Goal: Task Accomplishment & Management: Use online tool/utility

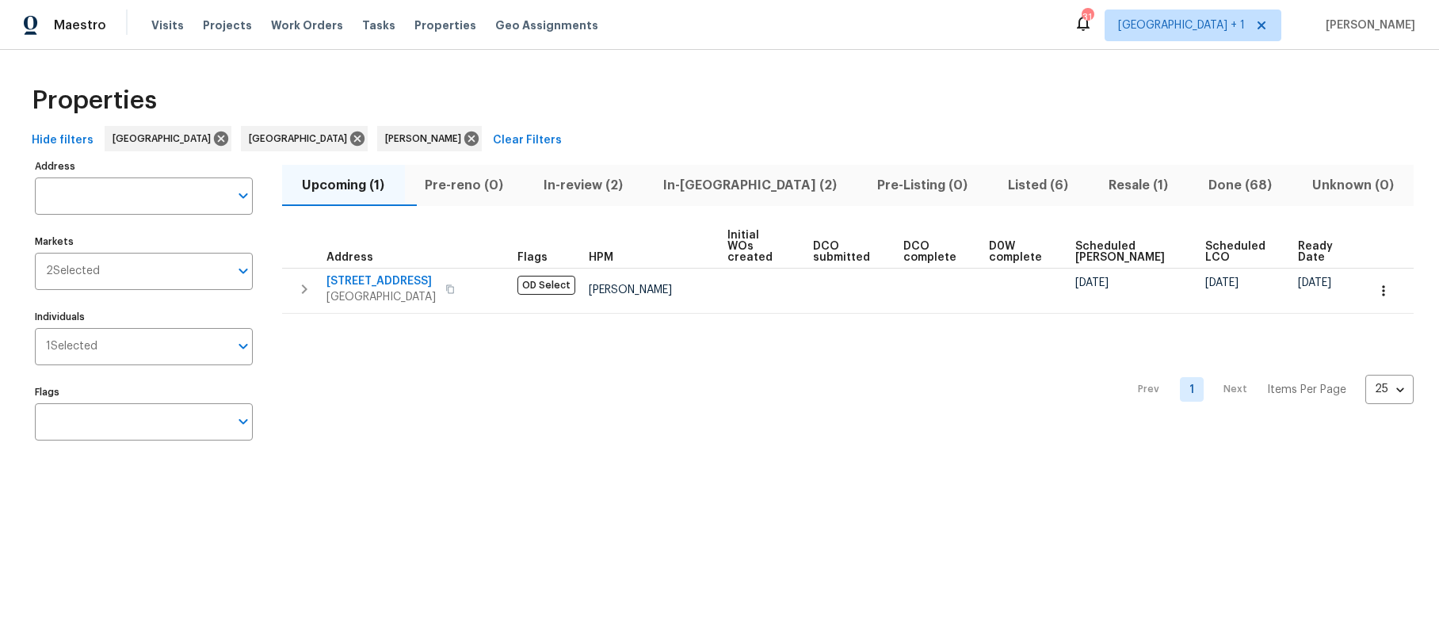
click at [596, 186] on span "In-review (2)" at bounding box center [583, 185] width 101 height 22
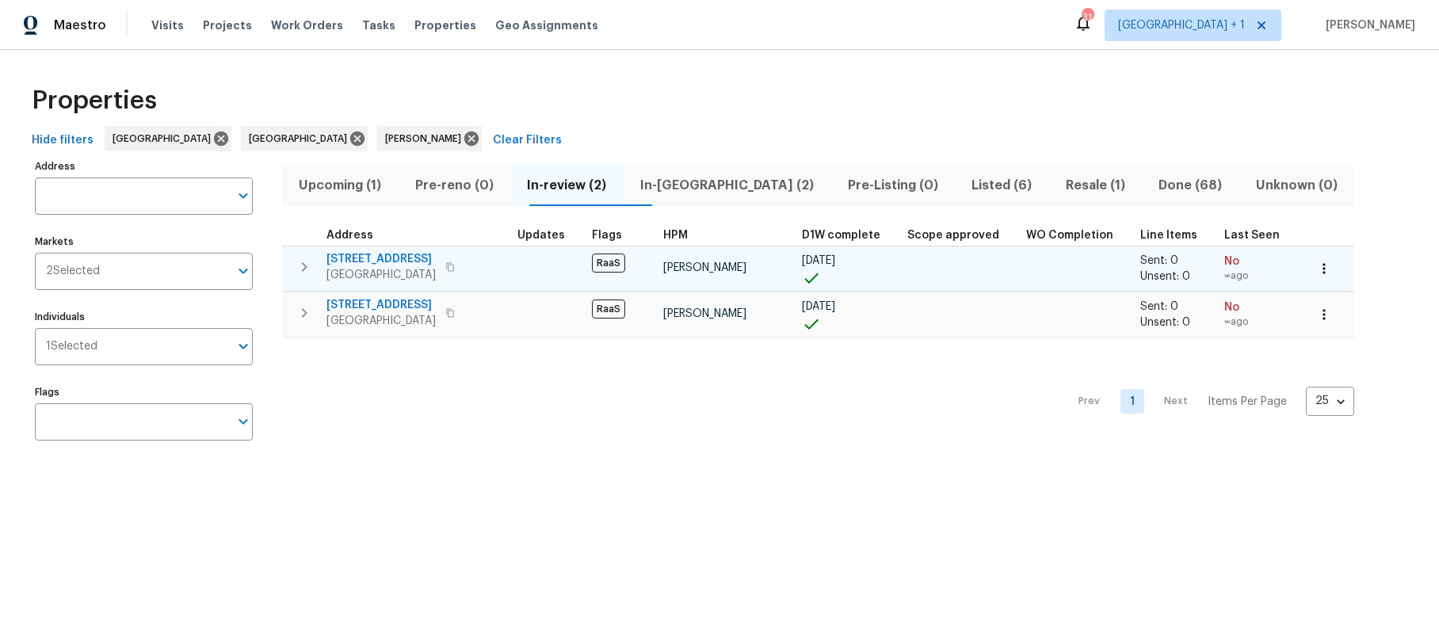
click at [433, 261] on span "120 E 47th St" at bounding box center [380, 259] width 109 height 16
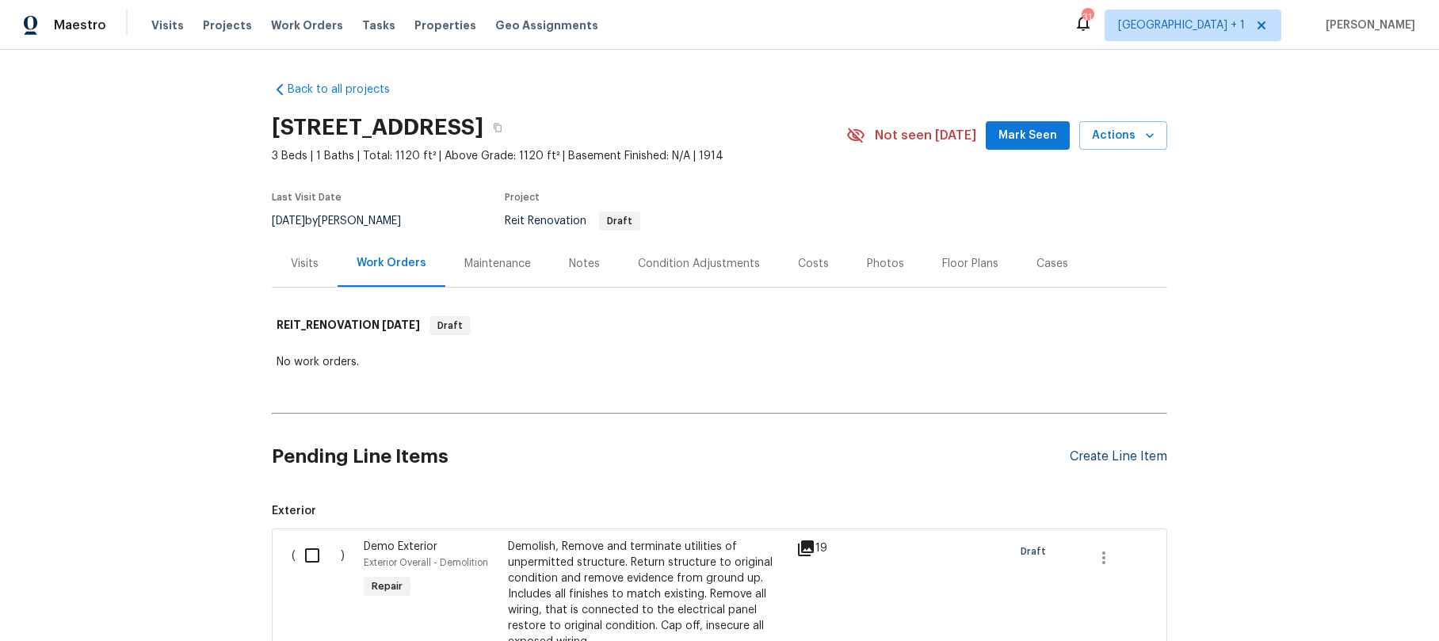
click at [1110, 456] on div "Create Line Item" at bounding box center [1118, 456] width 97 height 15
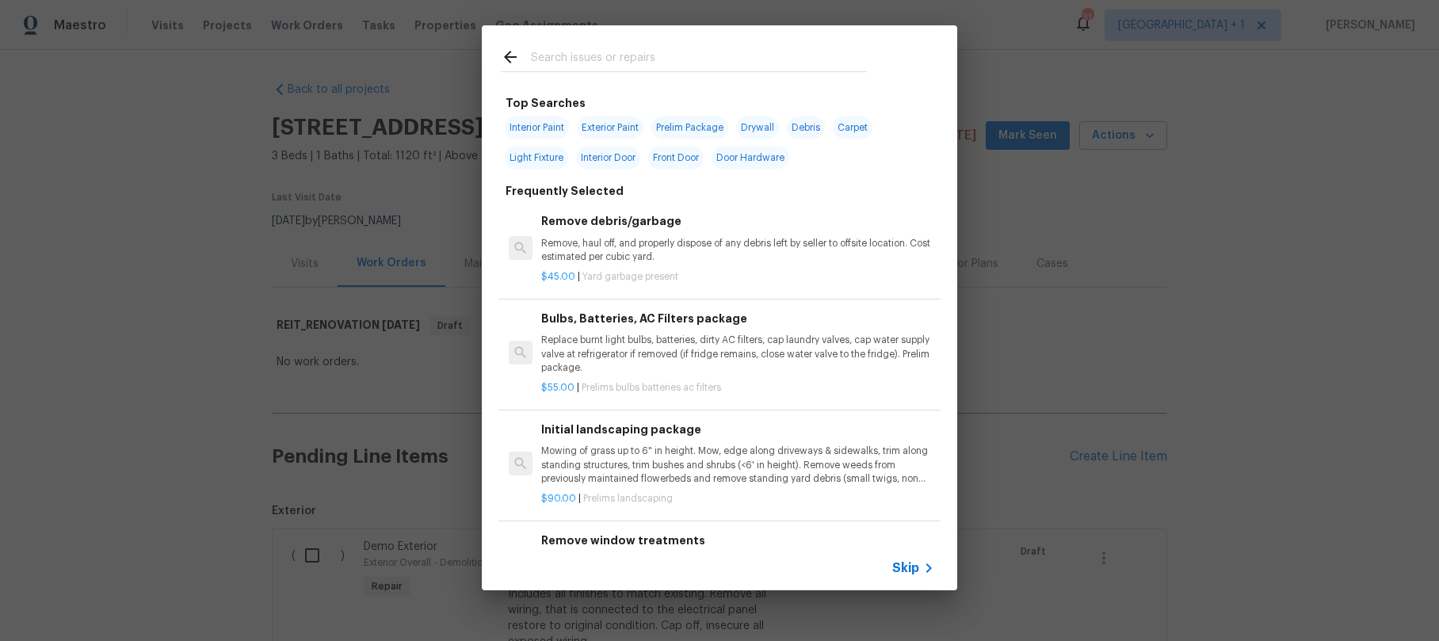
click at [588, 62] on input "text" at bounding box center [699, 60] width 336 height 24
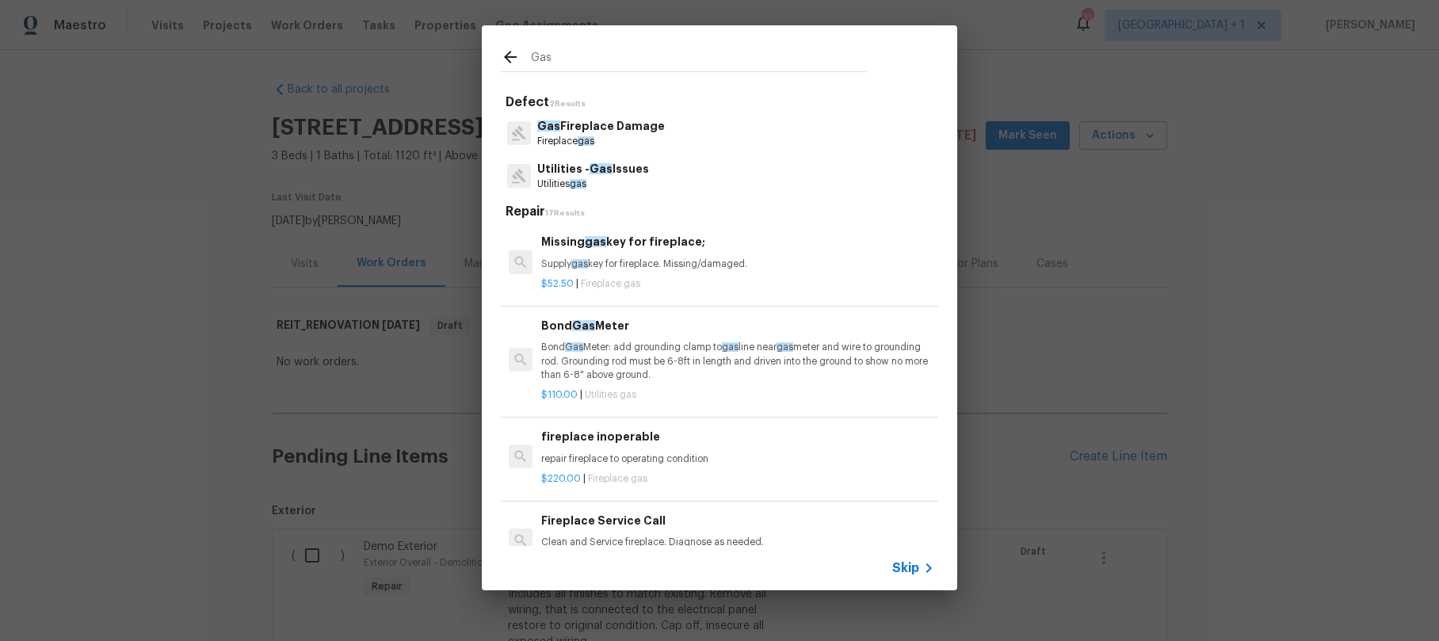
type input "Gas"
click at [575, 176] on p "Utilities - Gas Issues" at bounding box center [593, 169] width 112 height 17
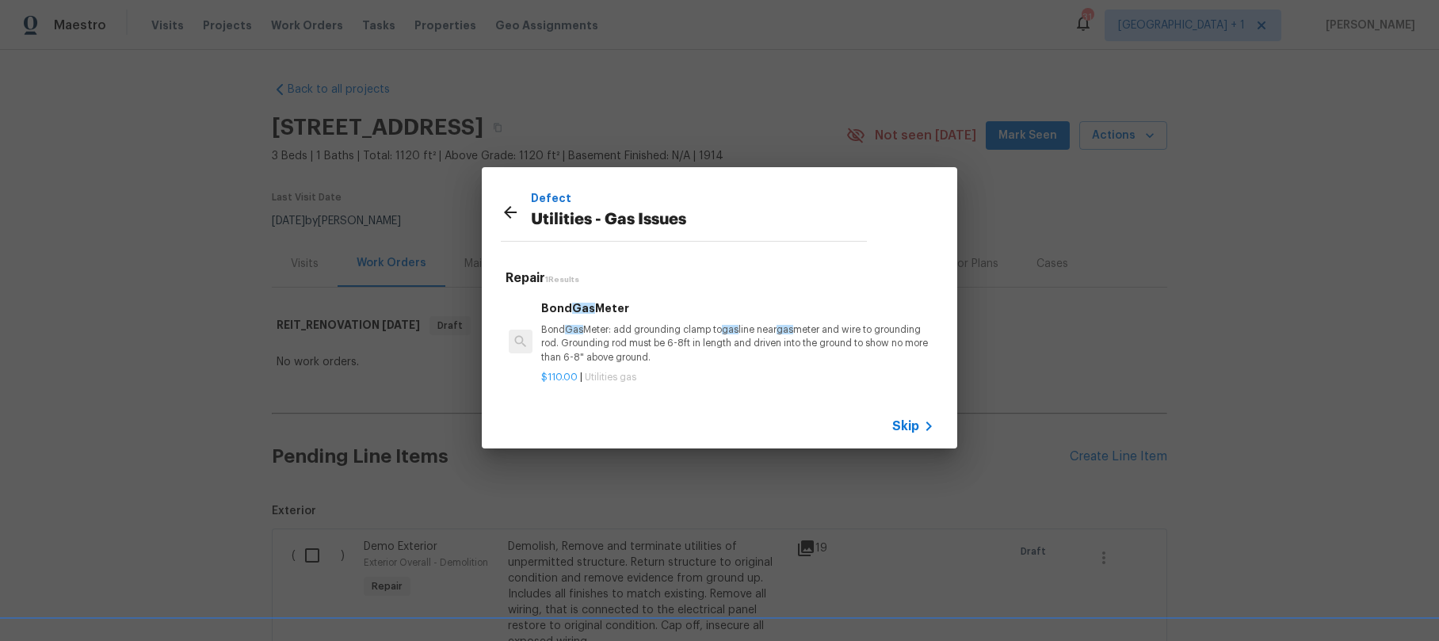
click at [904, 430] on span "Skip" at bounding box center [905, 426] width 27 height 16
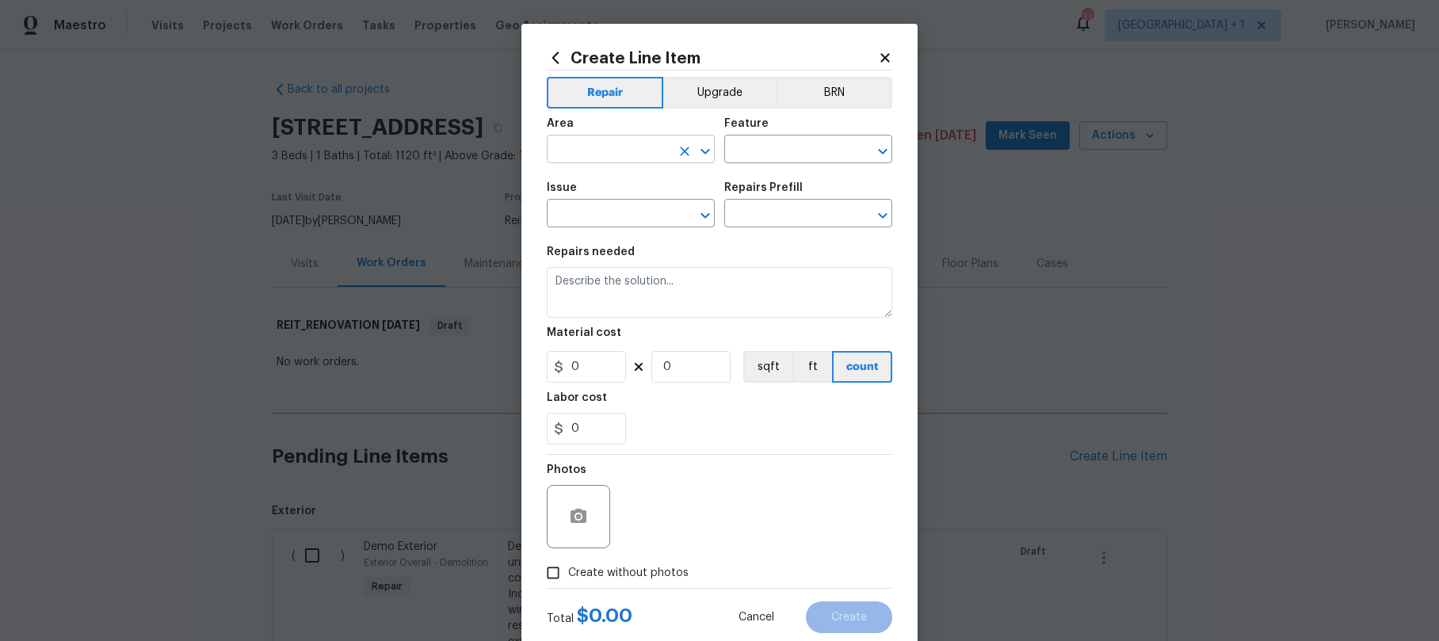
click at [590, 149] on input "text" at bounding box center [609, 151] width 124 height 25
click at [572, 202] on li "Exterior Overall" at bounding box center [625, 212] width 168 height 26
type input "Exterior Overall"
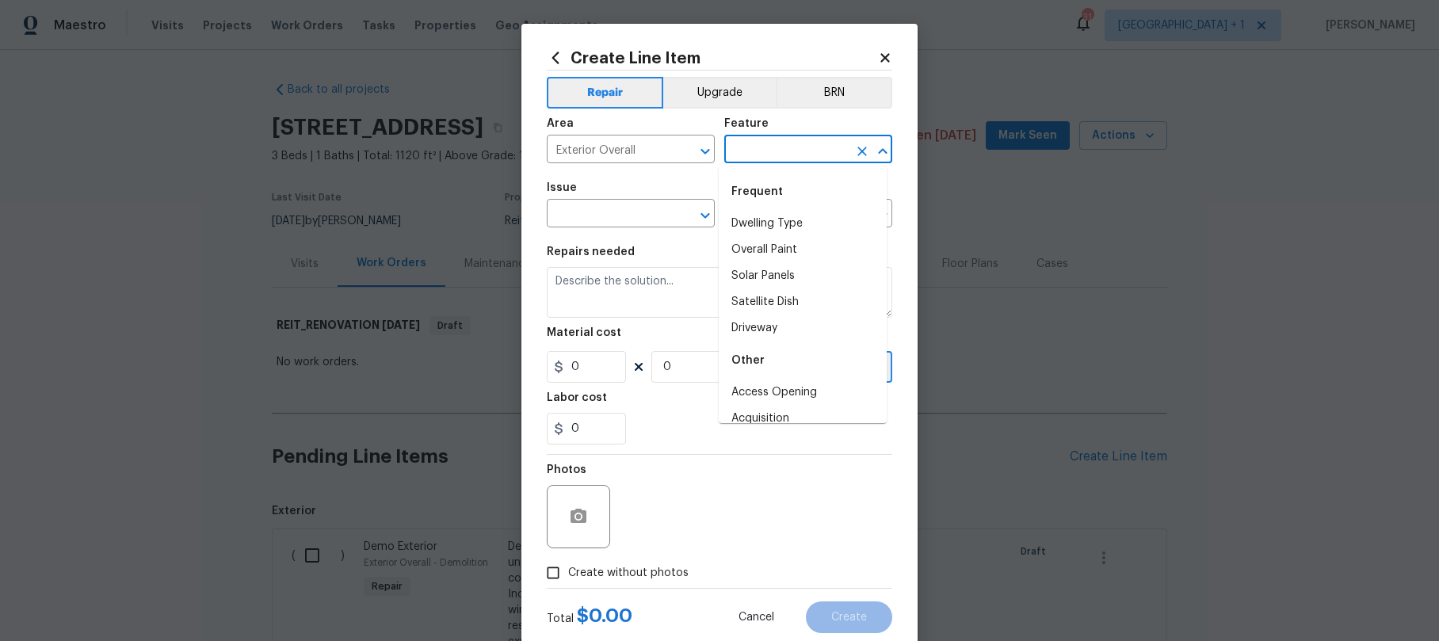
click at [750, 154] on input "text" at bounding box center [786, 151] width 124 height 25
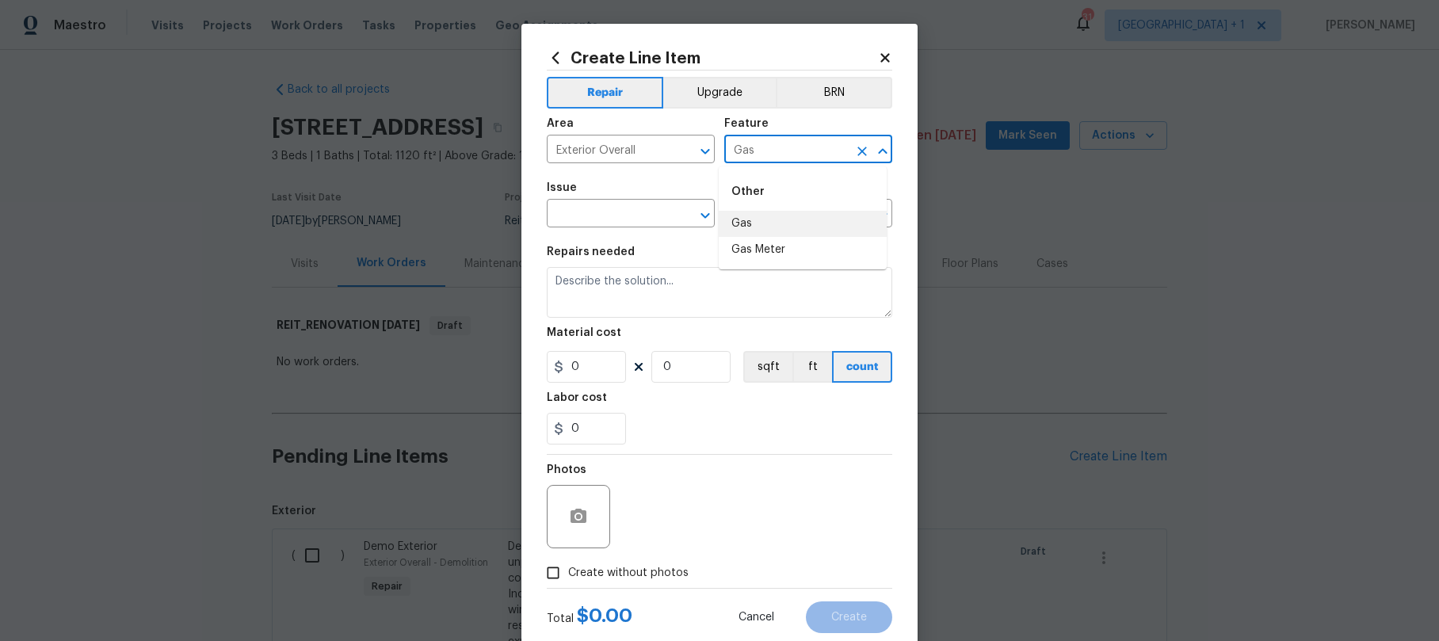
click at [740, 226] on li "Gas" at bounding box center [803, 224] width 168 height 26
type input "Gas"
click at [620, 217] on input "text" at bounding box center [609, 215] width 124 height 25
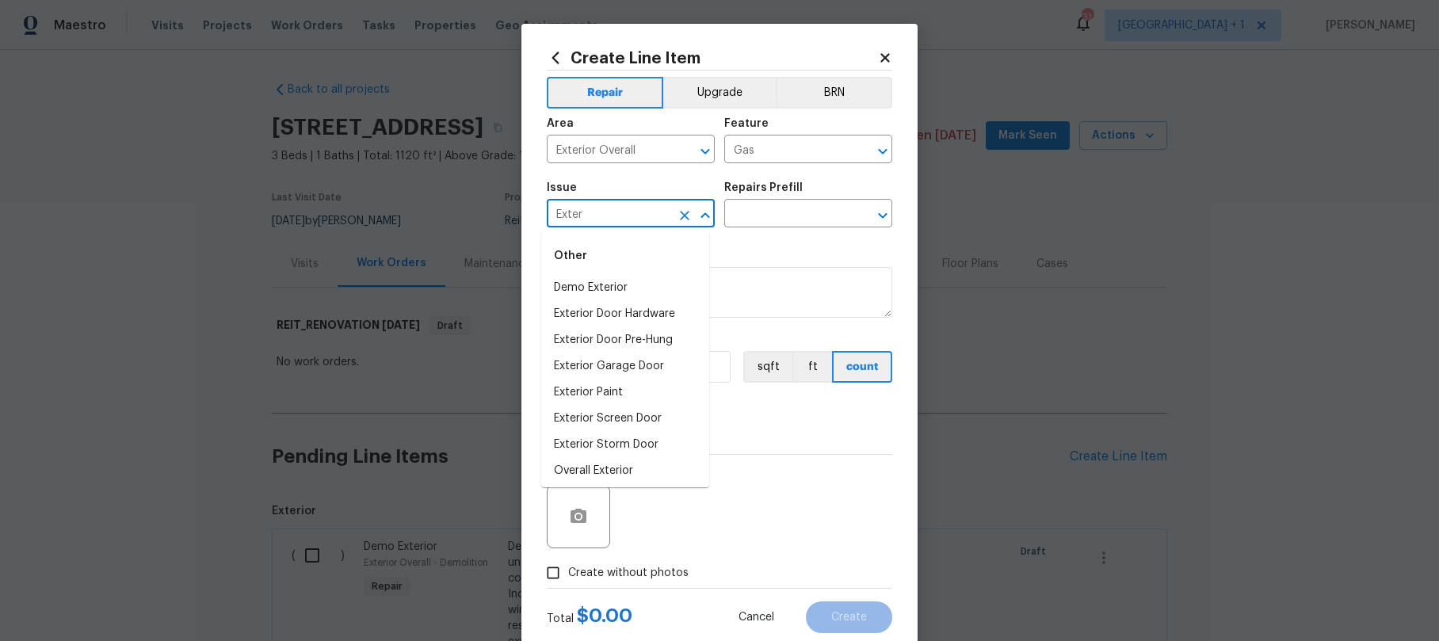
click at [593, 209] on input "Exter" at bounding box center [609, 215] width 124 height 25
type input "Exter"
click at [784, 427] on div "0" at bounding box center [719, 429] width 345 height 32
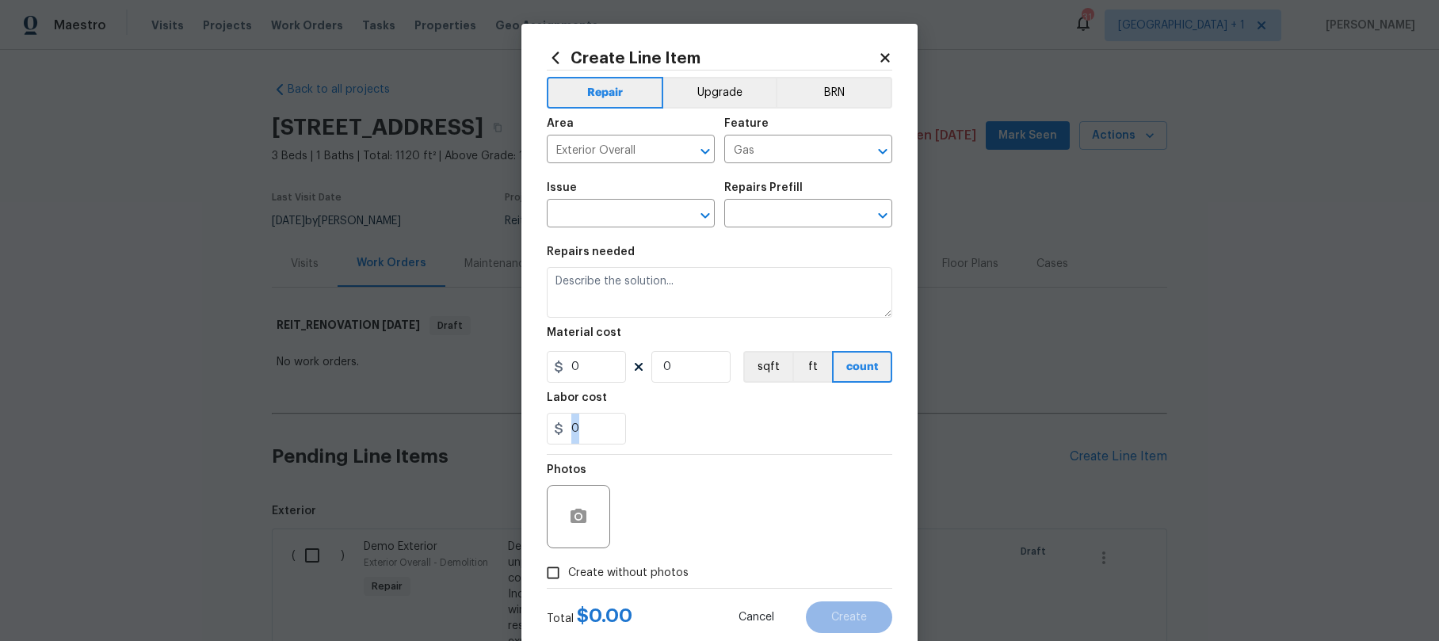
click at [784, 427] on div "0" at bounding box center [719, 429] width 345 height 32
click at [729, 429] on div "0" at bounding box center [719, 429] width 345 height 32
click at [731, 426] on div "0" at bounding box center [719, 429] width 345 height 32
click at [580, 221] on input "text" at bounding box center [609, 215] width 124 height 25
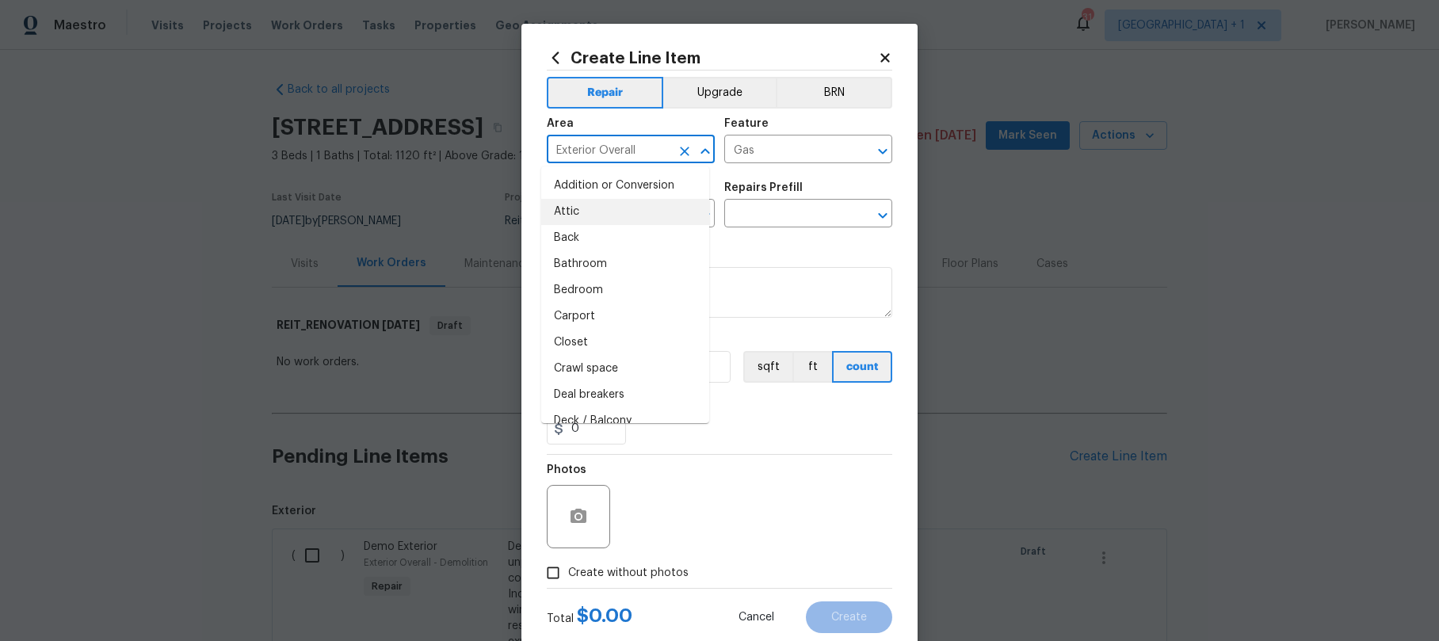
click at [641, 151] on input "Exterior Overall" at bounding box center [609, 151] width 124 height 25
click at [601, 282] on li "Interior Overall" at bounding box center [625, 290] width 168 height 26
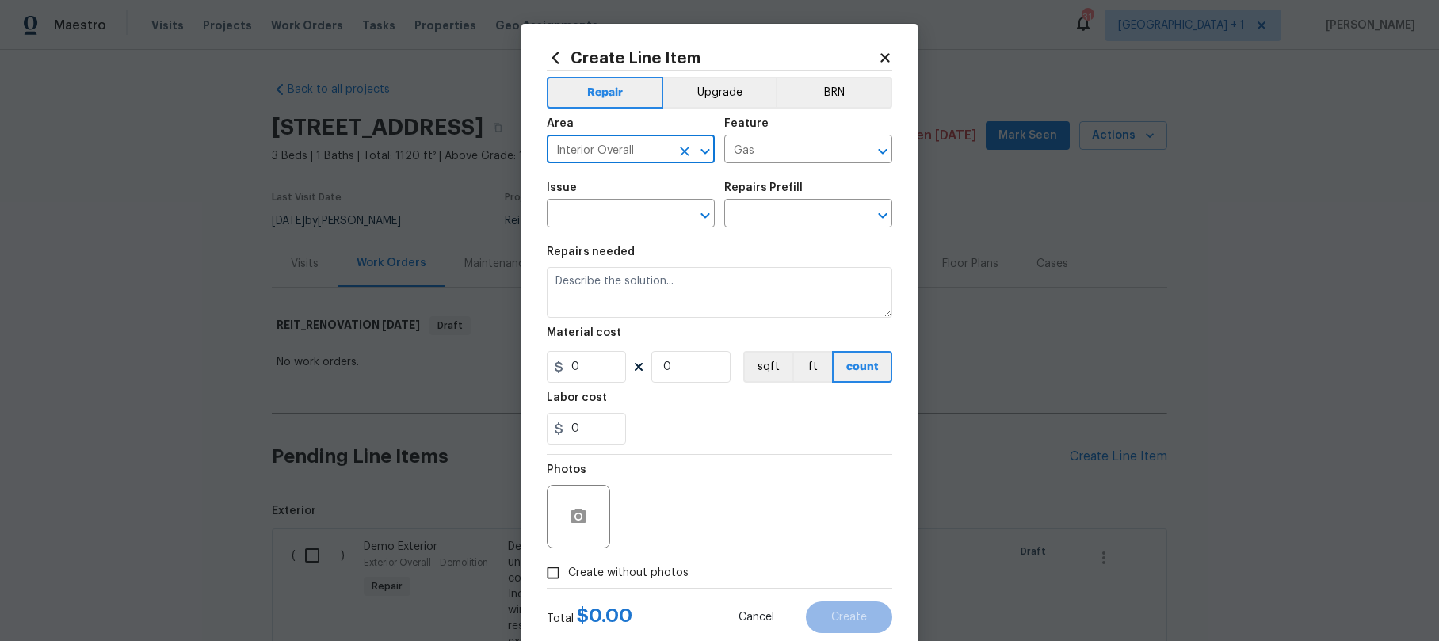
type input "Interior Overall"
click at [598, 229] on span "Issue ​" at bounding box center [631, 205] width 168 height 64
click at [597, 223] on input "text" at bounding box center [609, 215] width 124 height 25
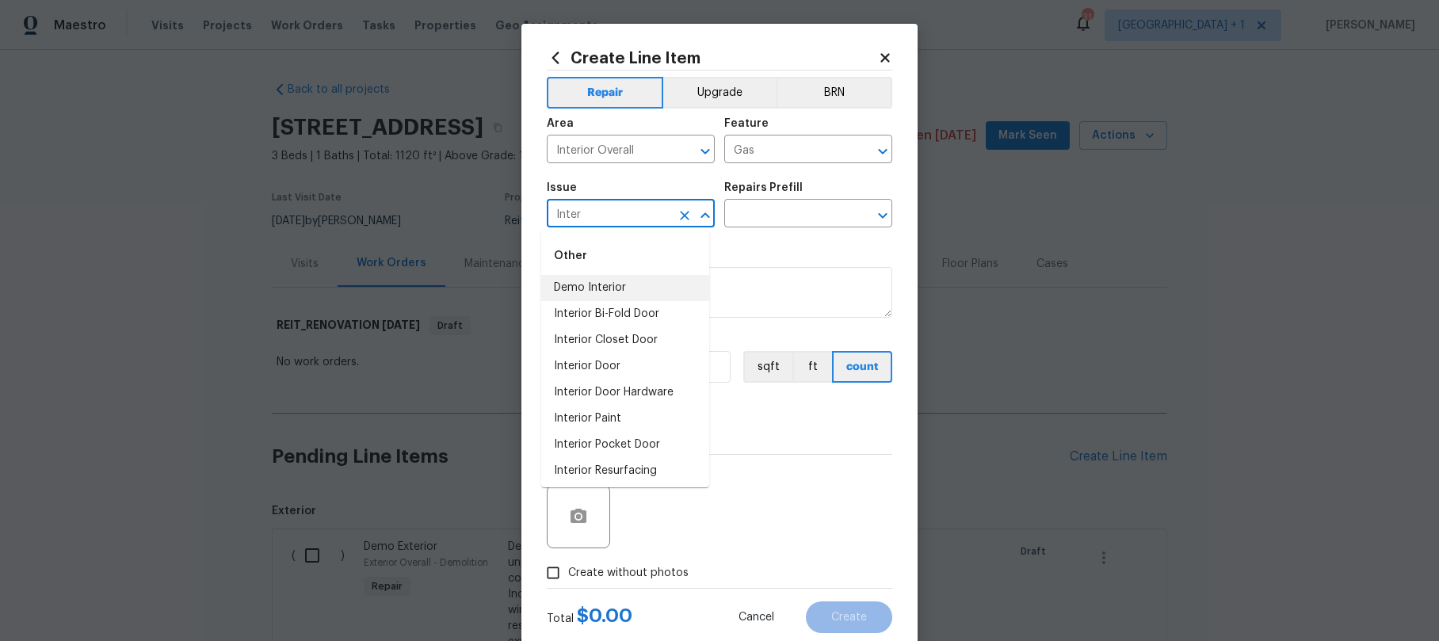
click at [609, 220] on input "Inter" at bounding box center [609, 215] width 124 height 25
drag, startPoint x: 609, startPoint y: 220, endPoint x: 517, endPoint y: 219, distance: 92.7
click at [521, 219] on div "Create Line Item Repair Upgrade BRN Area Interior Overall ​ Feature Gas ​ Issue…" at bounding box center [719, 341] width 396 height 635
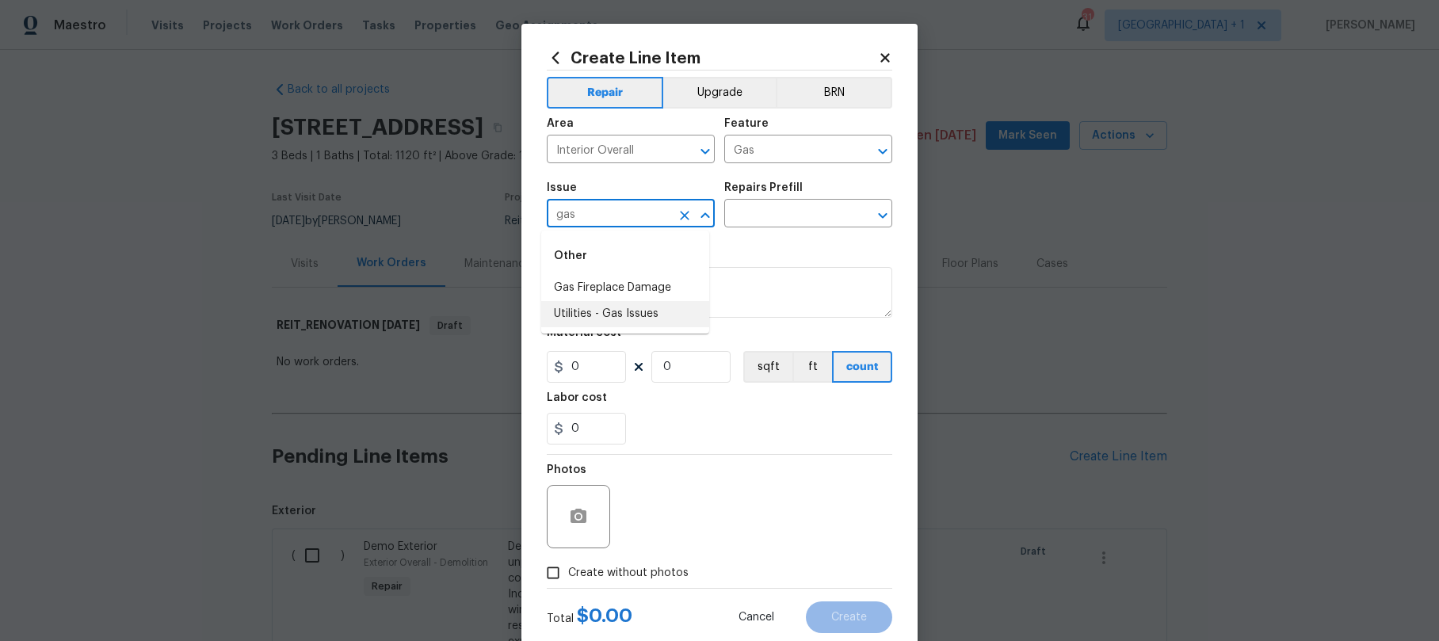
click at [590, 319] on li "Utilities - Gas Issues" at bounding box center [625, 314] width 168 height 26
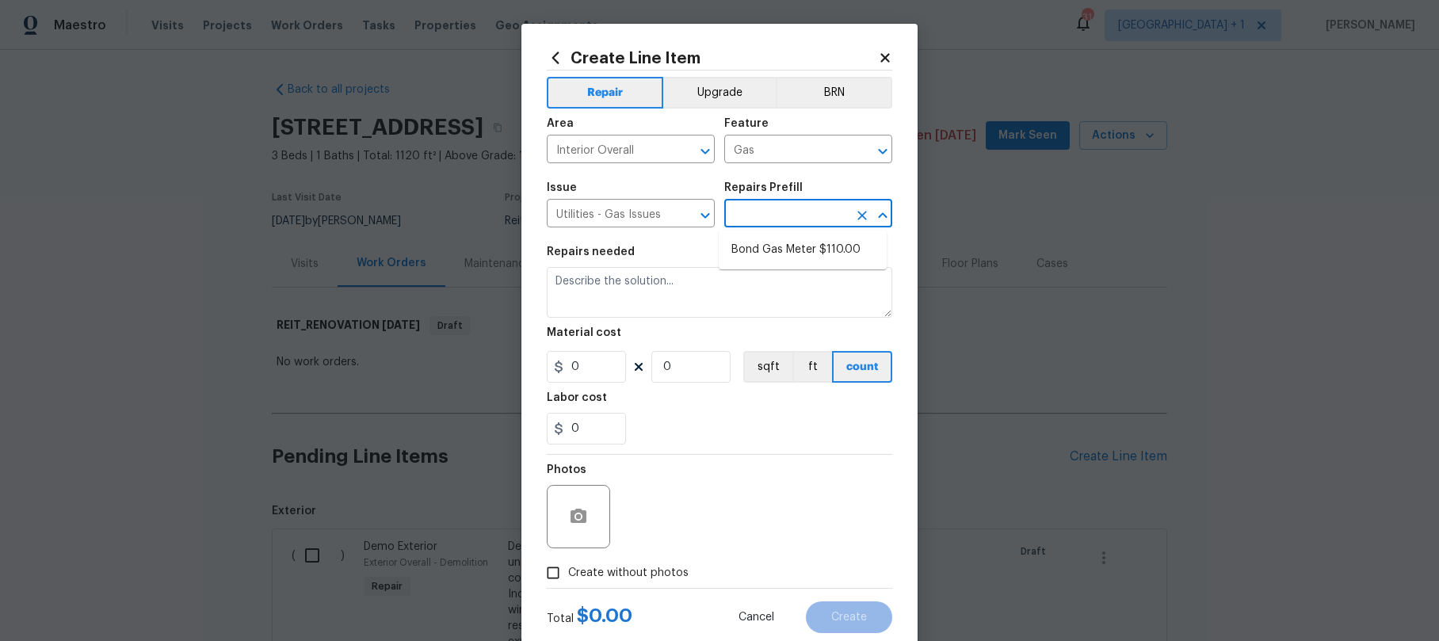
click at [746, 220] on input "text" at bounding box center [786, 215] width 124 height 25
click at [750, 218] on input "text" at bounding box center [786, 215] width 124 height 25
click at [796, 210] on input "text" at bounding box center [786, 215] width 124 height 25
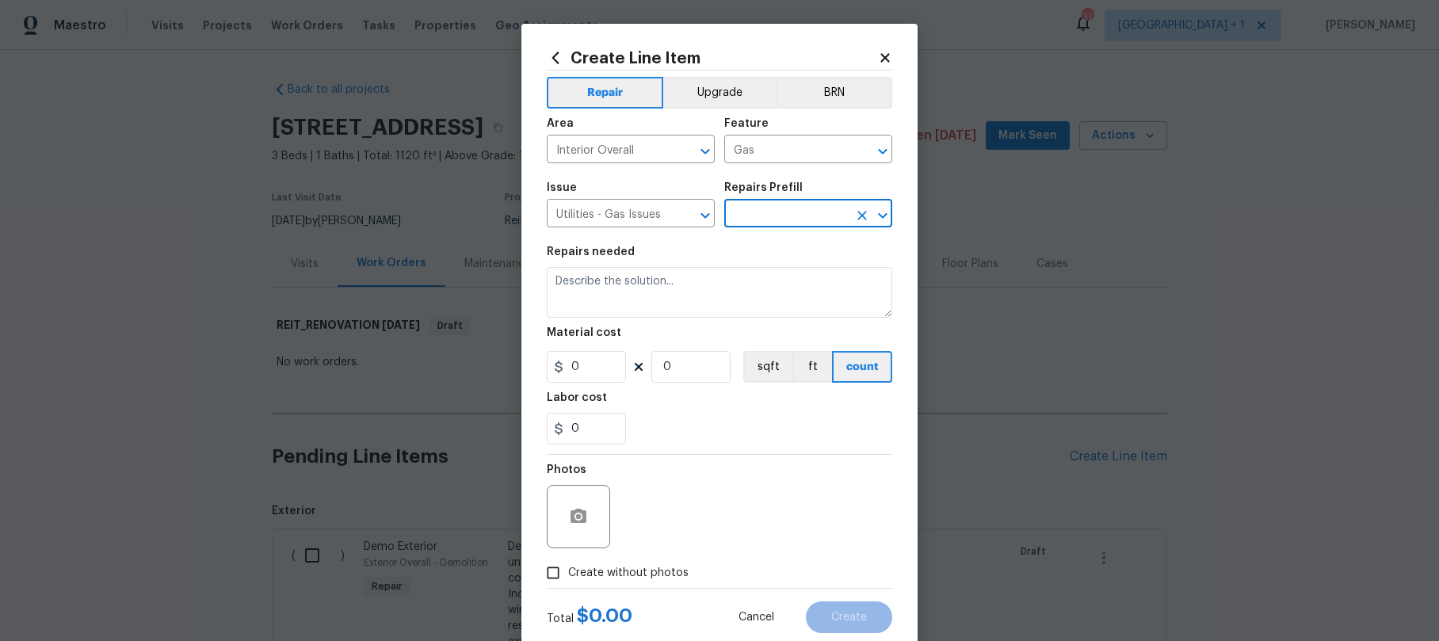
click at [795, 209] on input "text" at bounding box center [786, 215] width 124 height 25
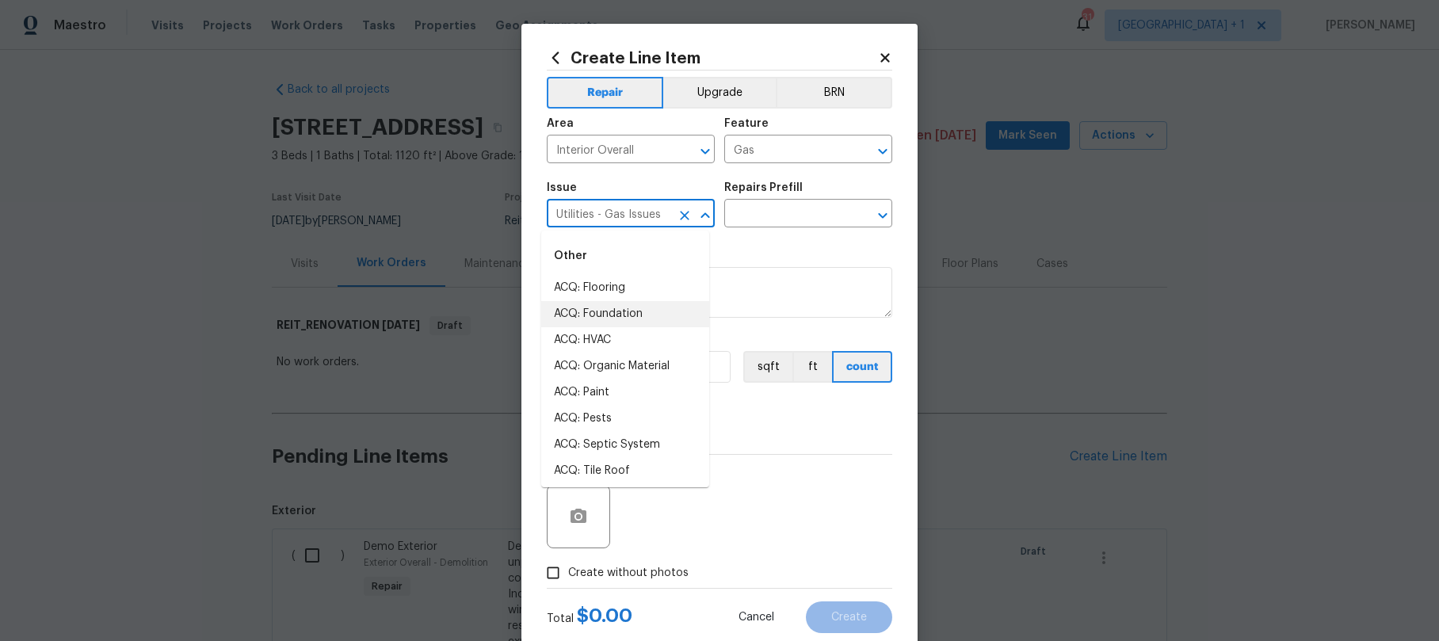
click at [657, 212] on input "Utilities - Gas Issues" at bounding box center [609, 215] width 124 height 25
click at [604, 284] on li "Utilities" at bounding box center [625, 288] width 168 height 26
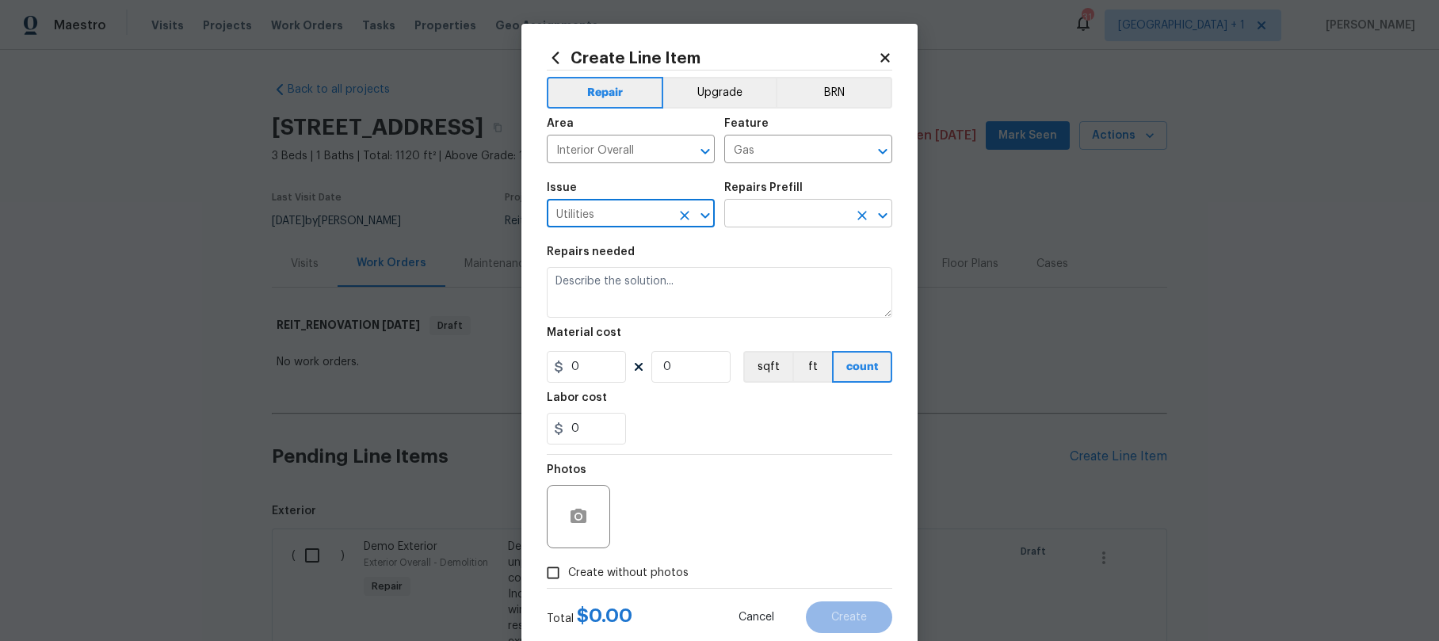
type input "Utilities"
click at [780, 218] on input "text" at bounding box center [786, 215] width 124 height 25
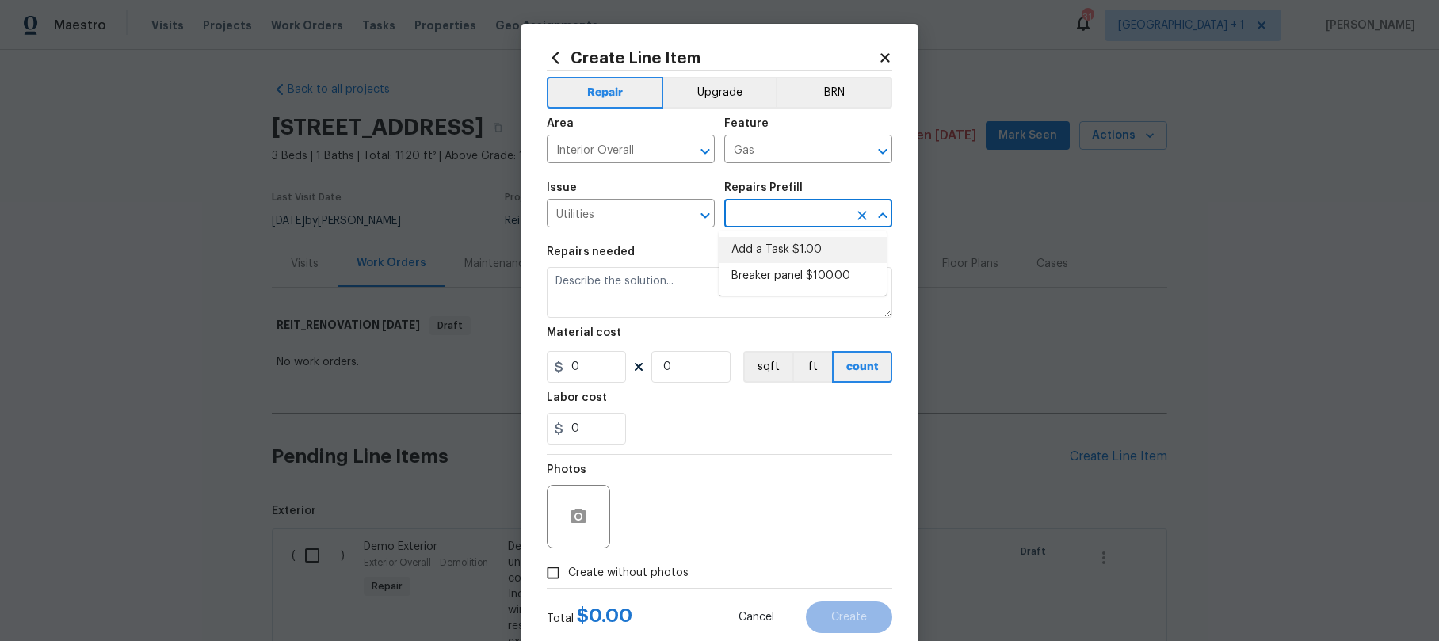
click at [781, 240] on li "Add a Task $1.00" at bounding box center [803, 250] width 168 height 26
type input "Add a Task $1.00"
type textarea "HPM to detail"
type input "1"
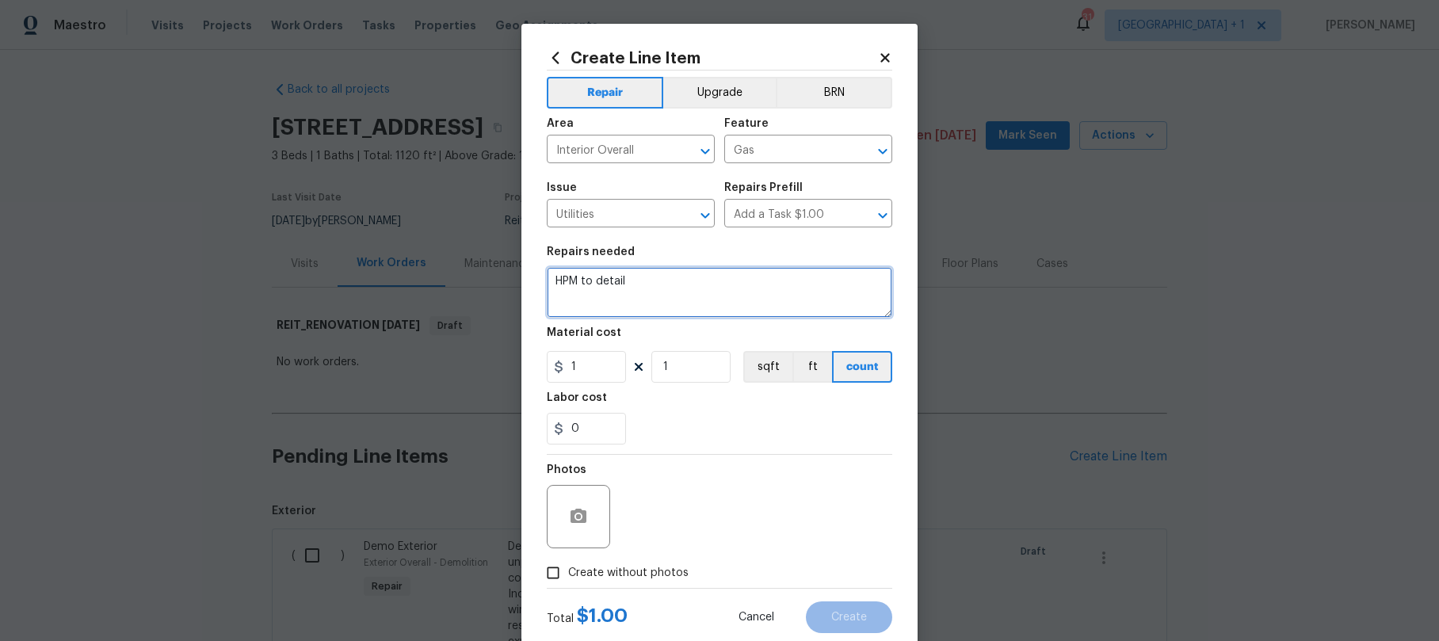
drag, startPoint x: 712, startPoint y: 283, endPoint x: 513, endPoint y: 284, distance: 198.9
click at [513, 284] on div "Create Line Item Repair Upgrade BRN Area Interior Overall ​ Feature Gas ​ Issue…" at bounding box center [719, 320] width 1439 height 641
type textarea "Gas odor. Please investigate and report back."
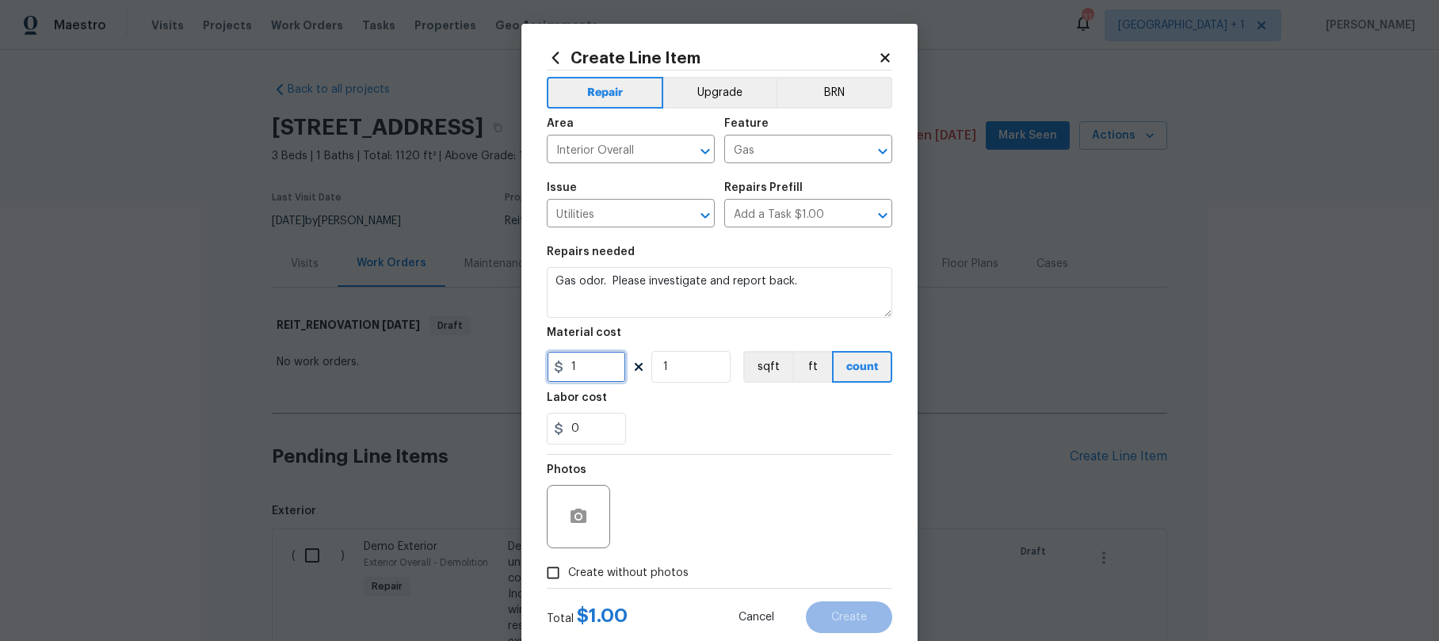
drag, startPoint x: 577, startPoint y: 365, endPoint x: 561, endPoint y: 368, distance: 16.0
click at [563, 368] on input "1" at bounding box center [586, 367] width 79 height 32
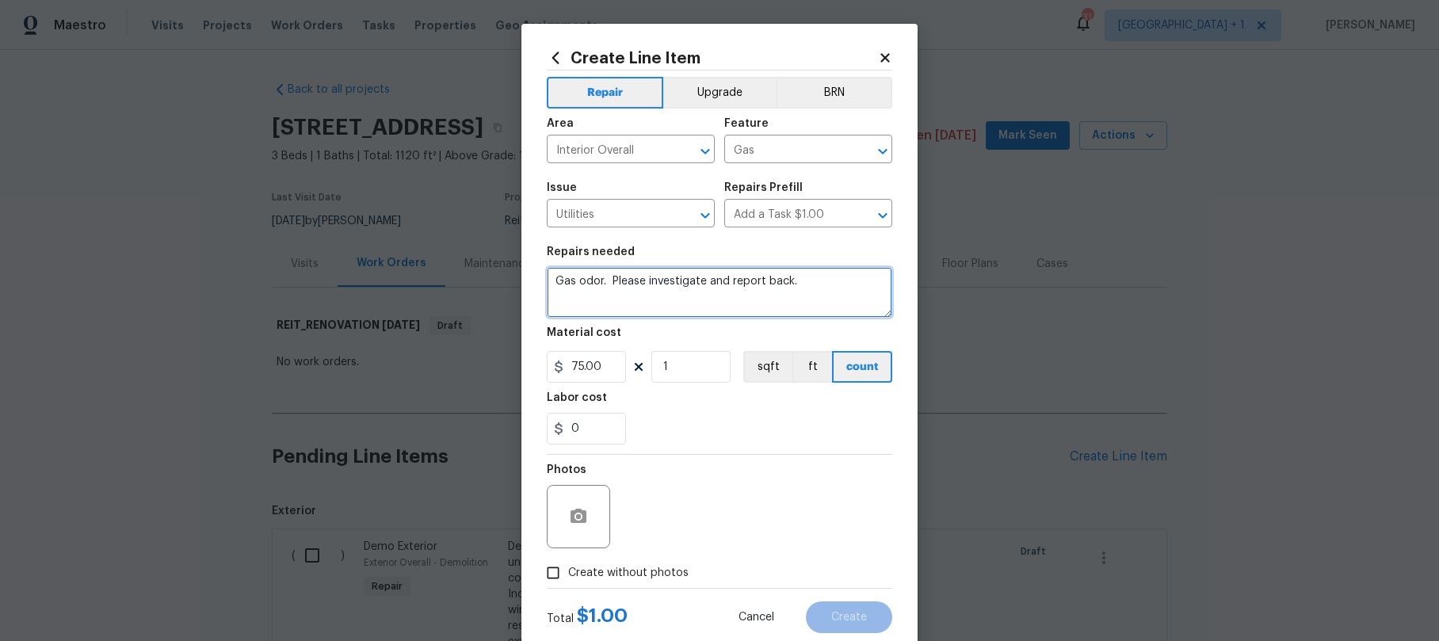
type input "75"
click at [812, 297] on textarea "Gas odor. Please investigate and report back." at bounding box center [719, 292] width 345 height 51
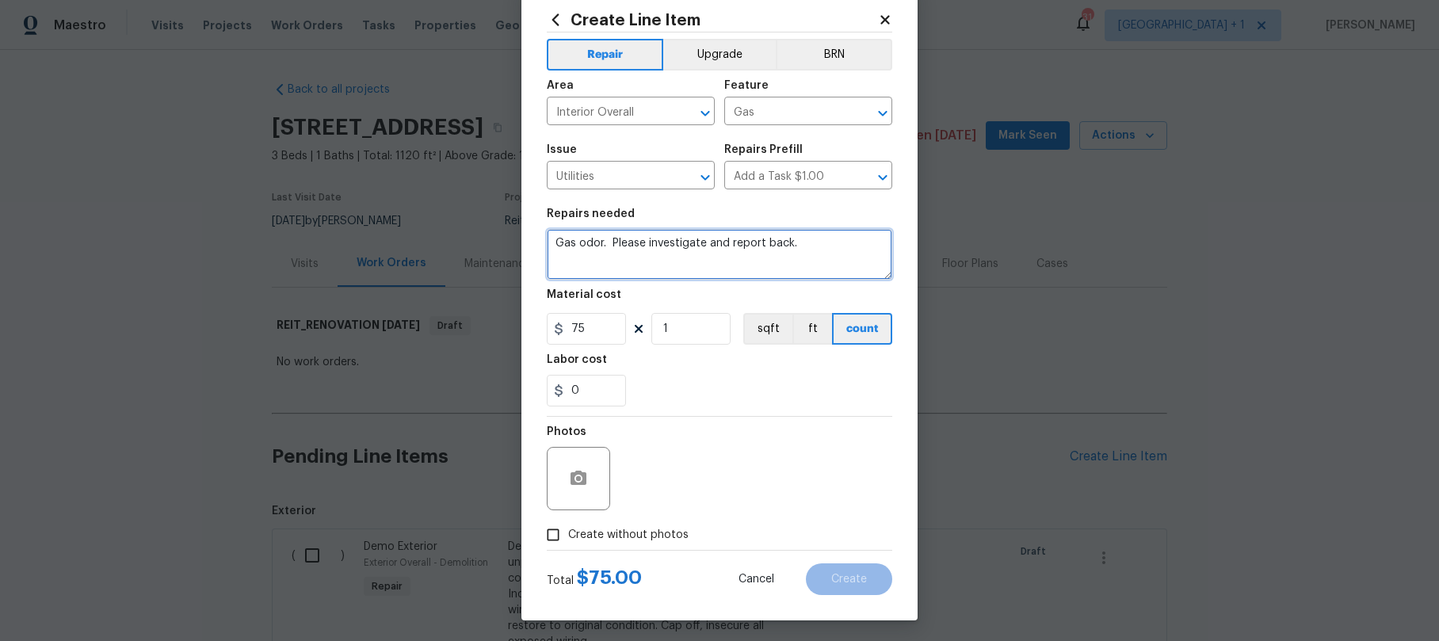
scroll to position [41, 0]
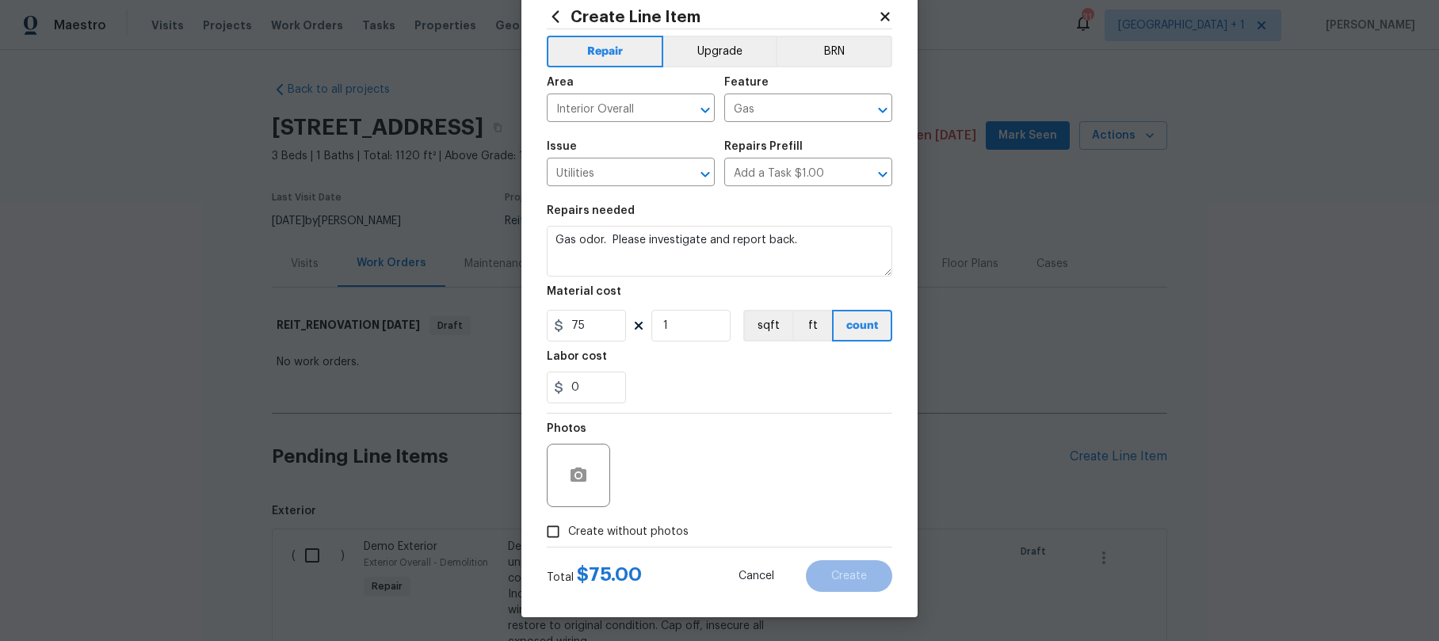
click at [547, 530] on input "Create without photos" at bounding box center [553, 532] width 30 height 30
checkbox input "true"
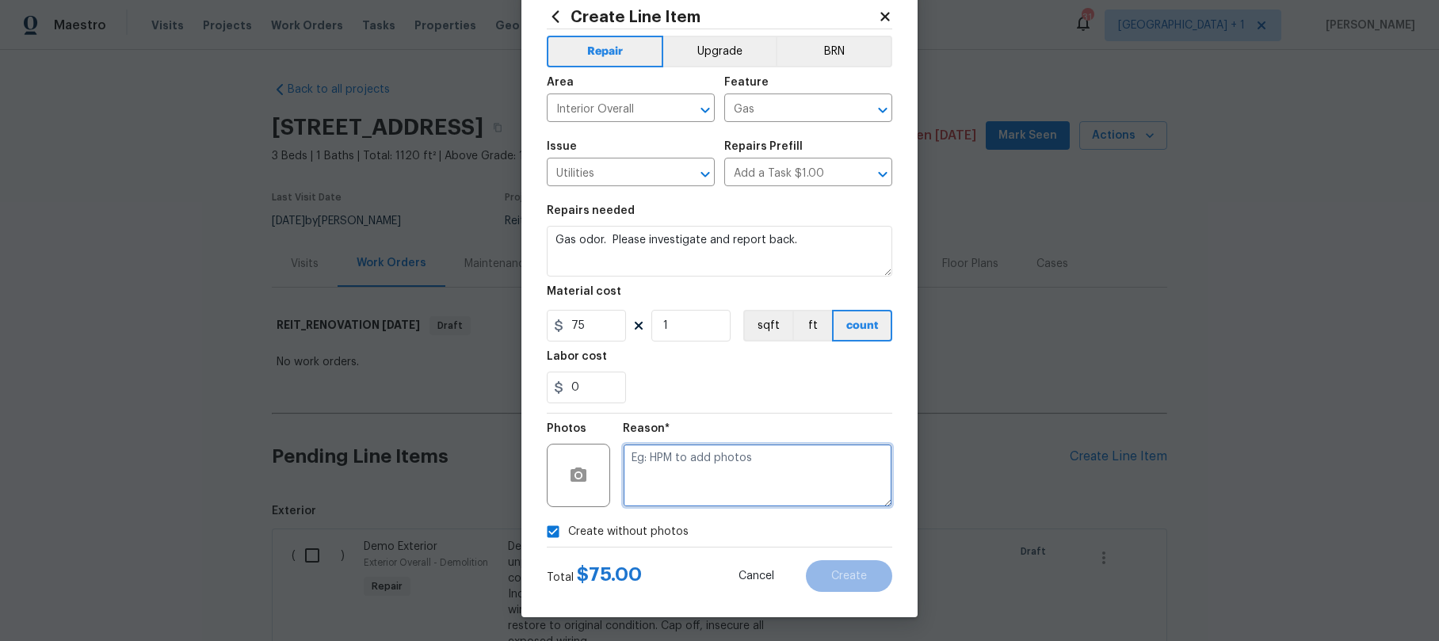
click at [657, 456] on textarea at bounding box center [757, 475] width 269 height 63
type textarea "."
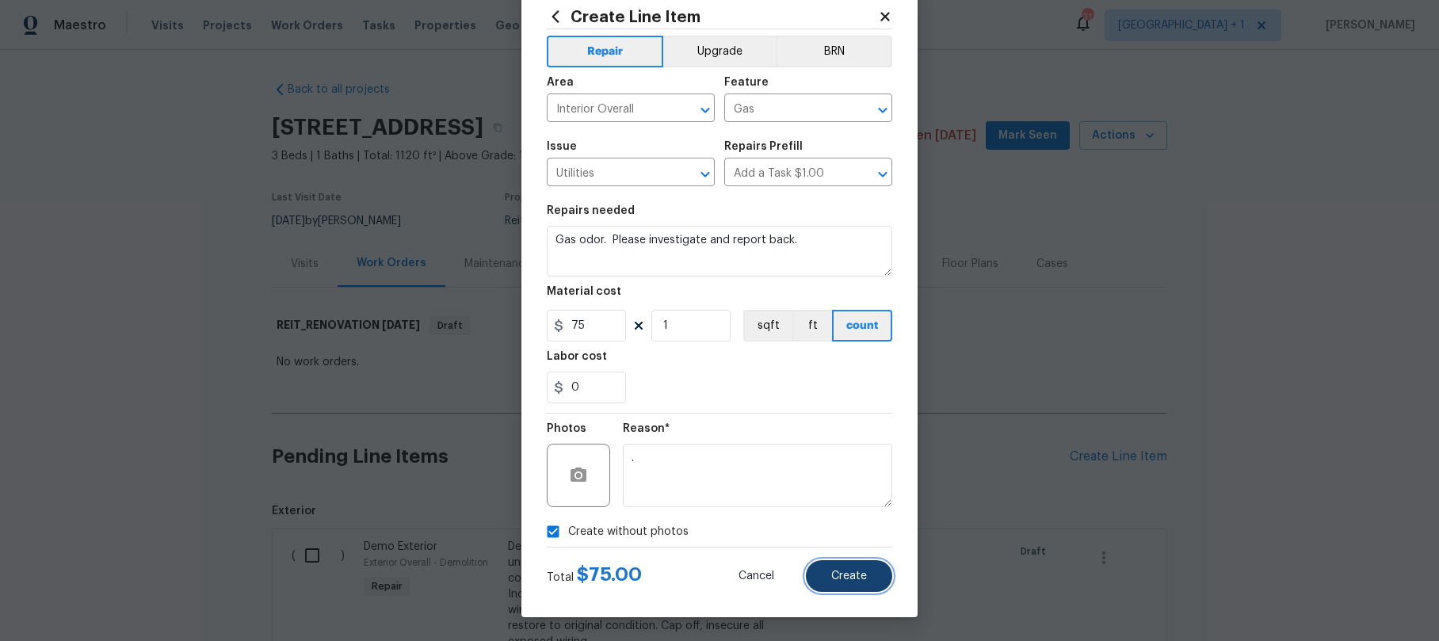
click at [851, 585] on button "Create" at bounding box center [849, 576] width 86 height 32
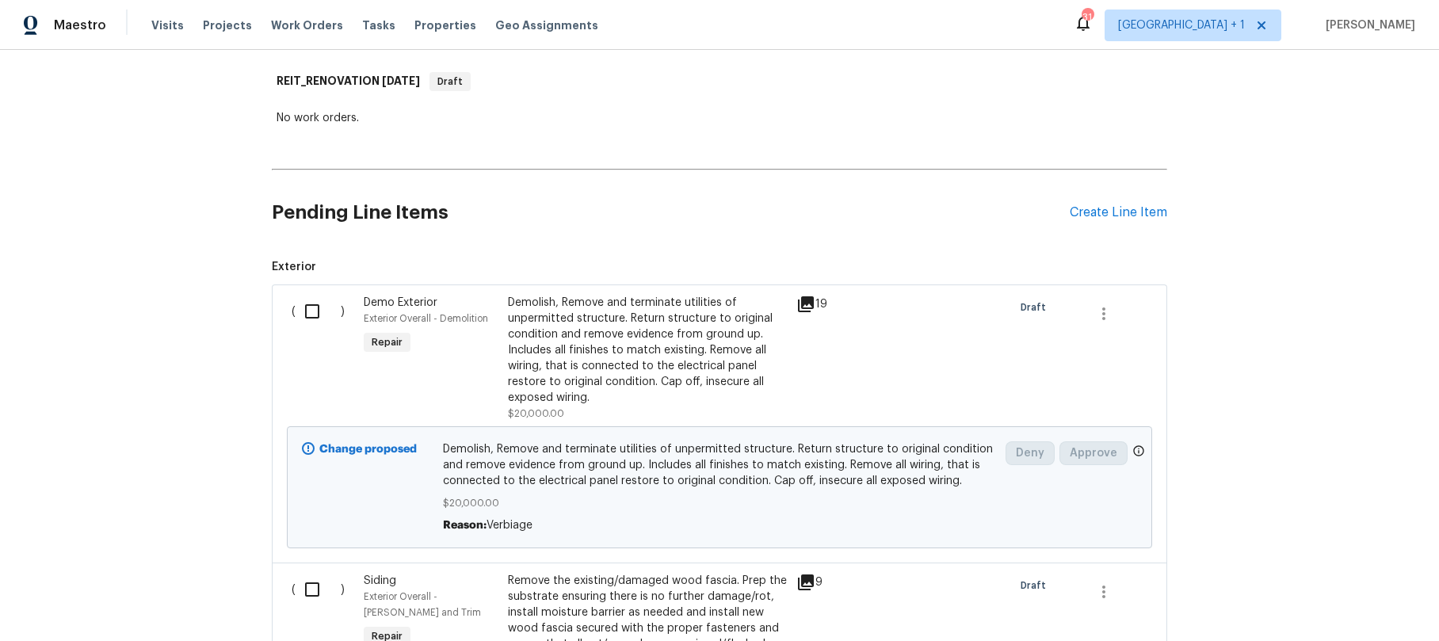
scroll to position [0, 0]
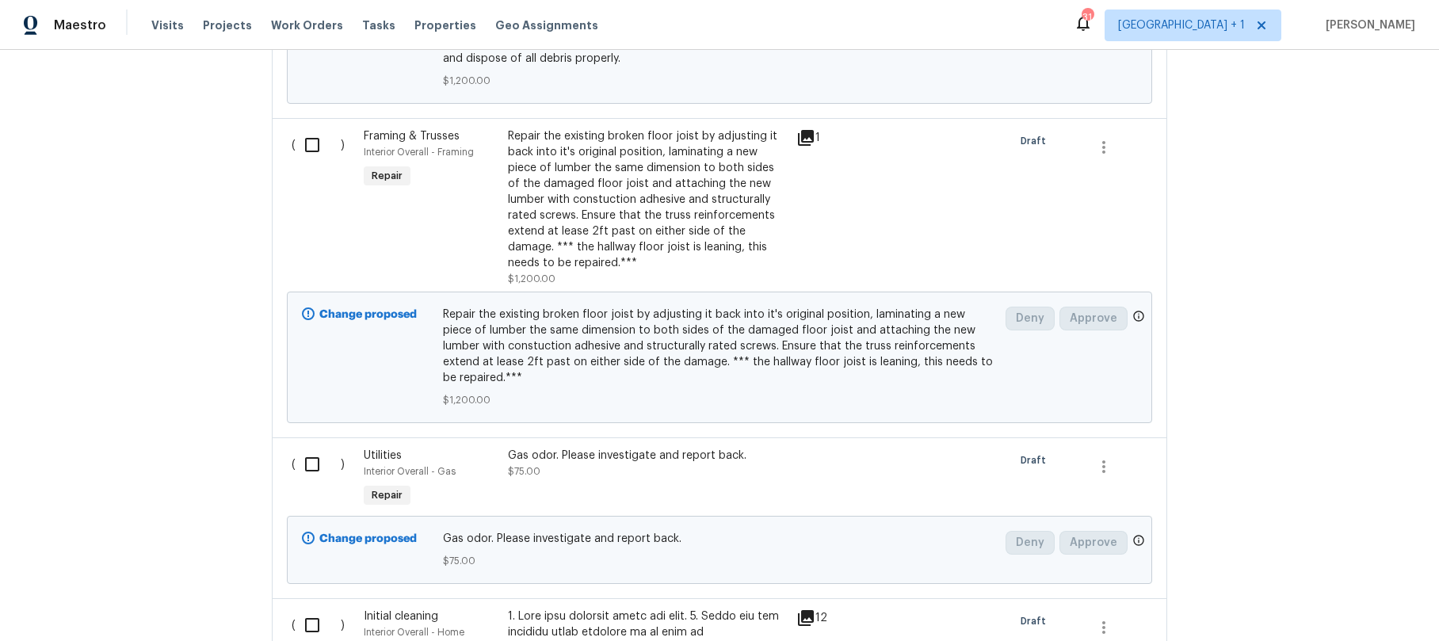
scroll to position [5181, 0]
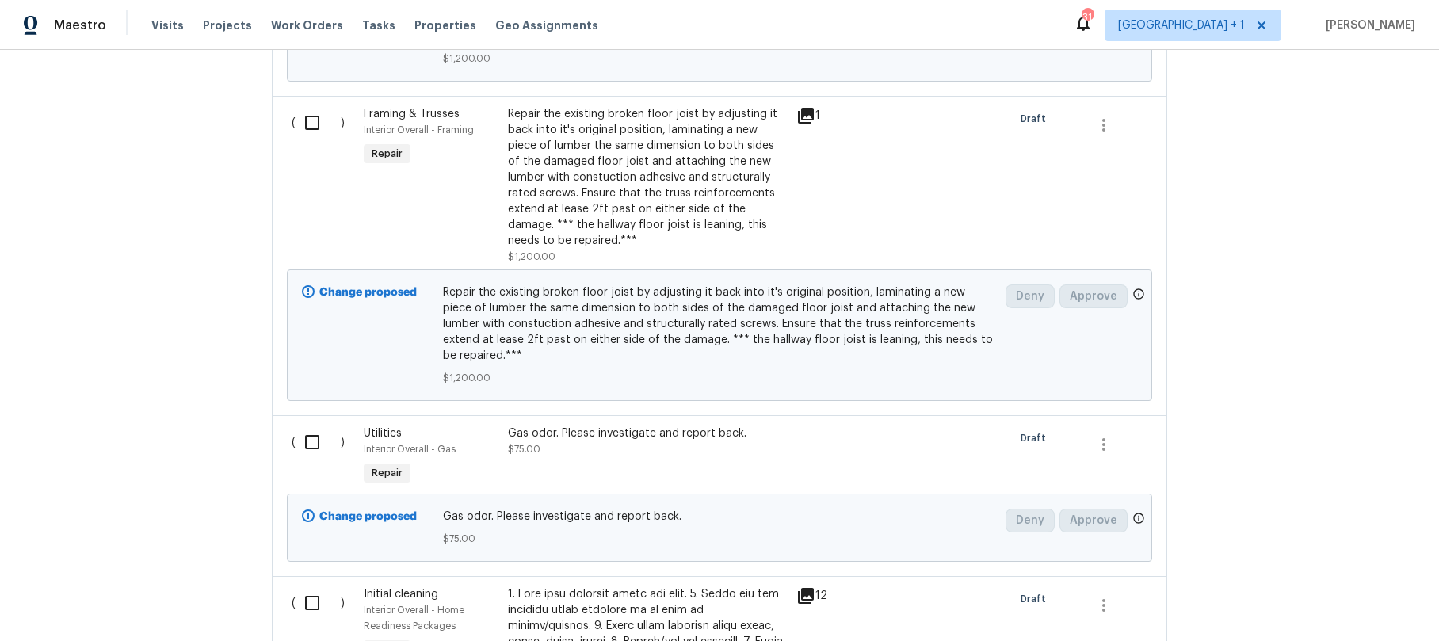
click at [308, 433] on input "checkbox" at bounding box center [318, 441] width 45 height 33
checkbox input "true"
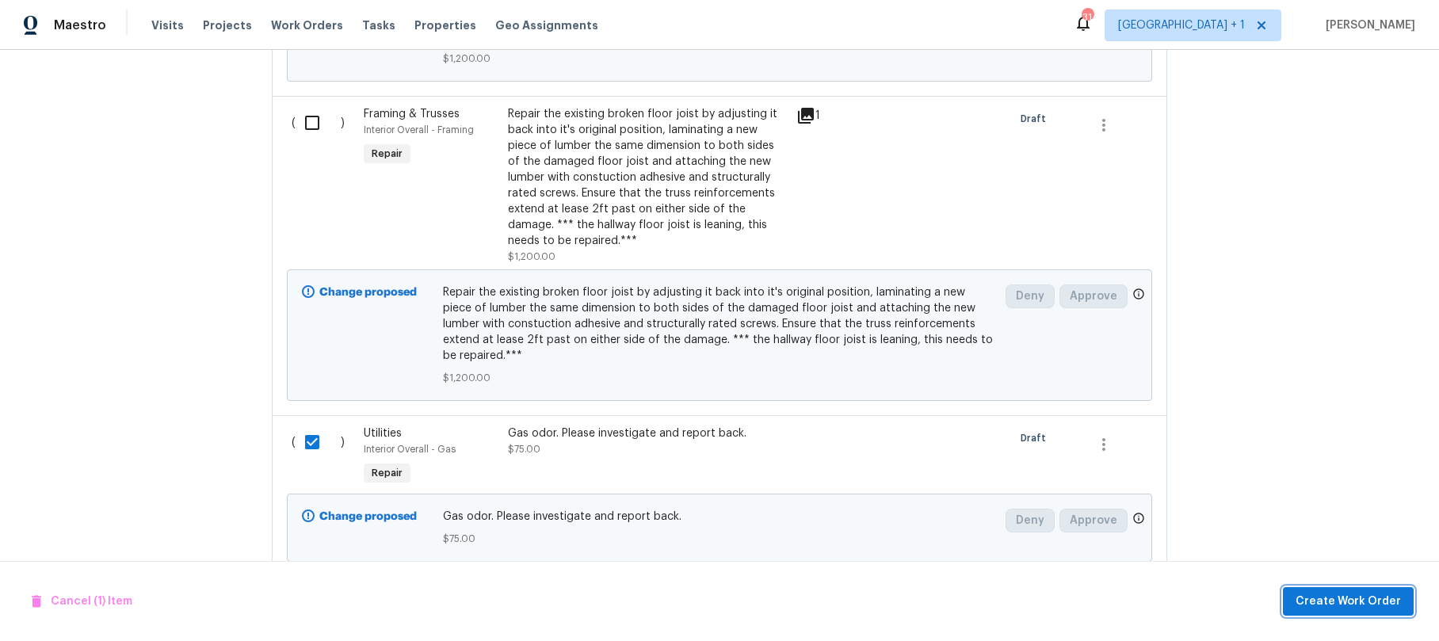
click at [1335, 608] on span "Create Work Order" at bounding box center [1348, 602] width 105 height 20
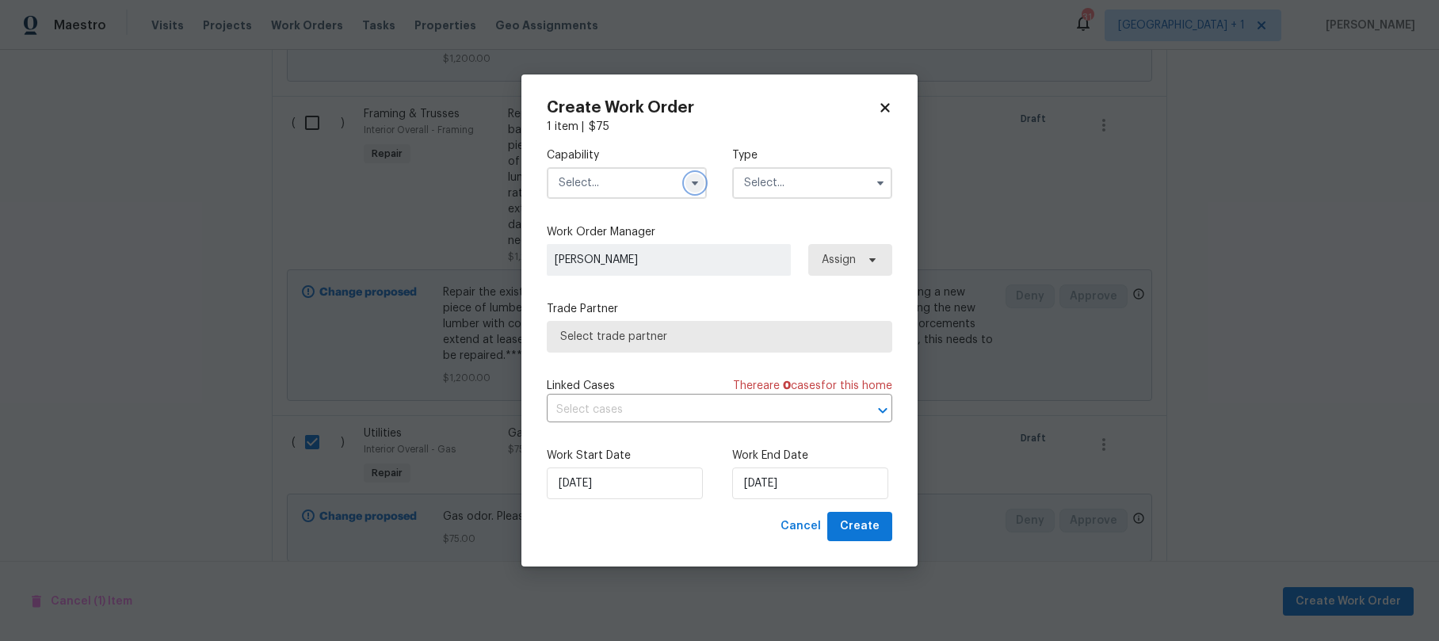
click at [689, 182] on icon "button" at bounding box center [695, 183] width 13 height 13
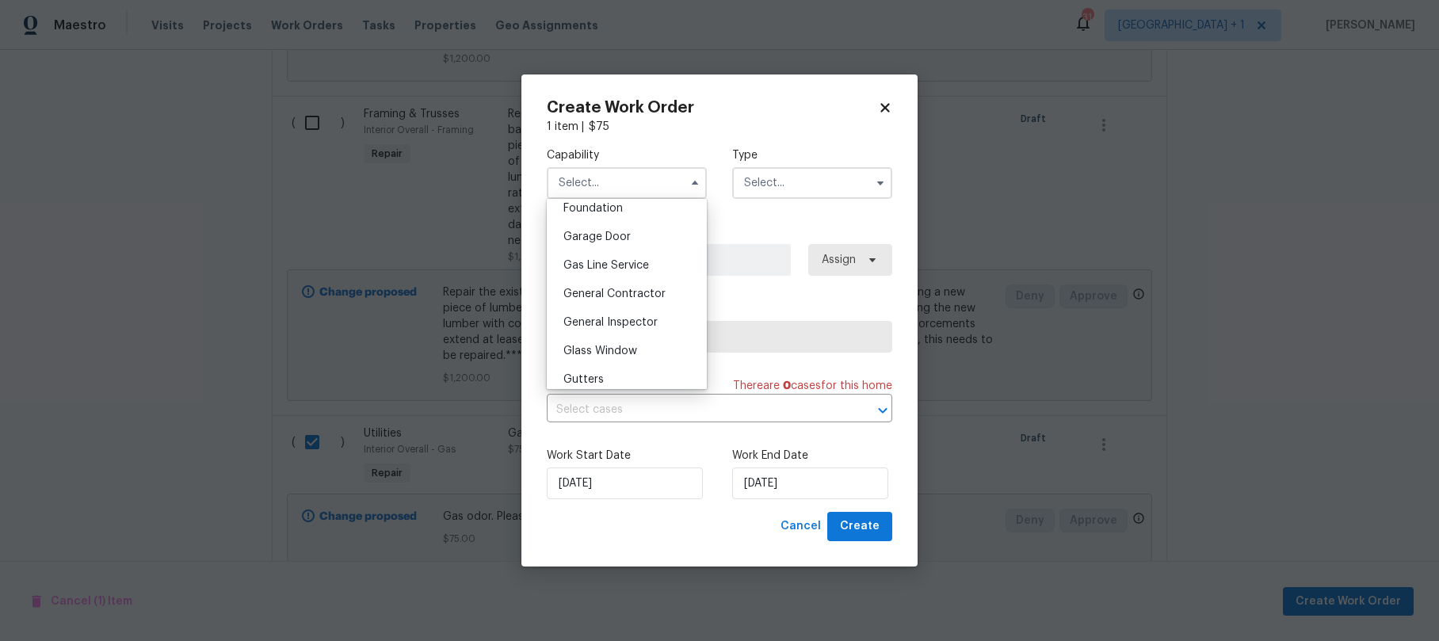
scroll to position [684, 0]
click at [620, 296] on span "General Contractor" at bounding box center [614, 290] width 102 height 11
type input "General Contractor"
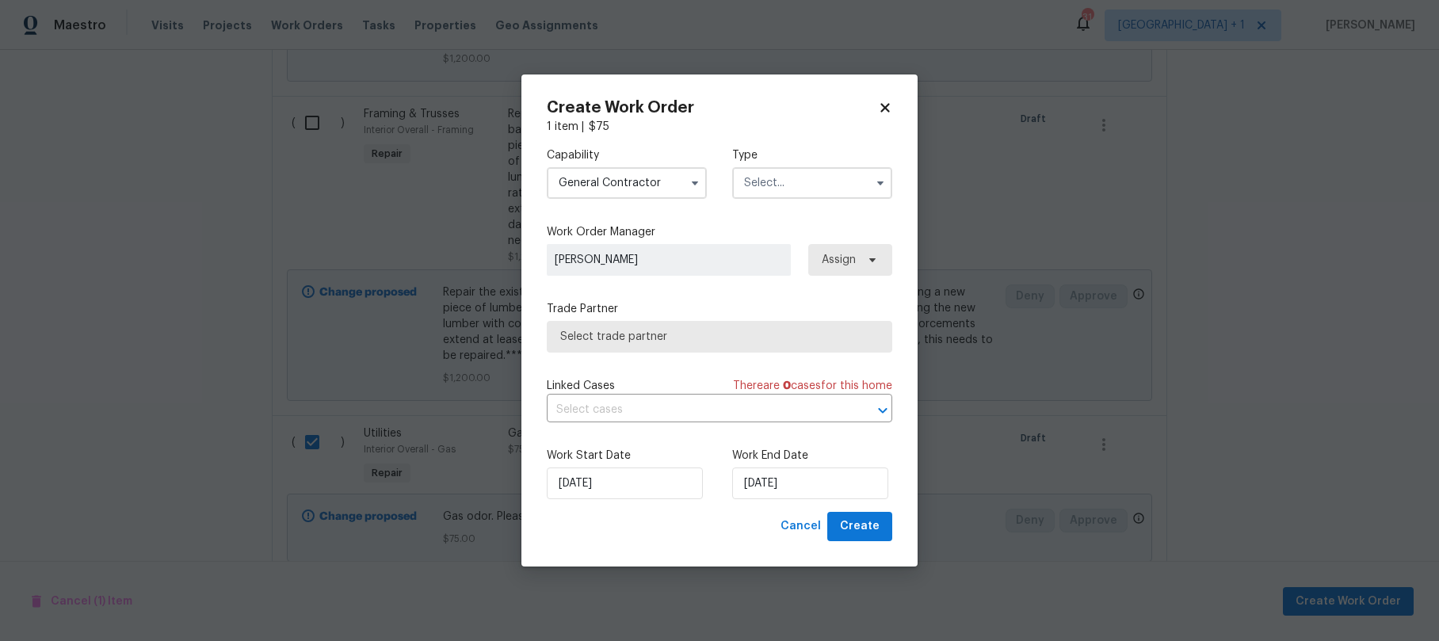
click at [811, 194] on input "text" at bounding box center [812, 183] width 160 height 32
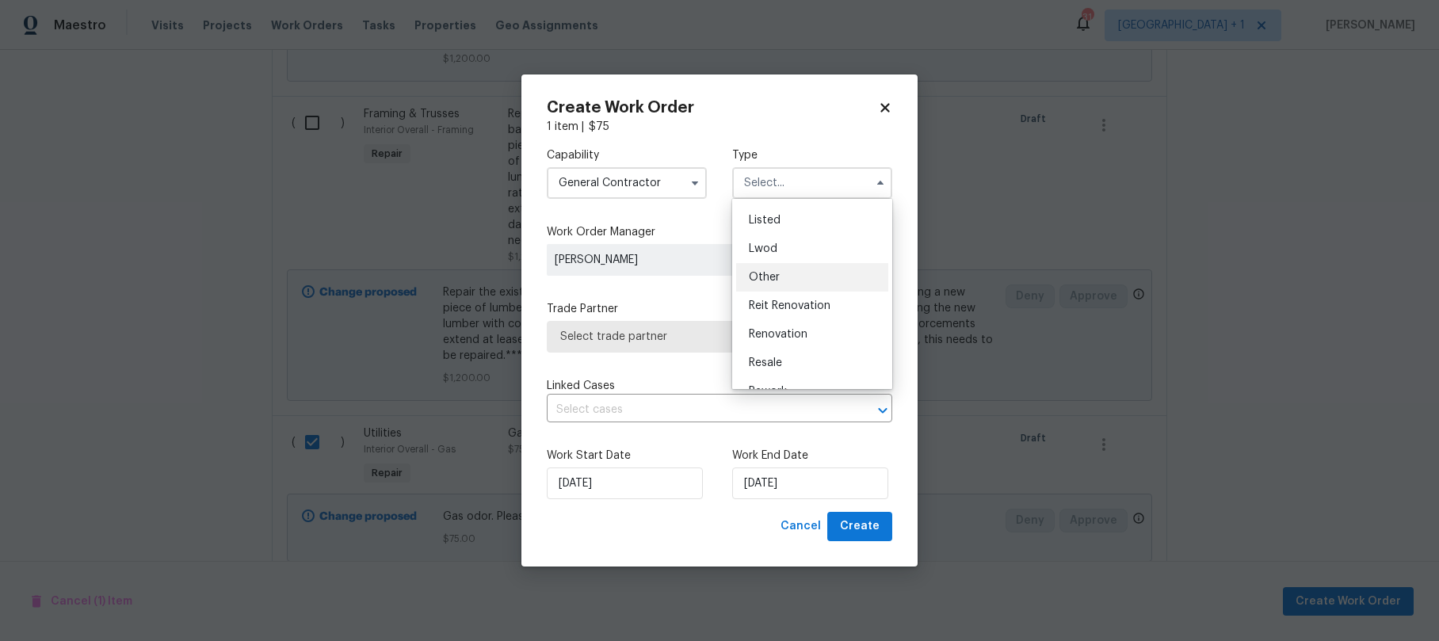
scroll to position [143, 0]
click at [792, 304] on span "Reit Renovation" at bounding box center [790, 302] width 82 height 11
type input "Reit Renovation"
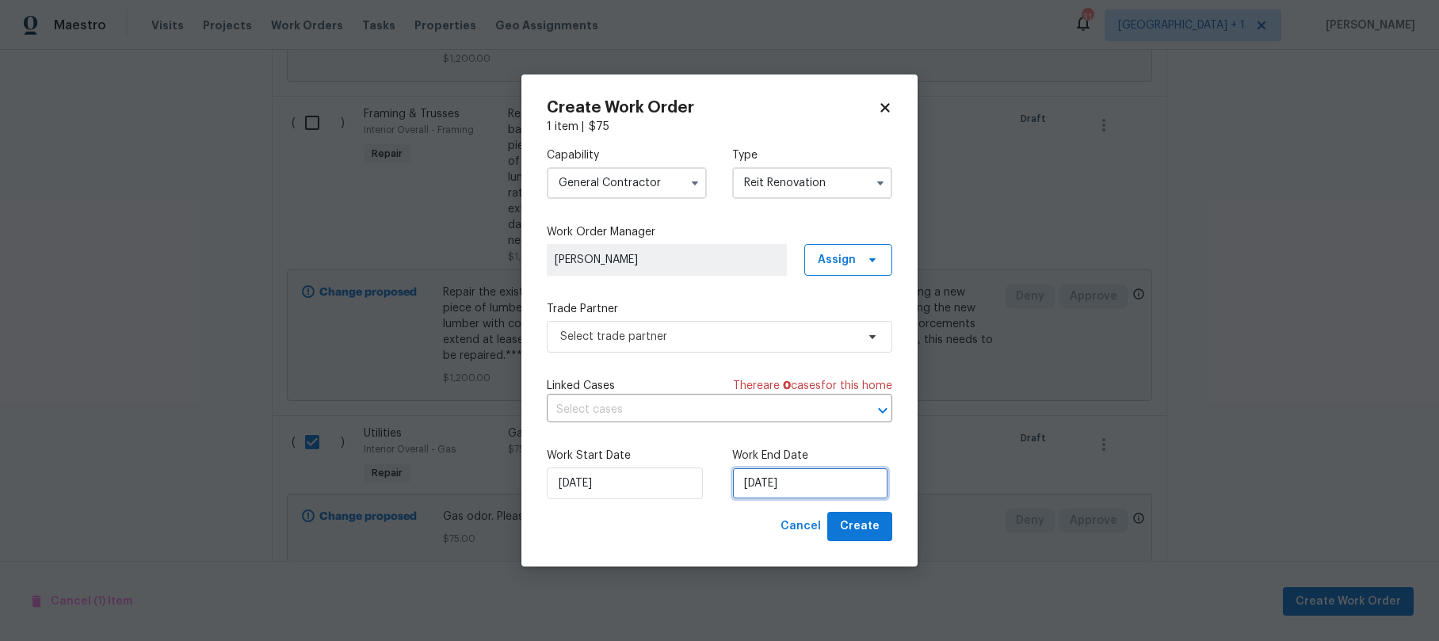
click at [811, 492] on input "[DATE]" at bounding box center [810, 483] width 156 height 32
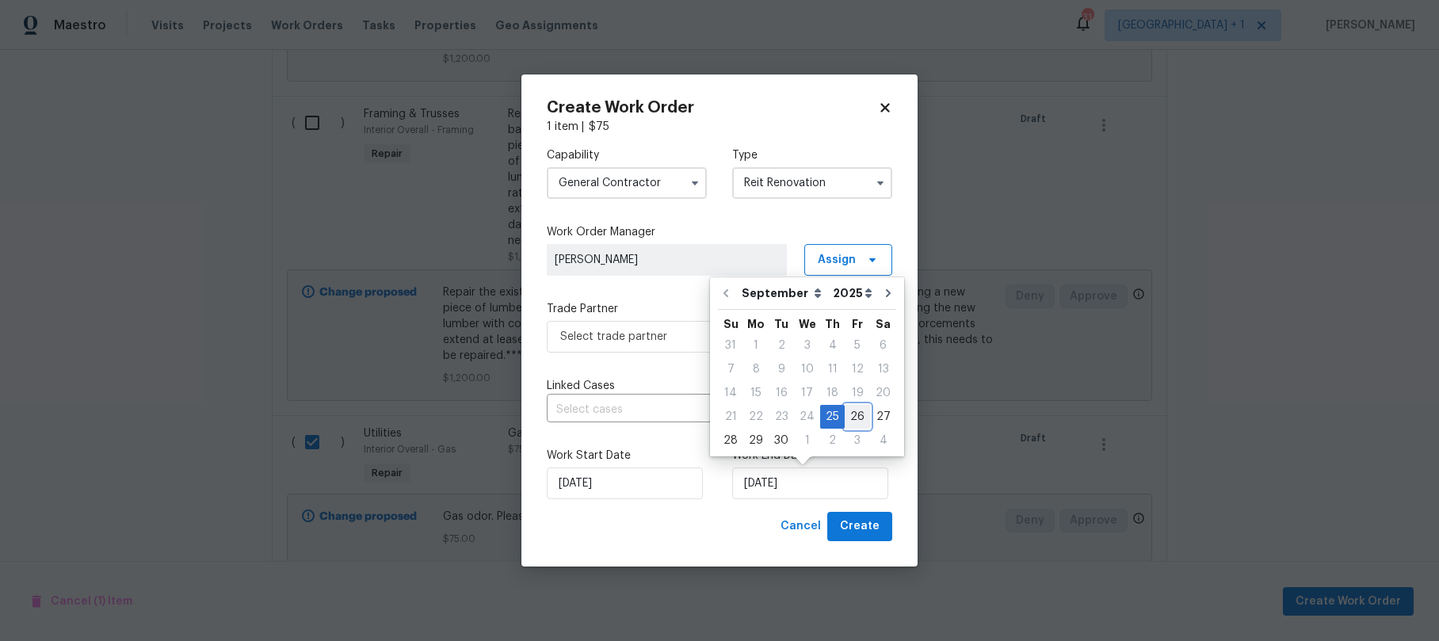
click at [845, 414] on div "26" at bounding box center [857, 417] width 25 height 22
type input "[DATE]"
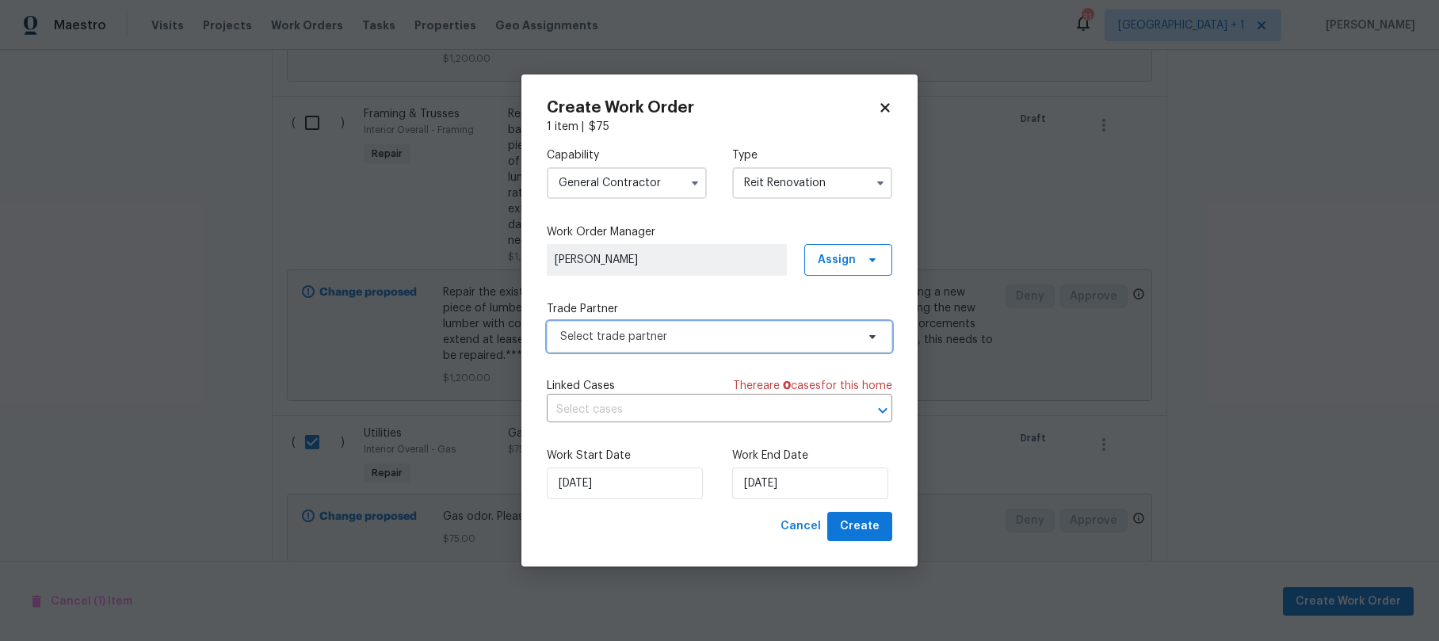
click at [658, 337] on span "Select trade partner" at bounding box center [708, 337] width 296 height 16
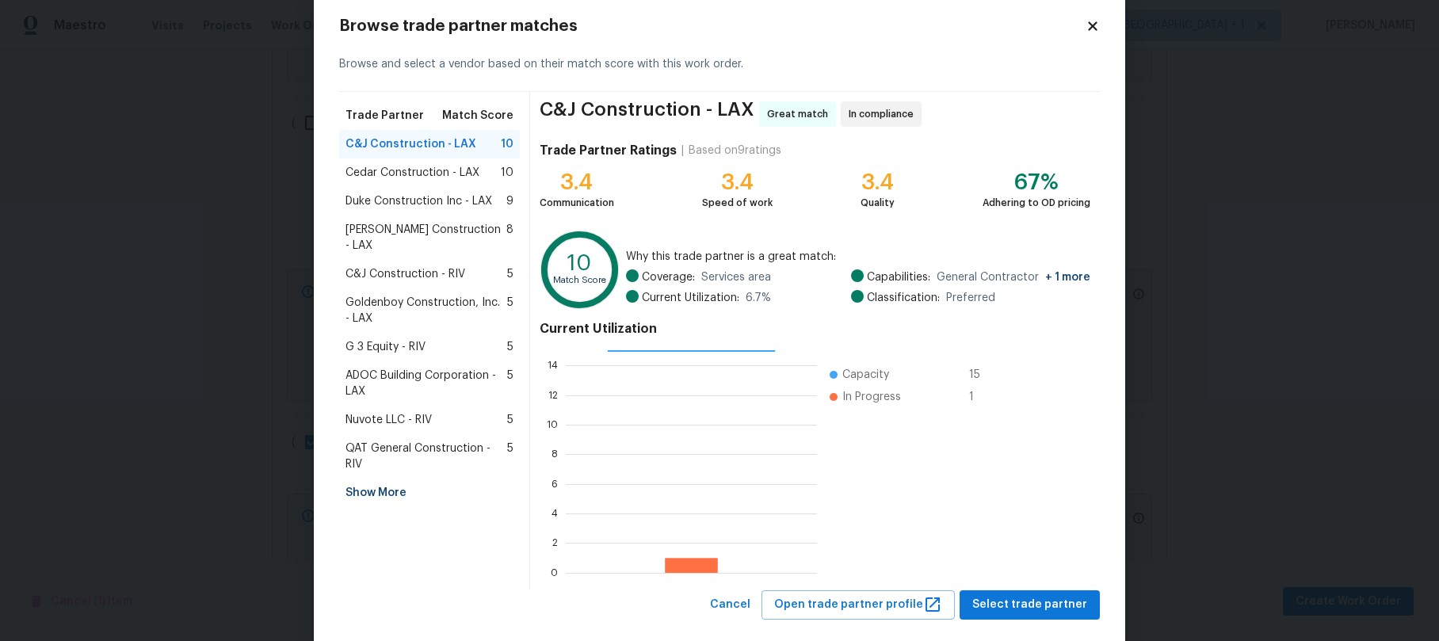
scroll to position [59, 0]
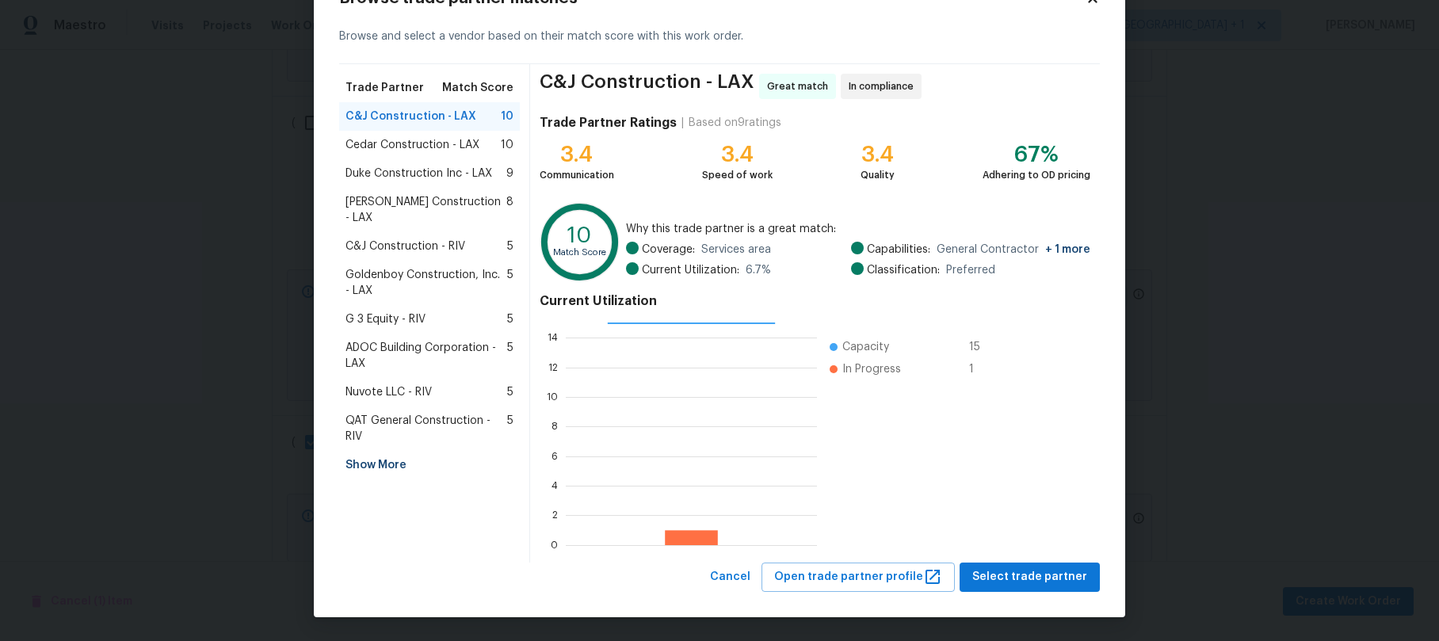
click at [384, 451] on div "Show More" at bounding box center [429, 465] width 181 height 29
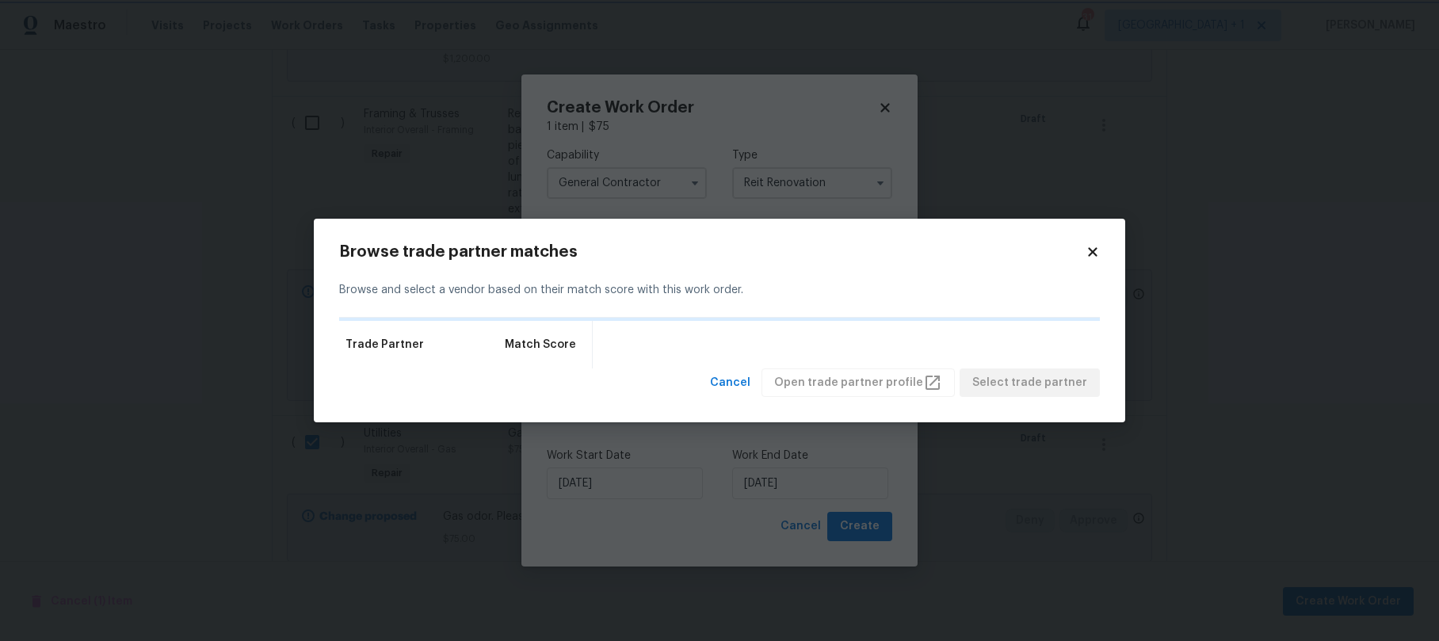
click at [705, 181] on body "Maestro Visits Projects Work Orders Tasks Properties Geo Assignments 31 [GEOGRA…" at bounding box center [719, 320] width 1439 height 641
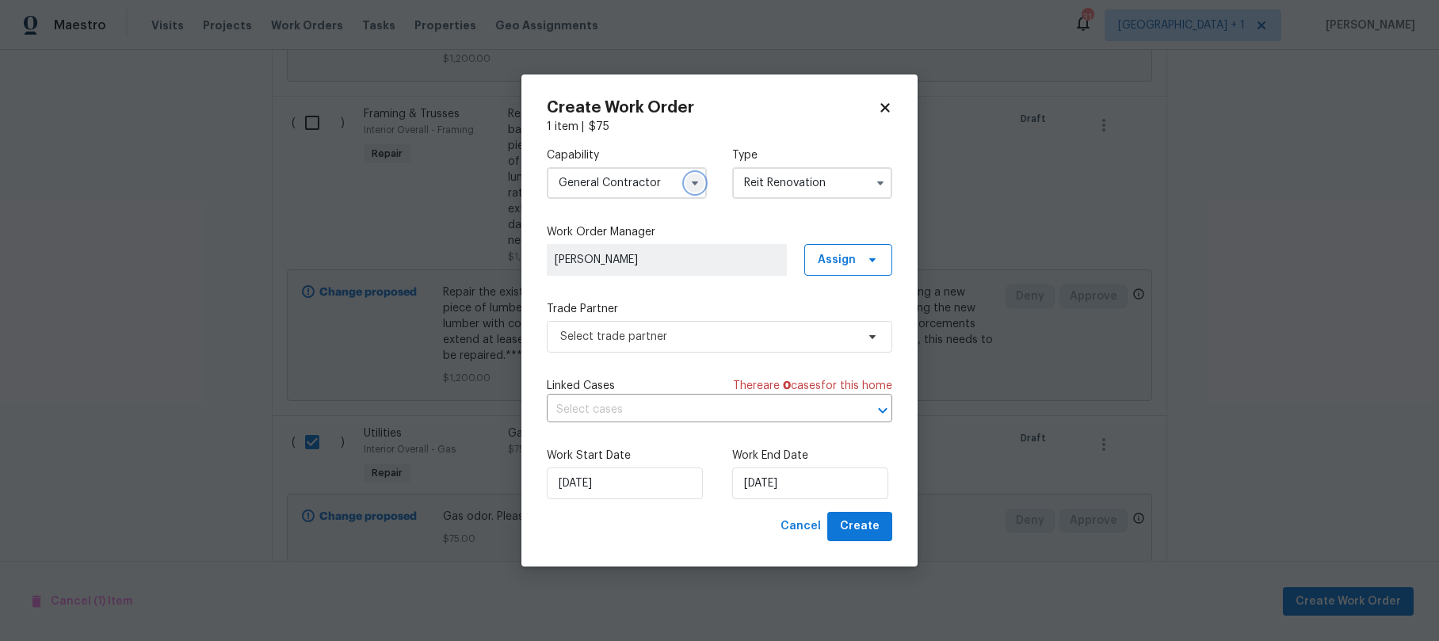
click at [704, 183] on button "button" at bounding box center [694, 183] width 19 height 19
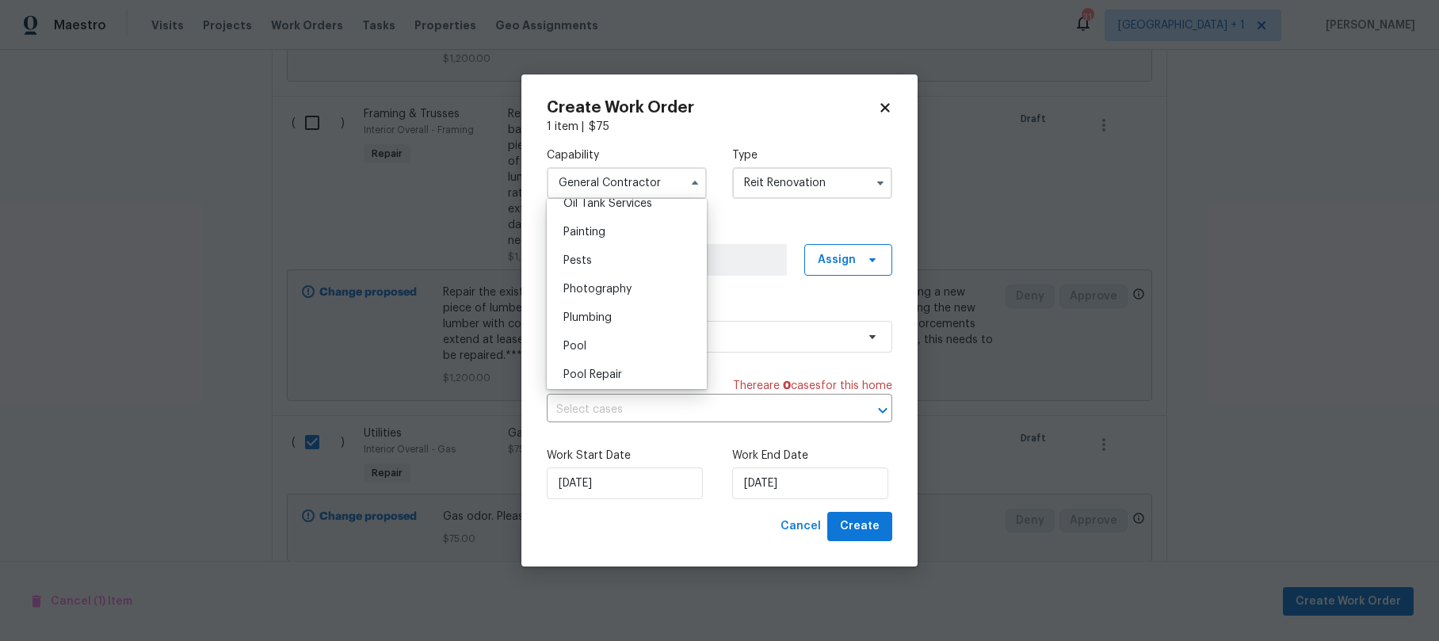
scroll to position [1319, 0]
click at [602, 320] on span "Plumbing" at bounding box center [587, 314] width 48 height 11
type input "Plumbing"
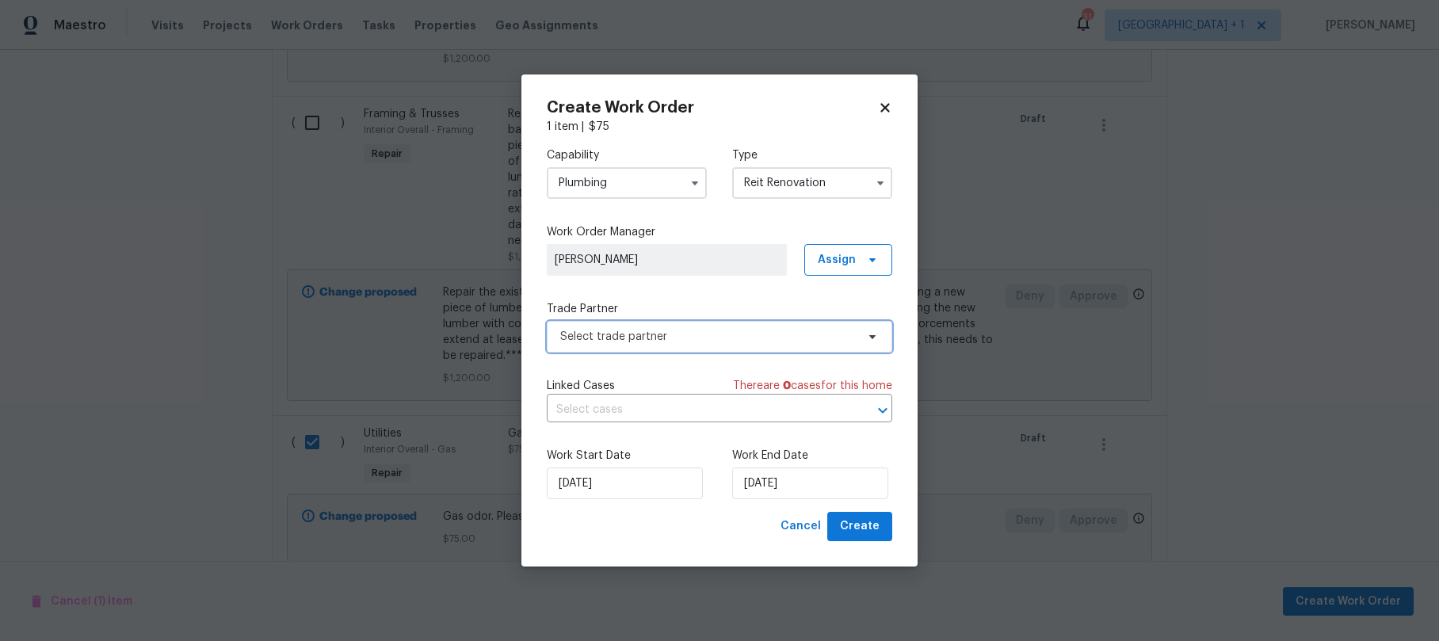
click at [768, 325] on span "Select trade partner" at bounding box center [719, 337] width 345 height 32
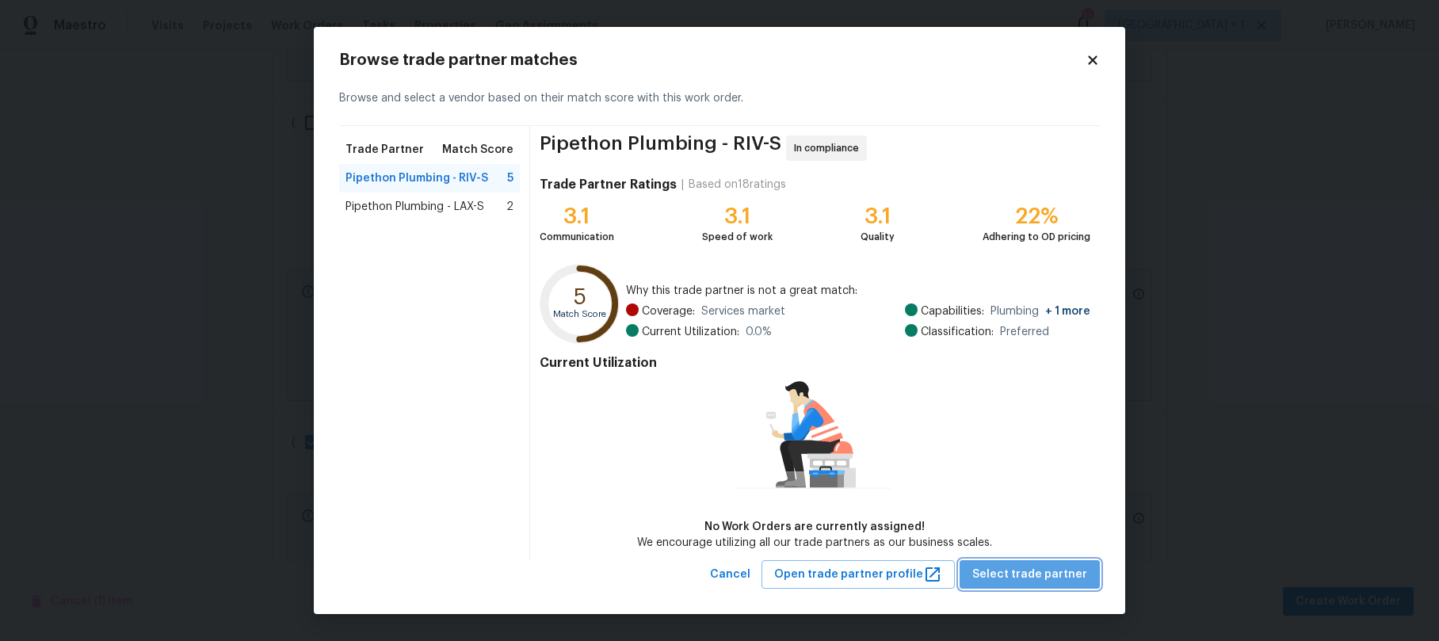
click at [1054, 570] on span "Select trade partner" at bounding box center [1029, 575] width 115 height 20
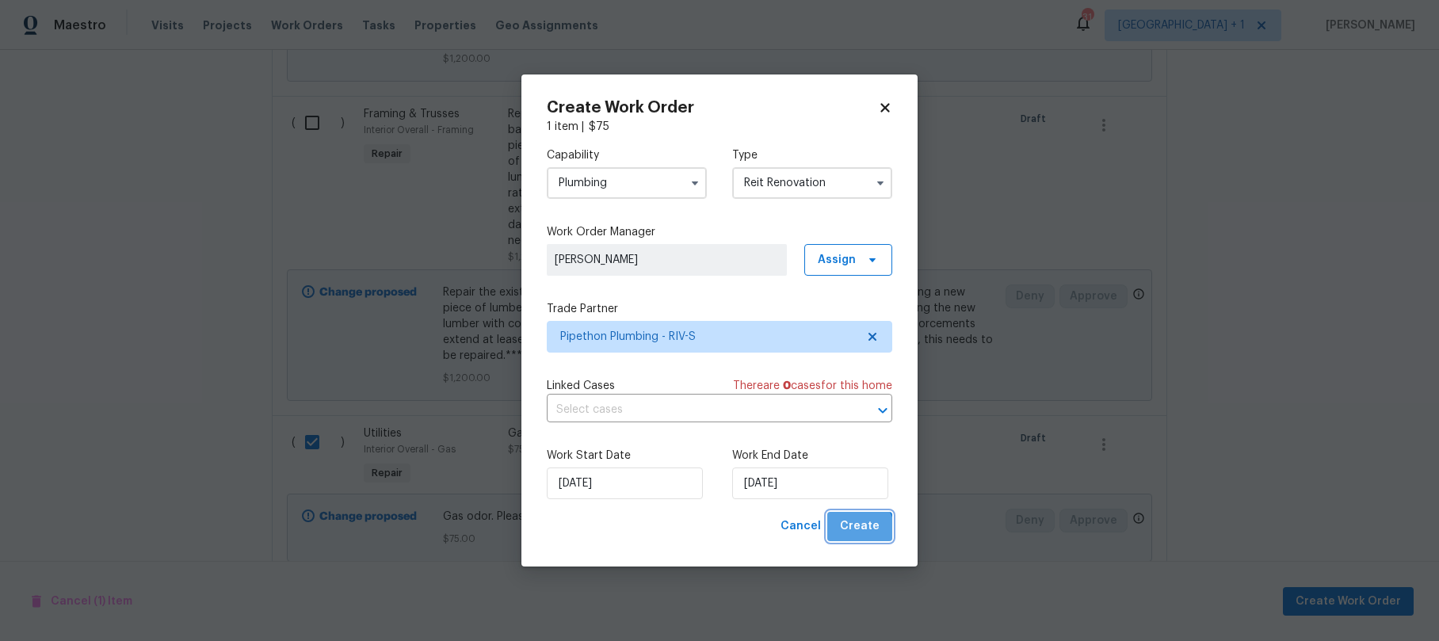
click at [861, 531] on span "Create" at bounding box center [860, 527] width 40 height 20
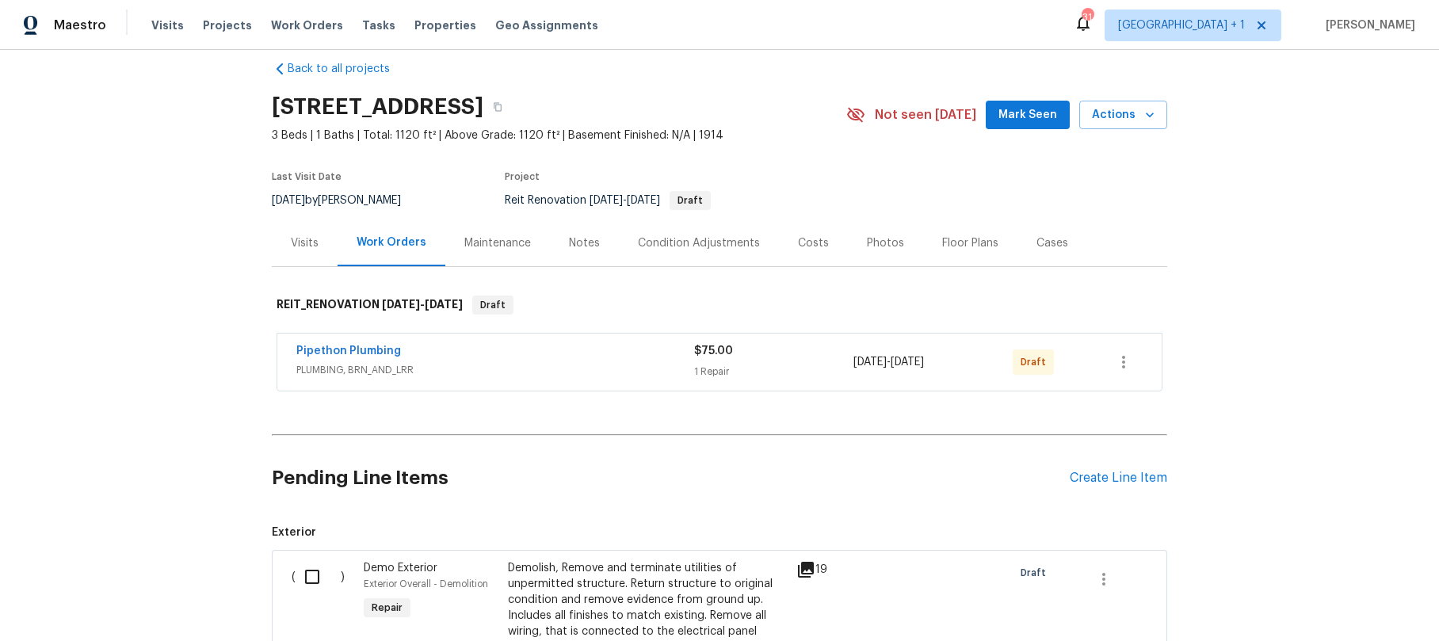
scroll to position [0, 0]
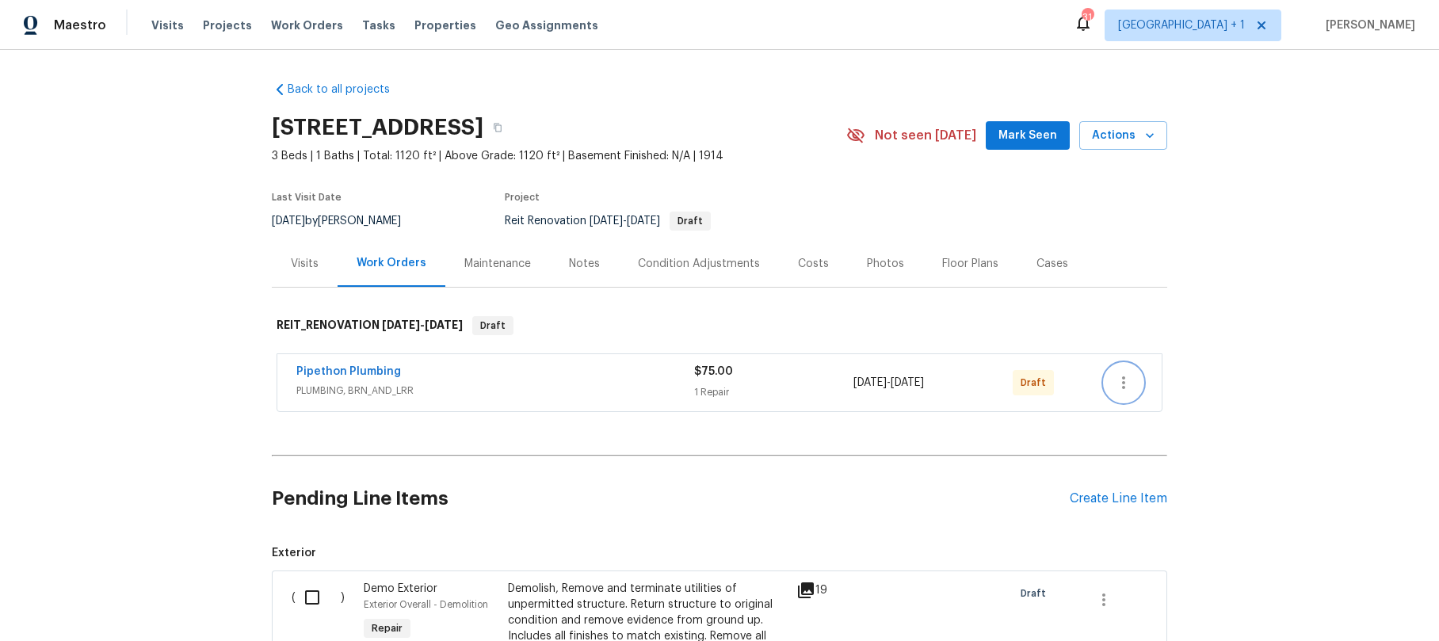
click at [1120, 385] on icon "button" at bounding box center [1123, 382] width 19 height 19
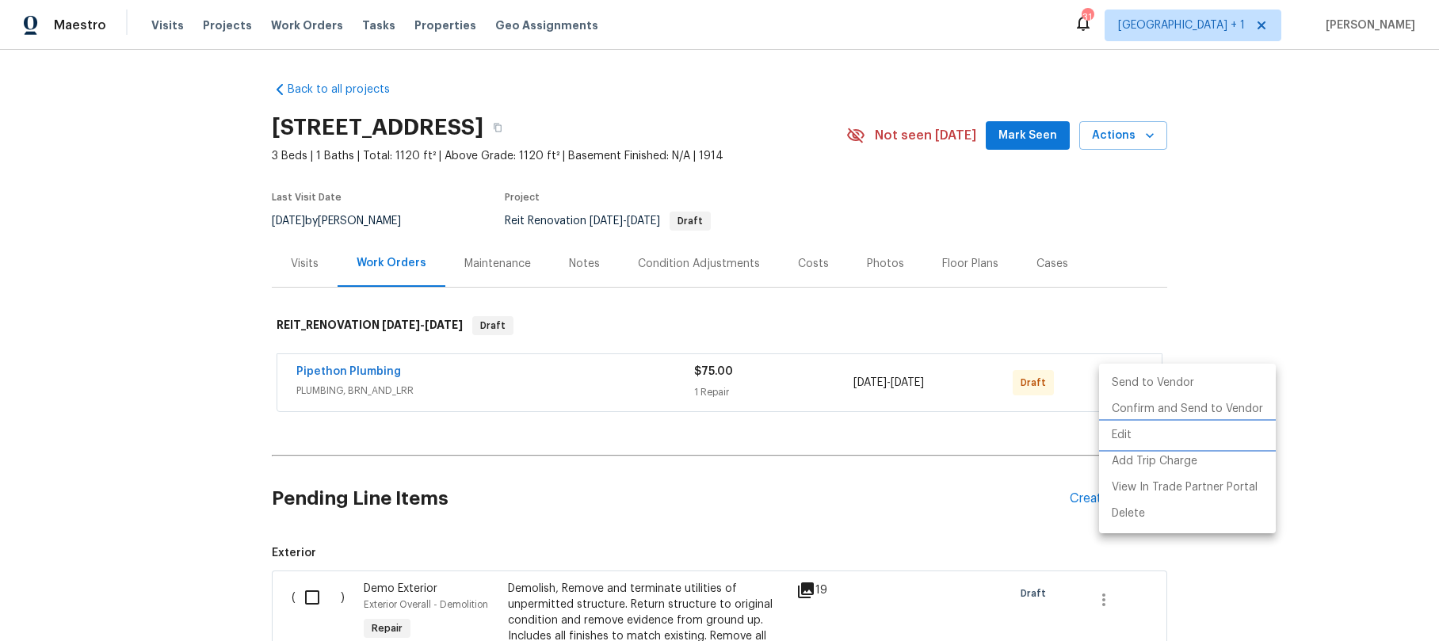
click at [1136, 439] on li "Edit" at bounding box center [1187, 435] width 177 height 26
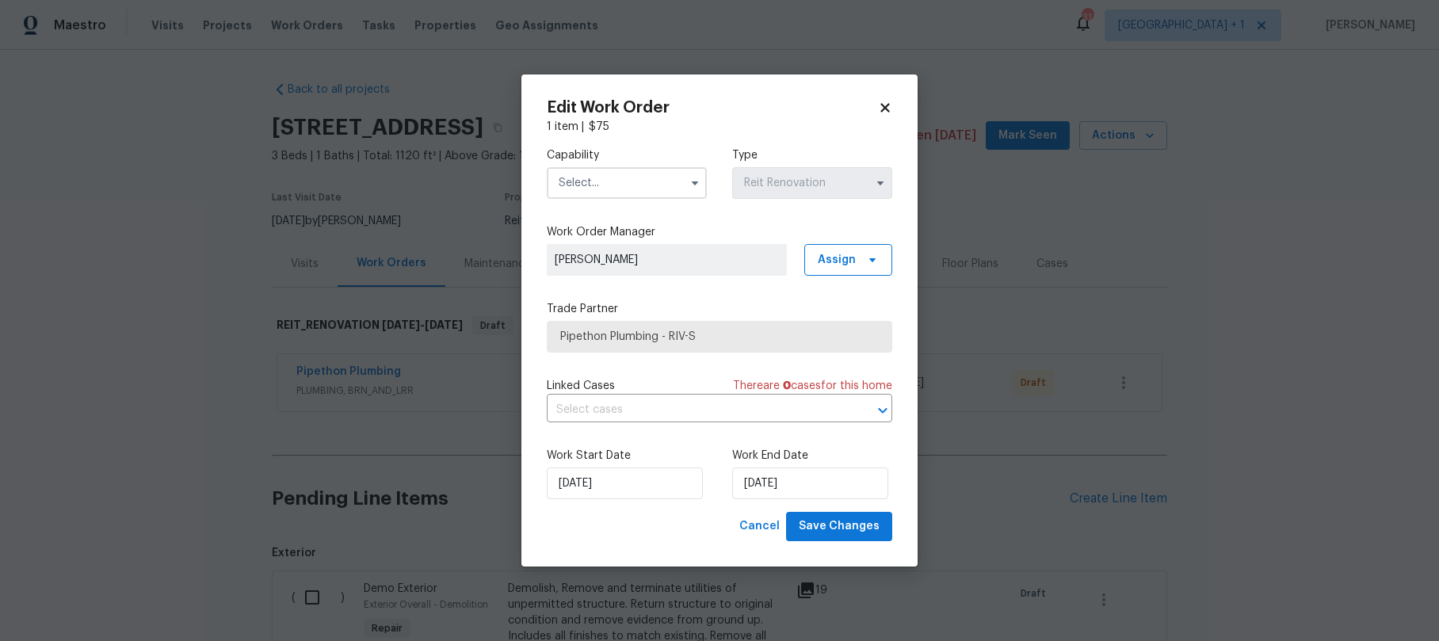
click at [753, 342] on span "Pipethon Plumbing - RIV-S" at bounding box center [719, 337] width 319 height 16
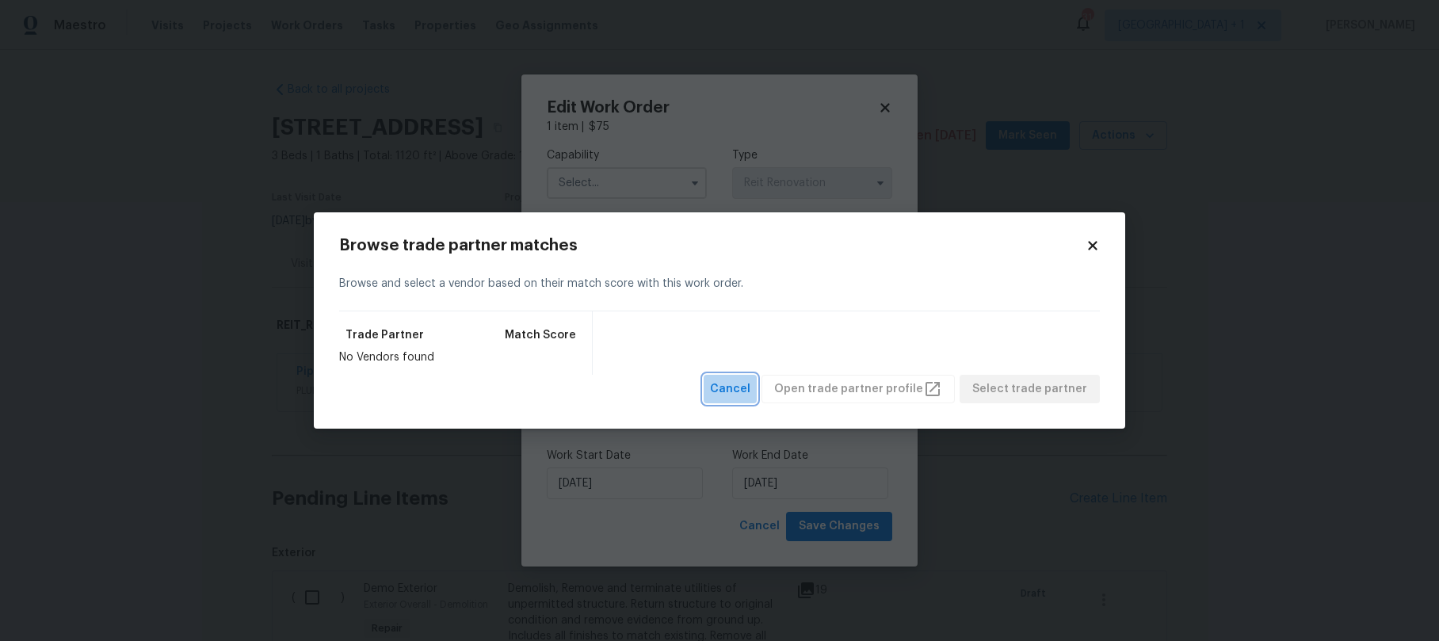
click at [750, 396] on span "Cancel" at bounding box center [730, 390] width 40 height 20
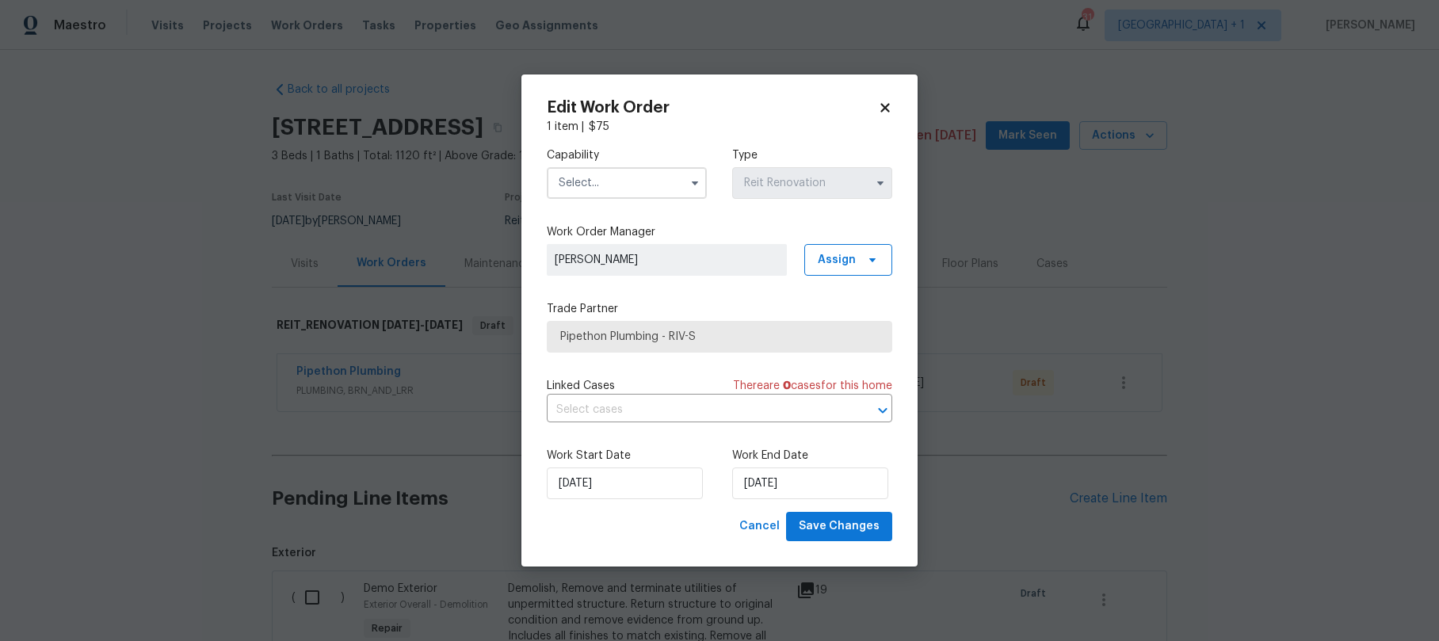
click at [751, 338] on span "Pipethon Plumbing - RIV-S" at bounding box center [719, 337] width 319 height 16
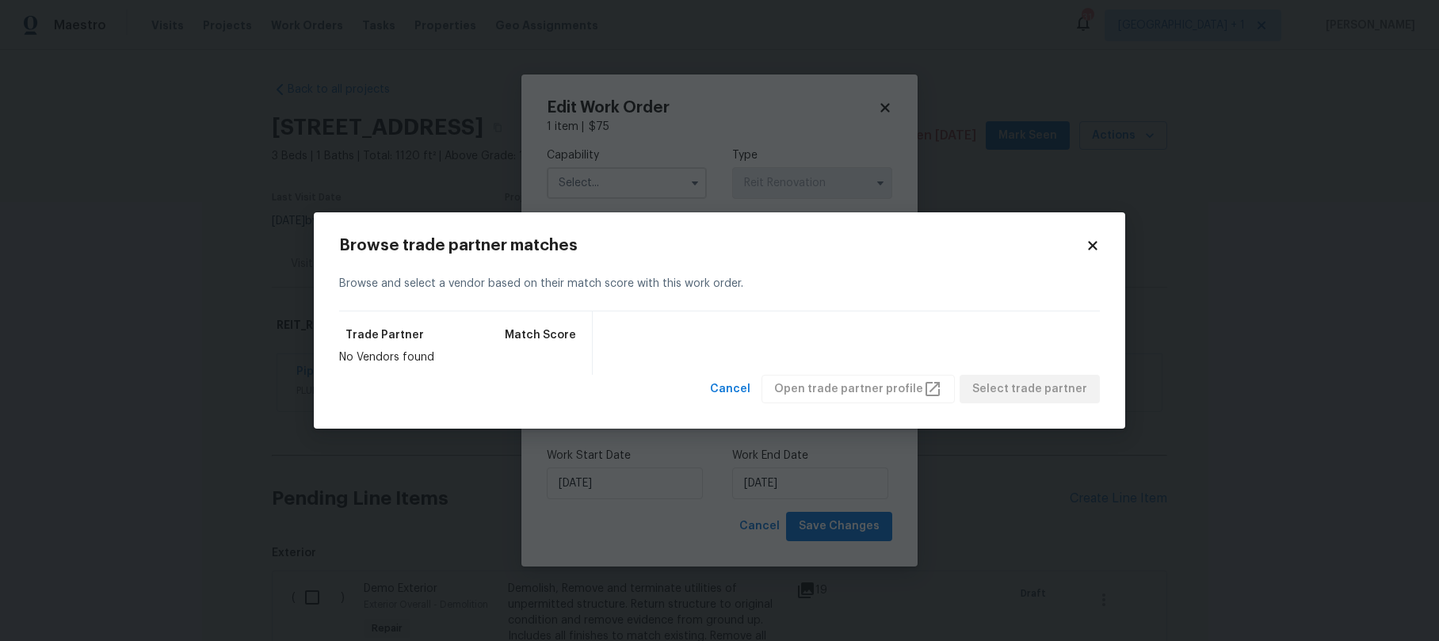
click at [751, 373] on div "Trade Partner Match Score No Vendors found" at bounding box center [719, 342] width 761 height 63
click at [750, 380] on span "Cancel" at bounding box center [730, 390] width 40 height 20
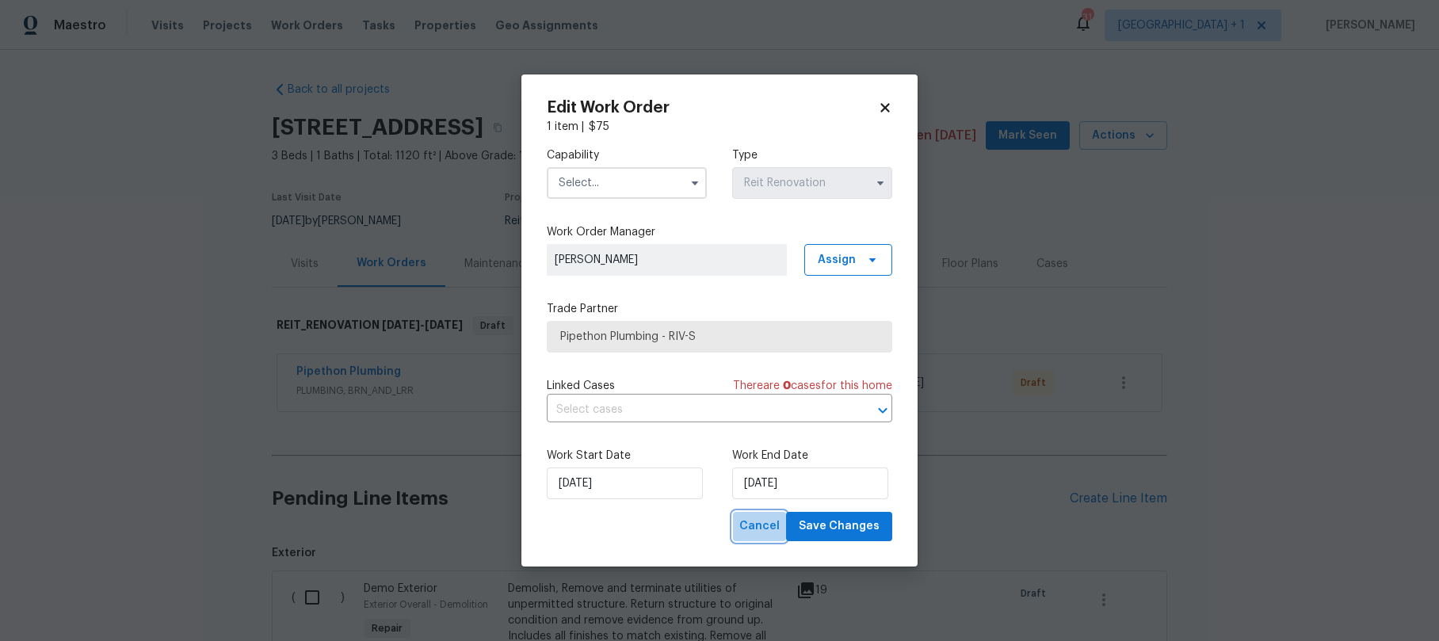
click at [760, 524] on span "Cancel" at bounding box center [759, 527] width 40 height 20
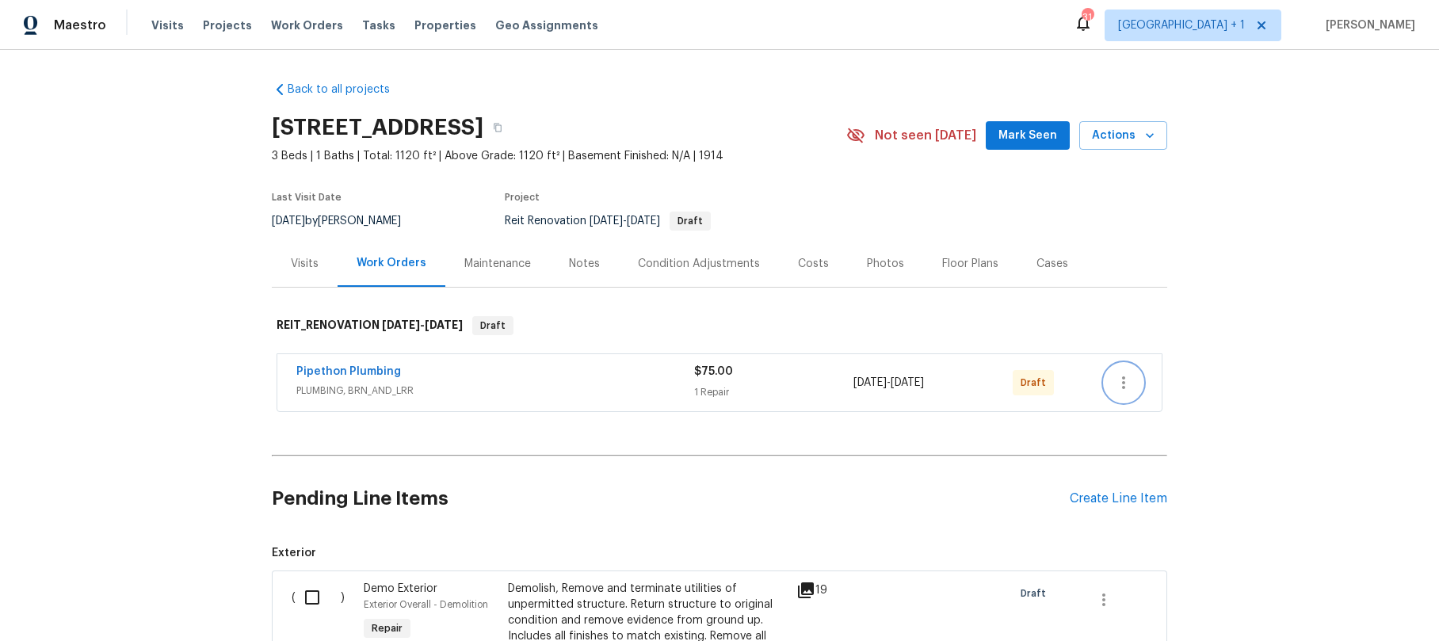
click at [1114, 382] on icon "button" at bounding box center [1123, 382] width 19 height 19
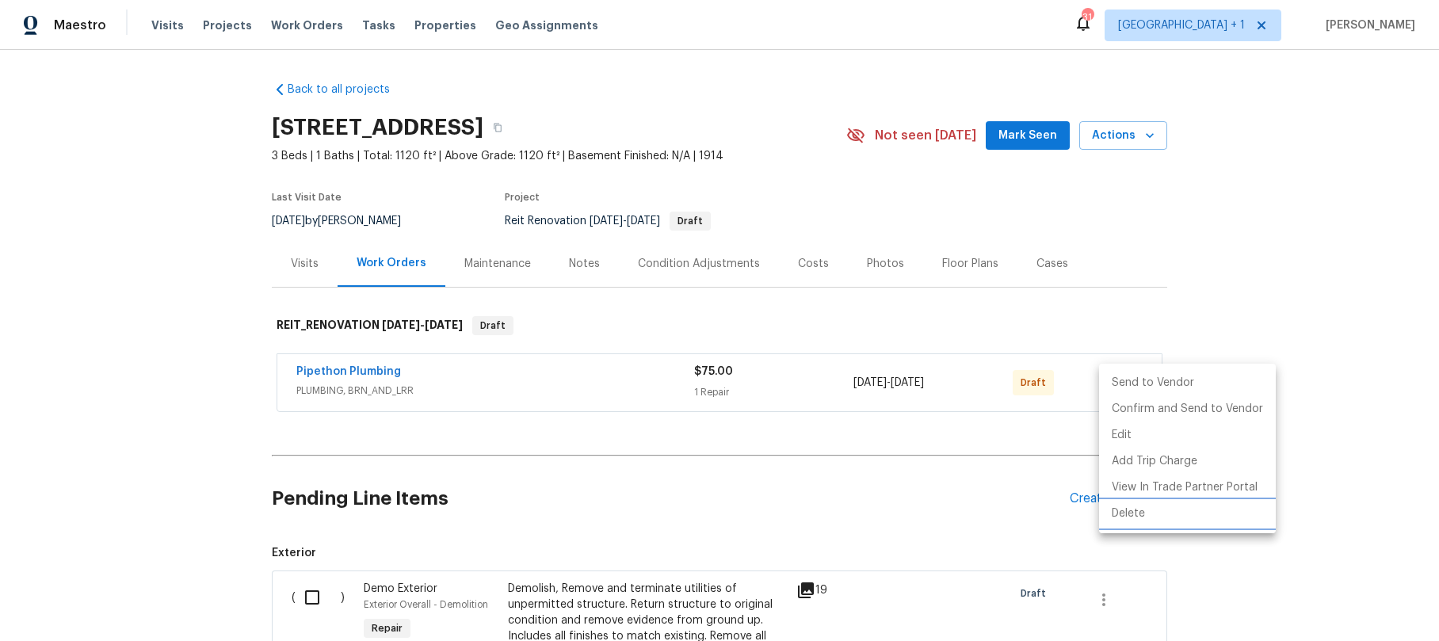
click at [1126, 509] on li "Delete" at bounding box center [1187, 514] width 177 height 26
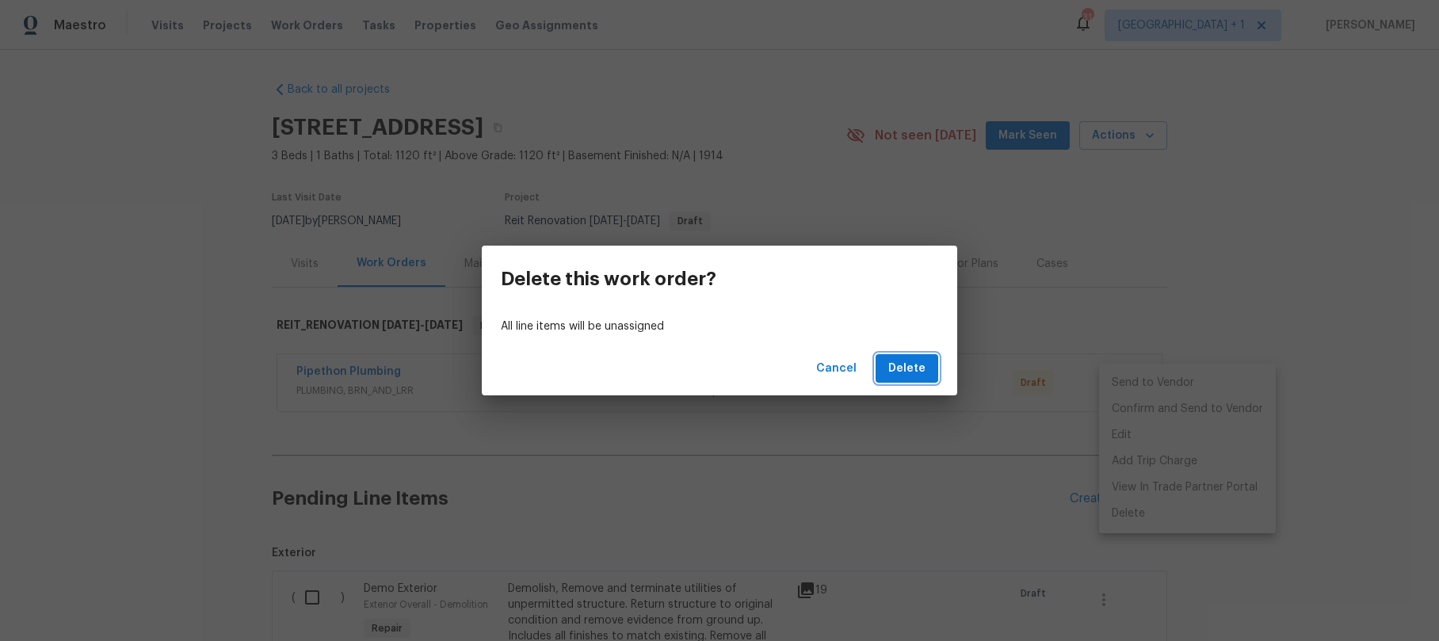
click at [908, 359] on span "Delete" at bounding box center [906, 369] width 37 height 20
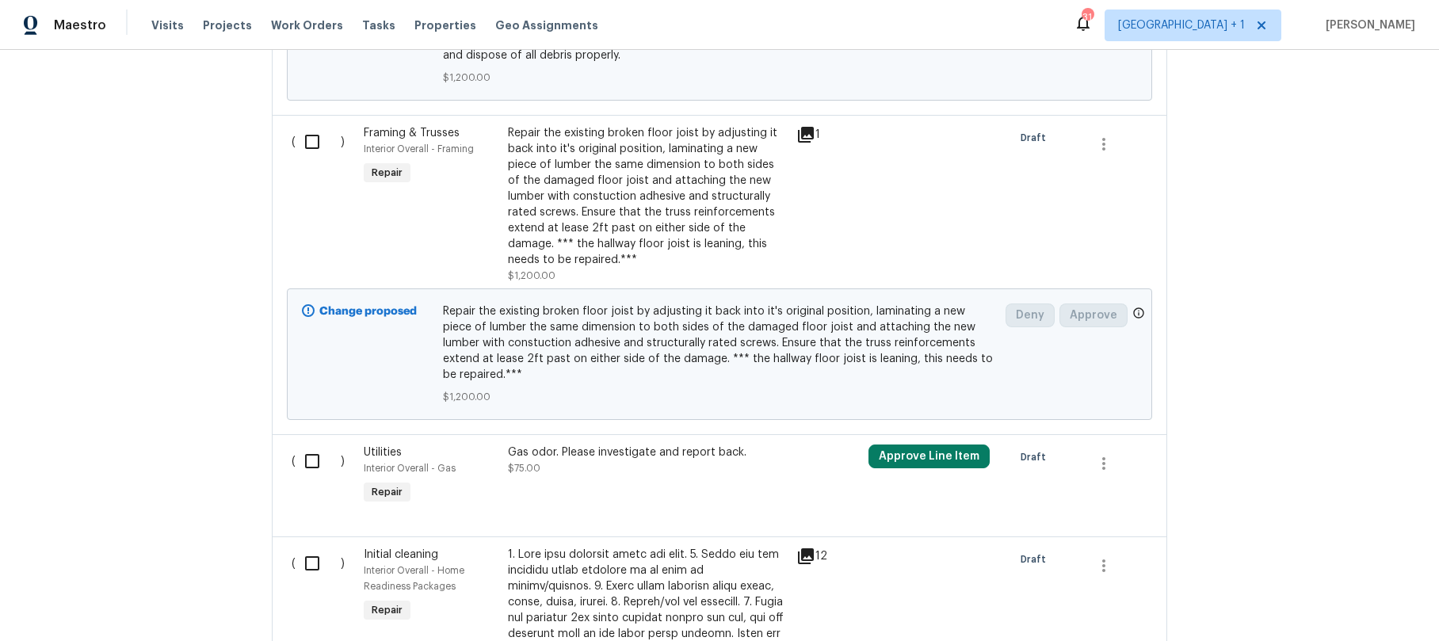
scroll to position [5180, 0]
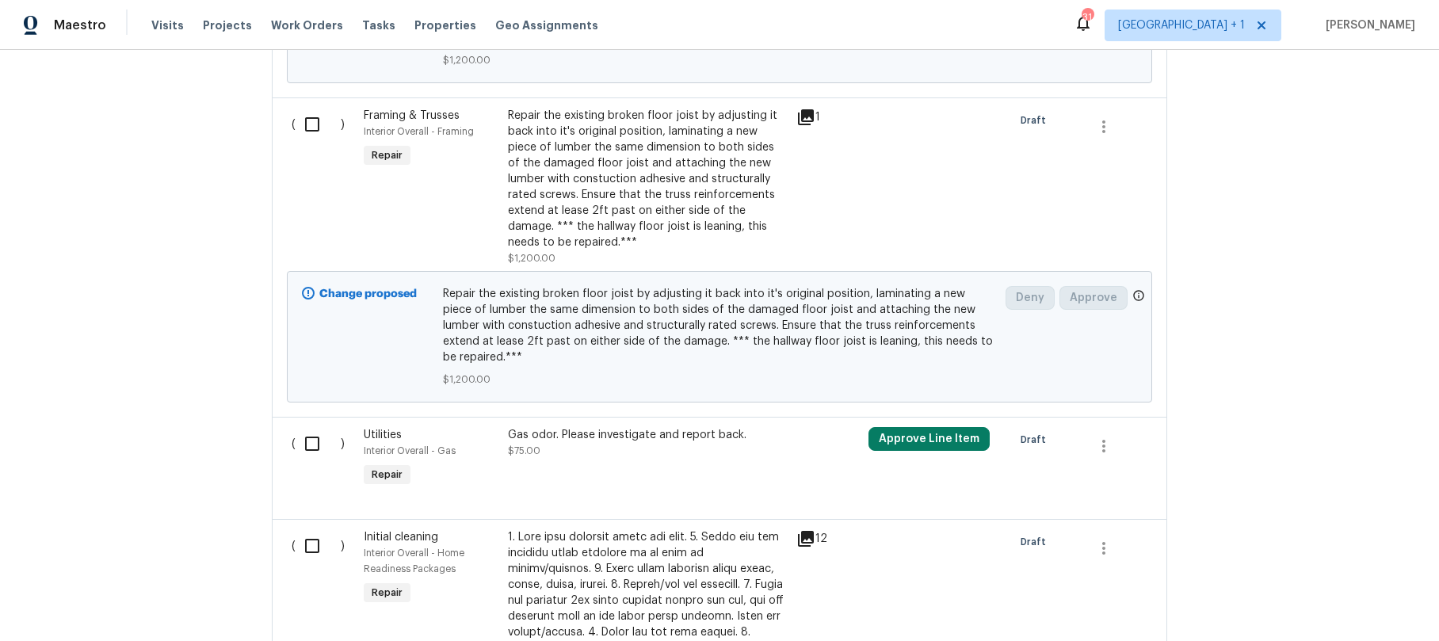
click at [310, 432] on input "checkbox" at bounding box center [318, 443] width 45 height 33
checkbox input "true"
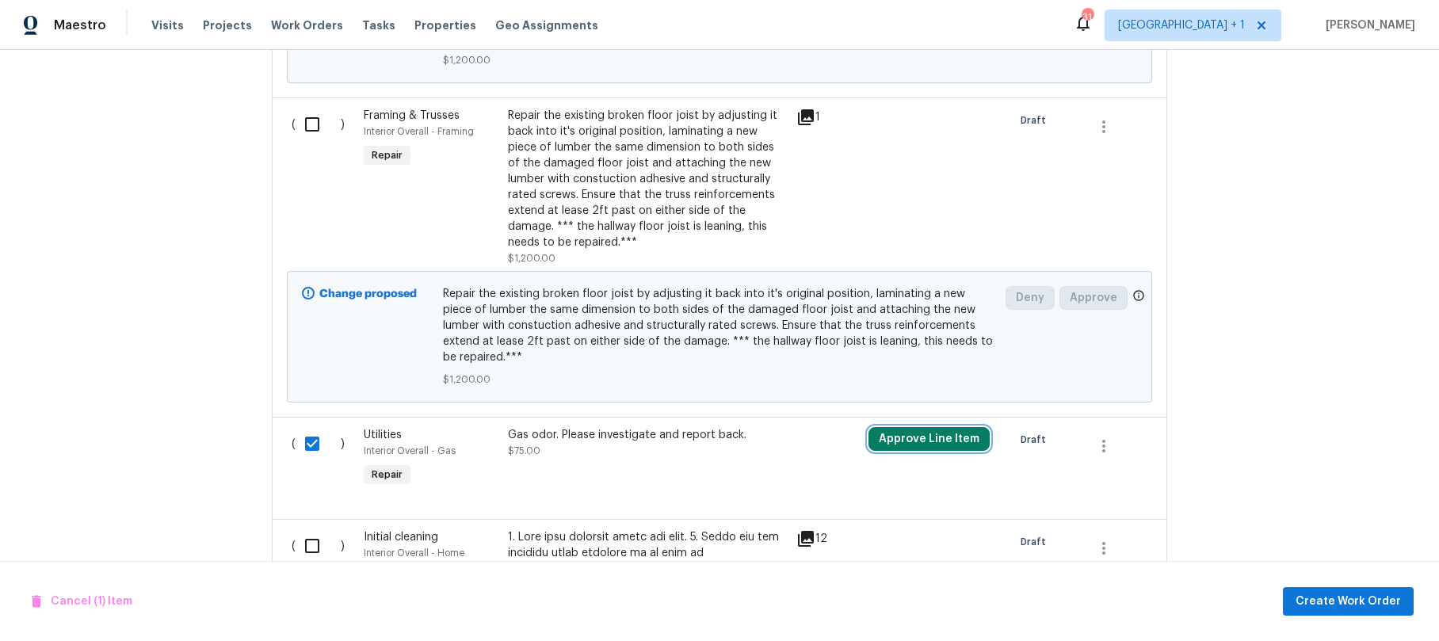
click at [924, 427] on button "Approve Line Item" at bounding box center [928, 439] width 121 height 24
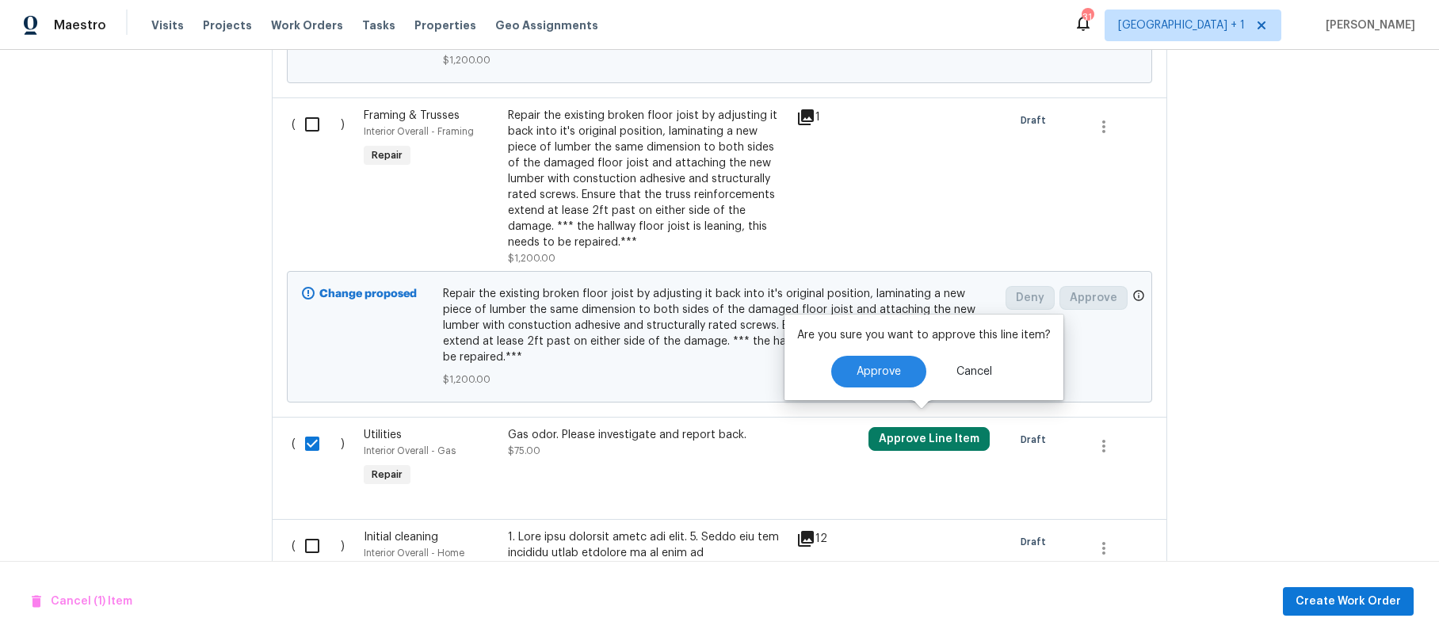
click at [1297, 414] on div "Back to all projects [STREET_ADDRESS] 3 Beds | 1 Baths | Total: 1120 ft² | Abov…" at bounding box center [719, 345] width 1439 height 591
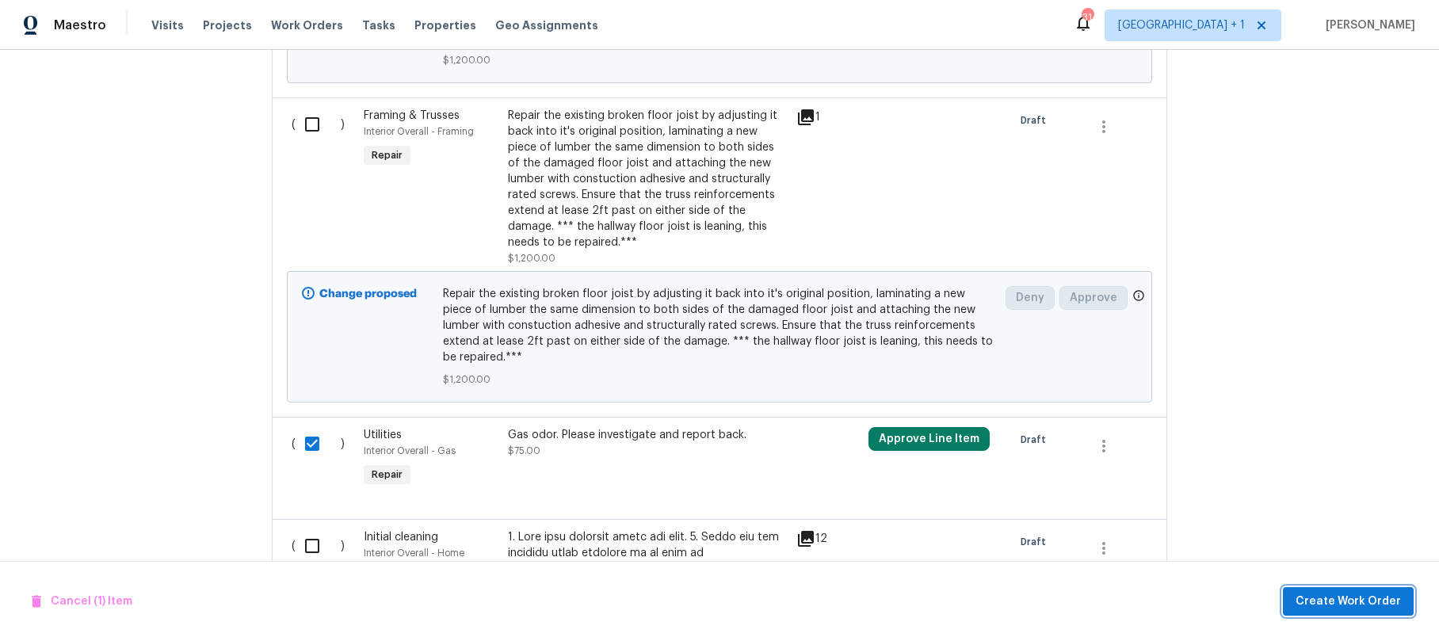
click at [1342, 597] on span "Create Work Order" at bounding box center [1348, 602] width 105 height 20
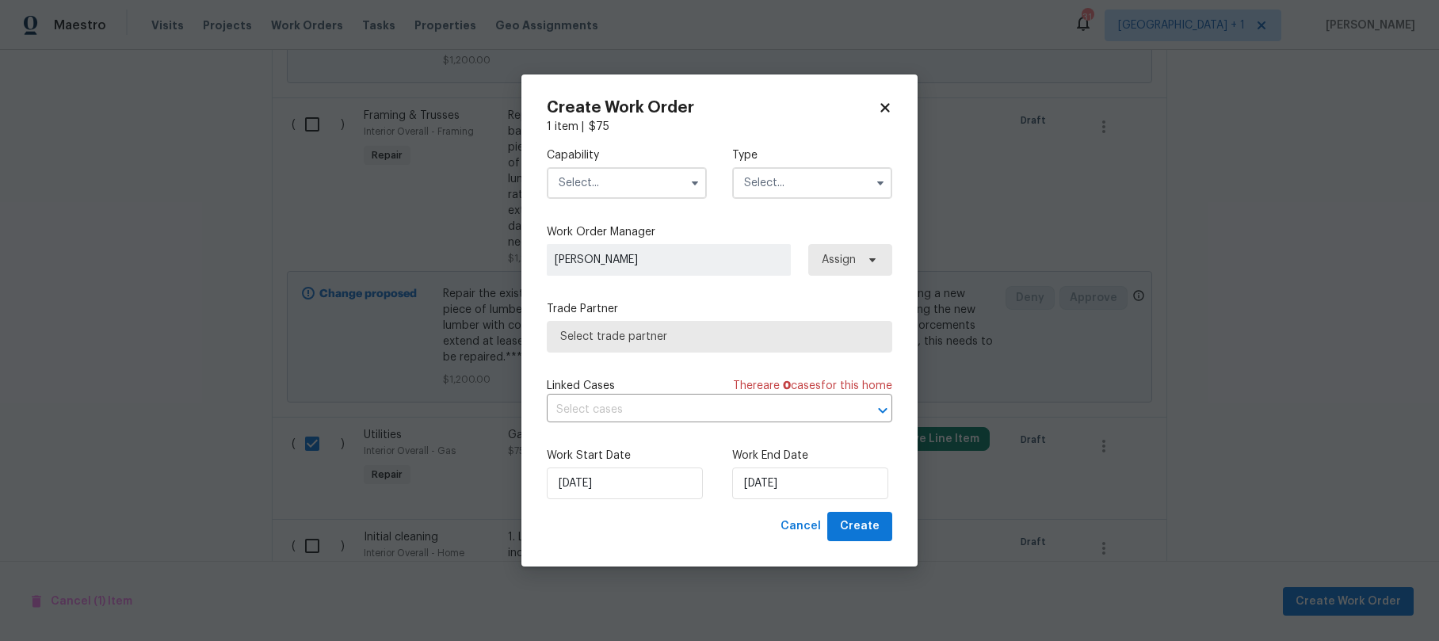
click at [653, 191] on input "text" at bounding box center [627, 183] width 160 height 32
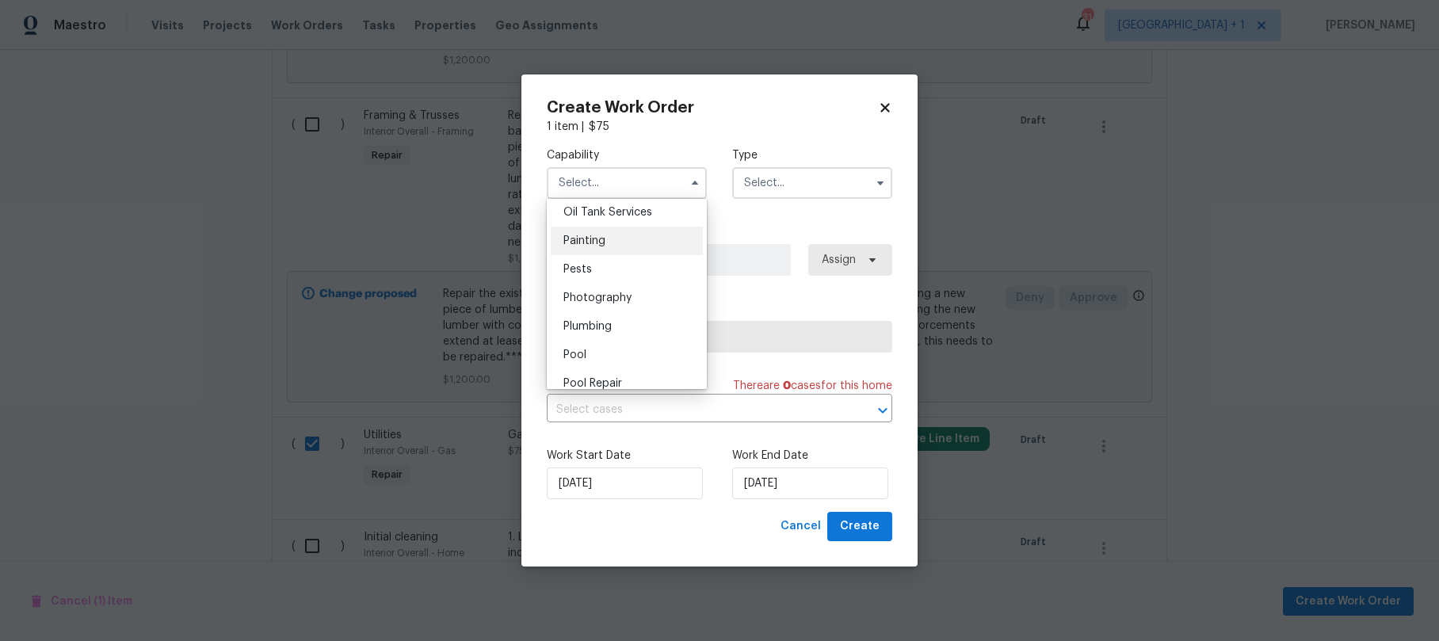
scroll to position [1435, 0]
click at [610, 204] on span "Plumbing" at bounding box center [587, 198] width 48 height 11
type input "Plumbing"
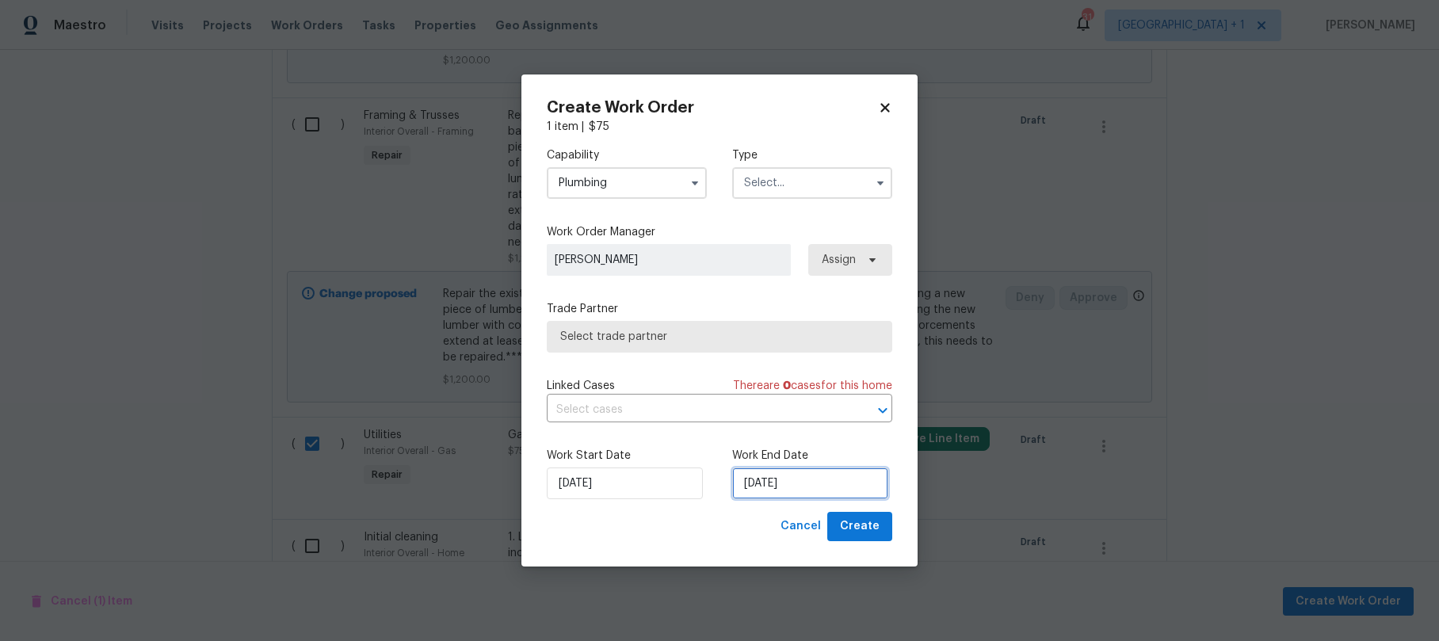
click at [830, 478] on input "[DATE]" at bounding box center [810, 483] width 156 height 32
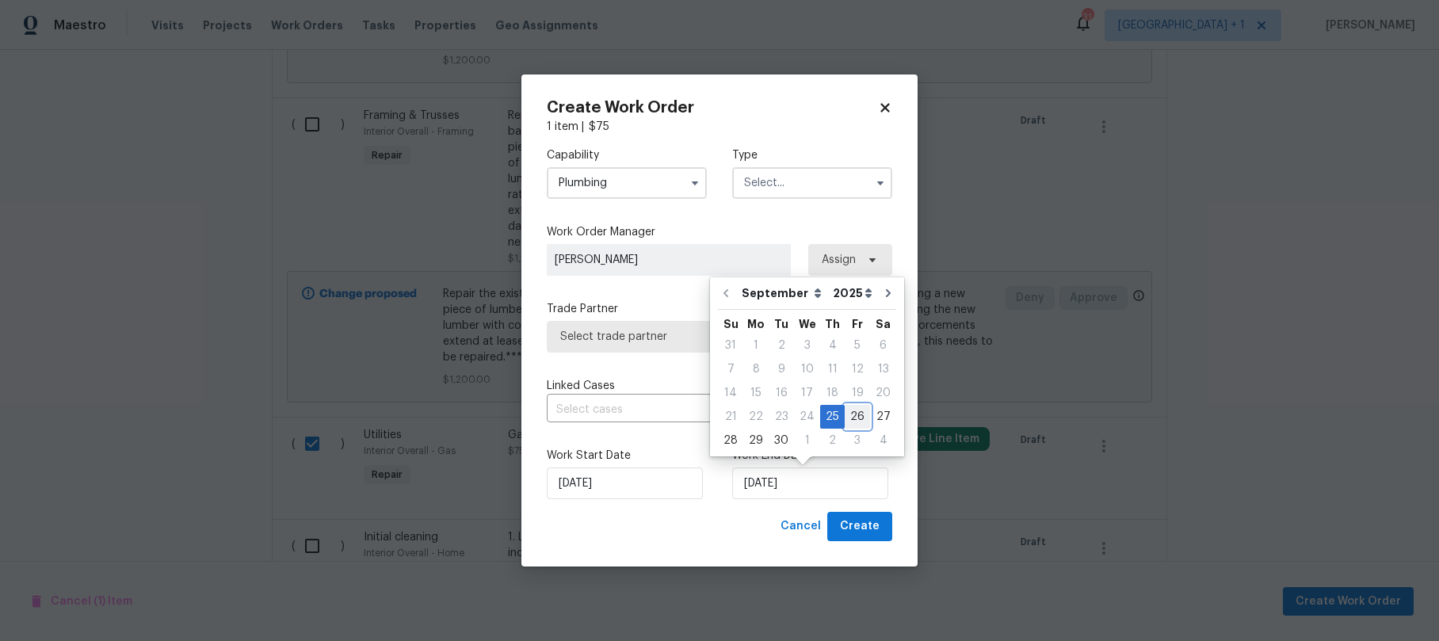
click at [848, 411] on div "26" at bounding box center [857, 417] width 25 height 22
type input "[DATE]"
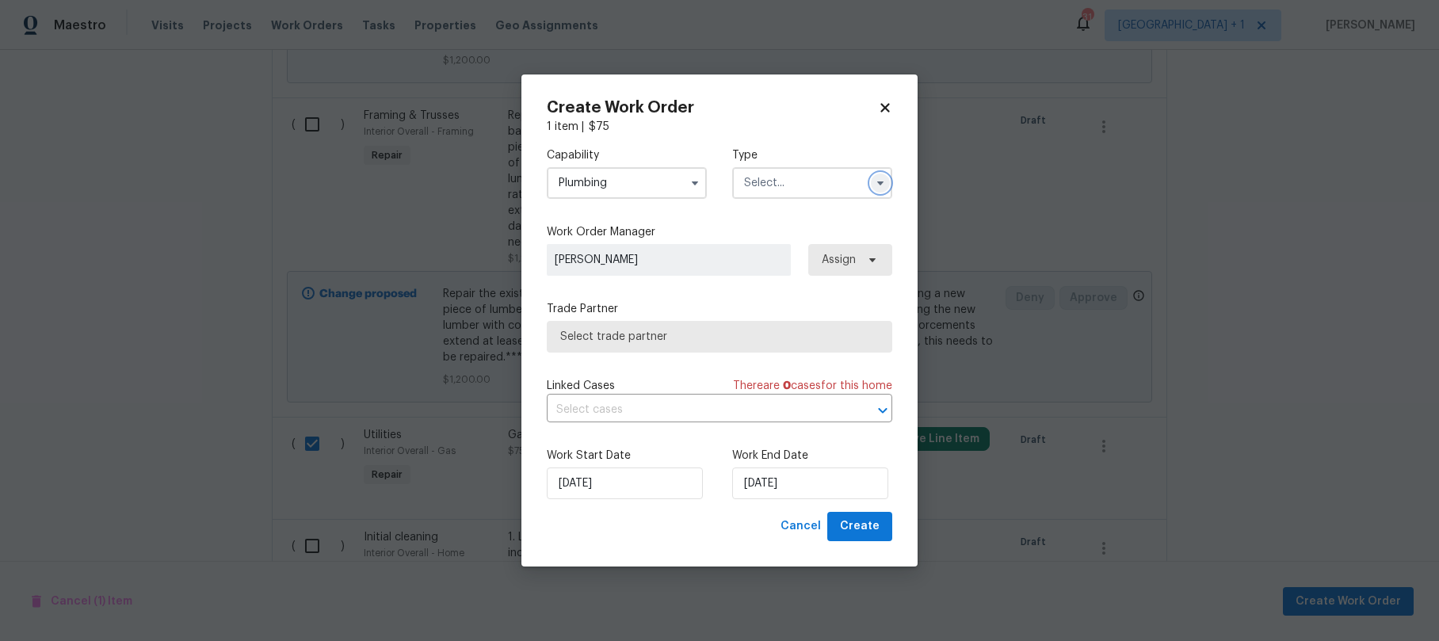
click at [874, 178] on icon "button" at bounding box center [880, 183] width 13 height 13
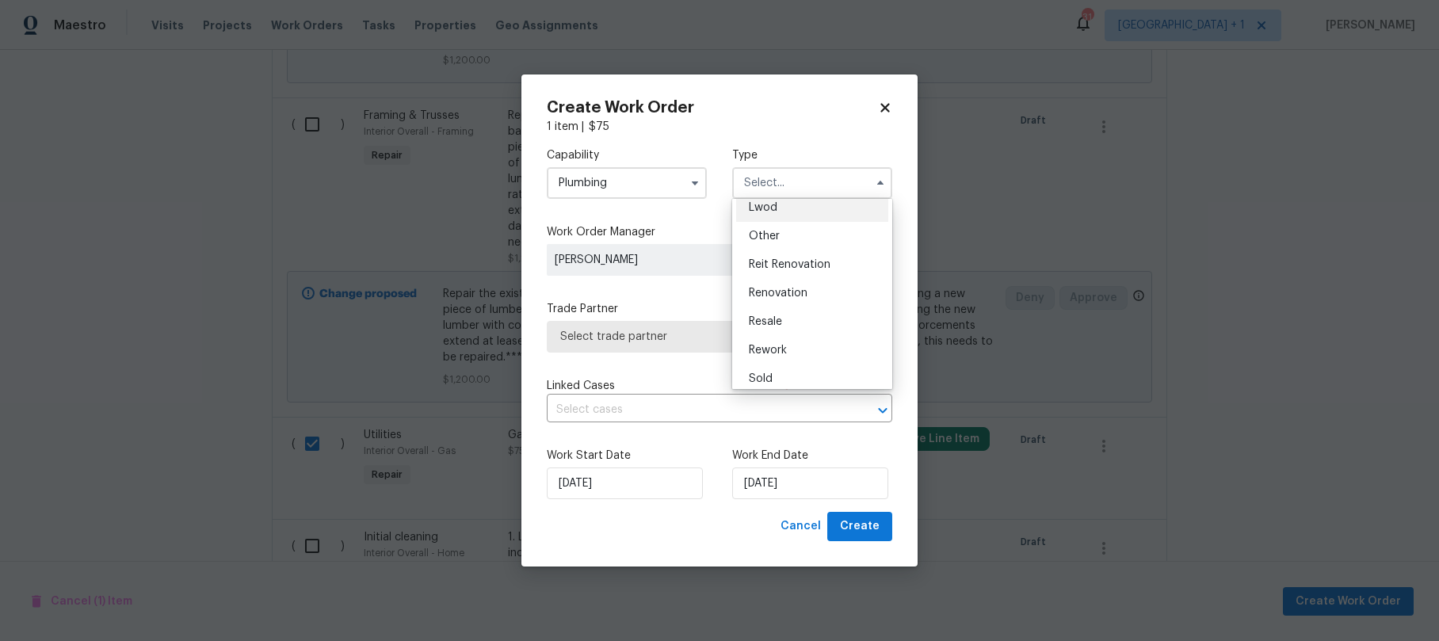
scroll to position [189, 0]
click at [775, 258] on span "Reit Renovation" at bounding box center [790, 256] width 82 height 11
type input "Reit Renovation"
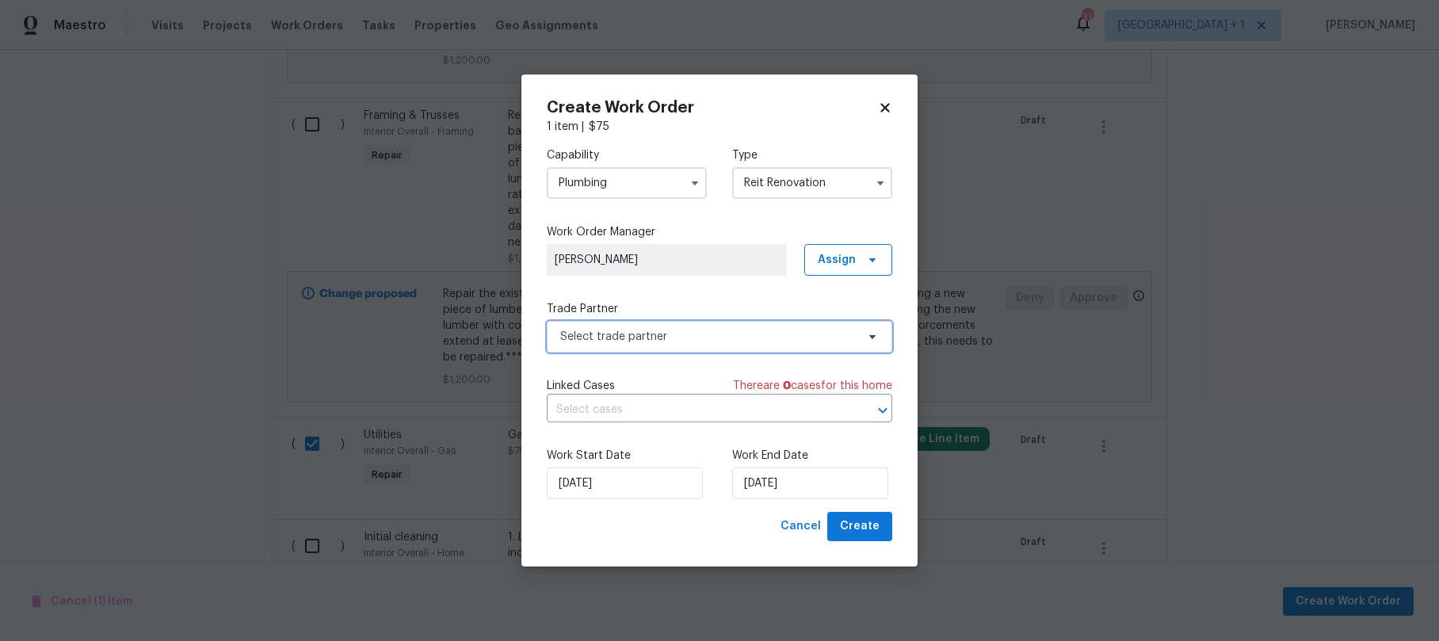
click at [684, 333] on span "Select trade partner" at bounding box center [708, 337] width 296 height 16
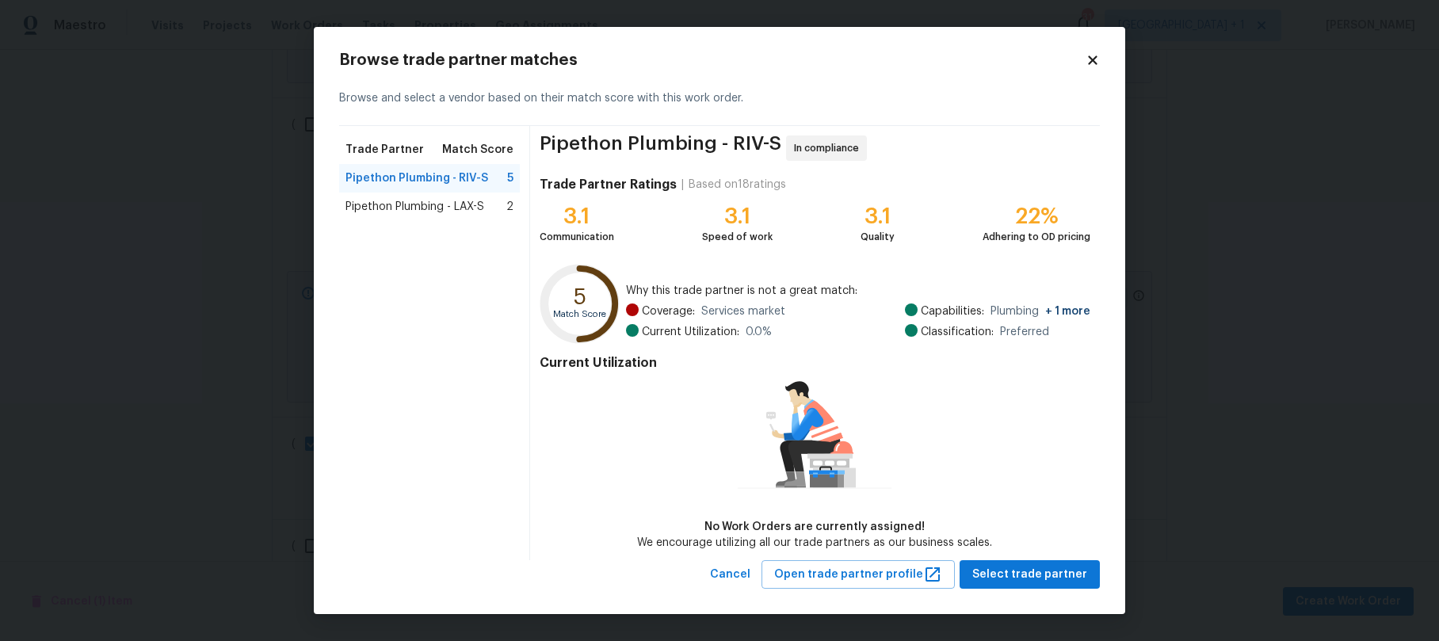
click at [430, 209] on span "Pipethon Plumbing - LAX-S" at bounding box center [414, 207] width 139 height 16
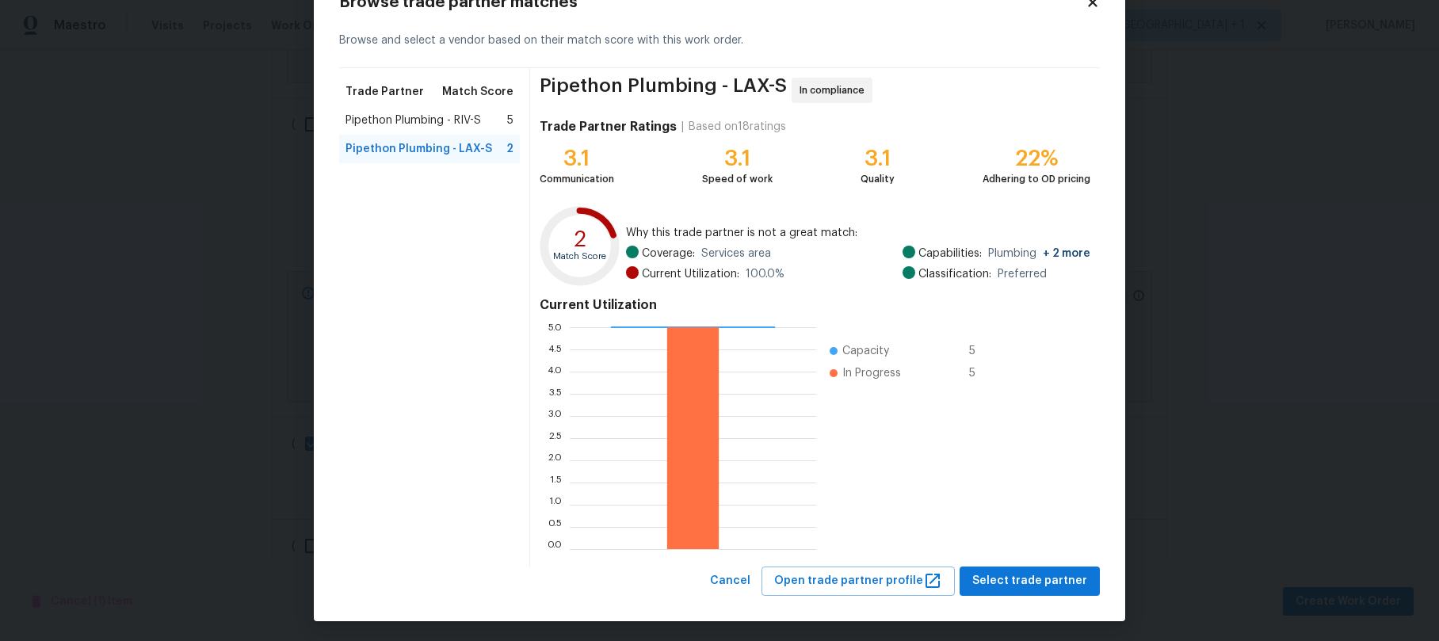
scroll to position [59, 0]
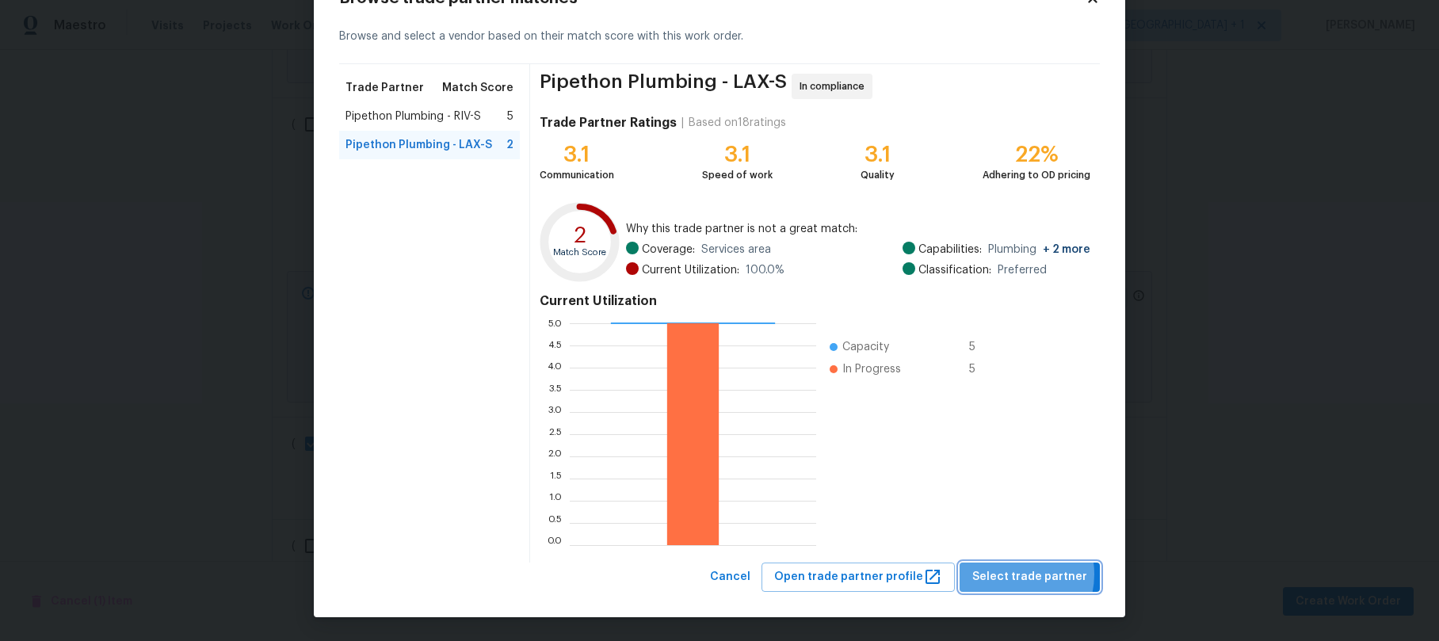
click at [1007, 574] on span "Select trade partner" at bounding box center [1029, 577] width 115 height 20
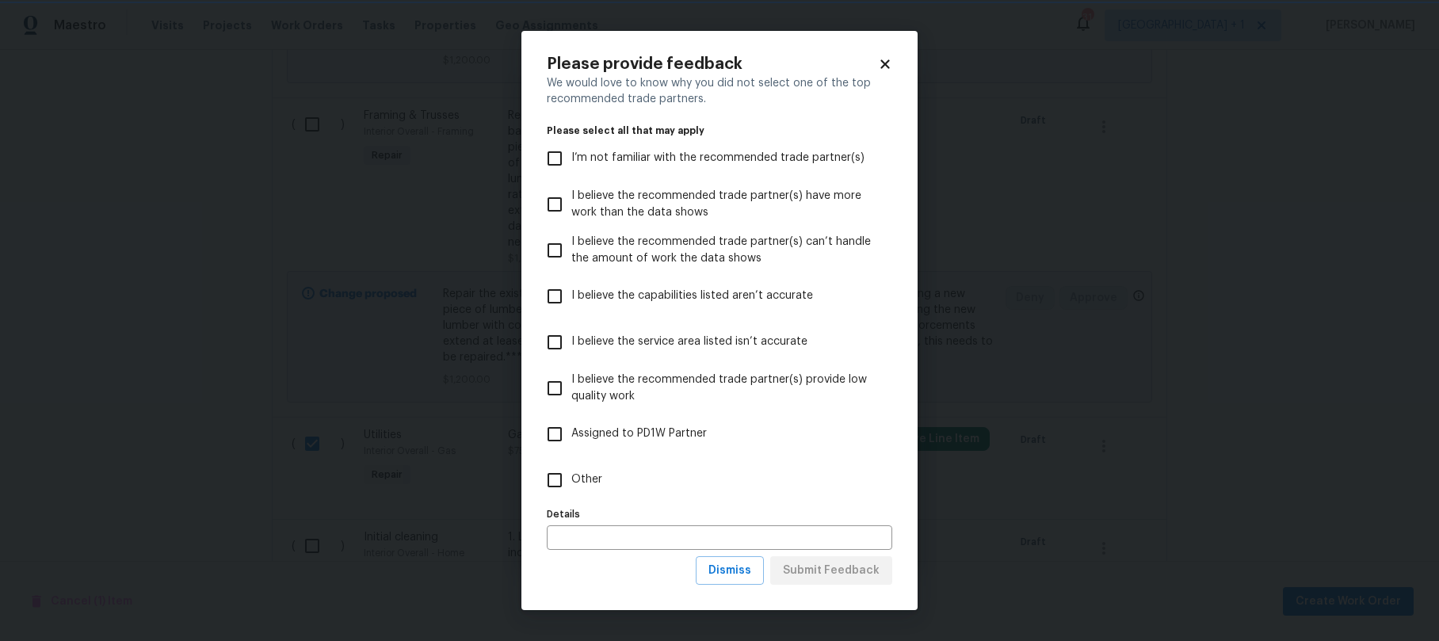
scroll to position [0, 0]
click at [740, 569] on span "Dismiss" at bounding box center [729, 571] width 43 height 20
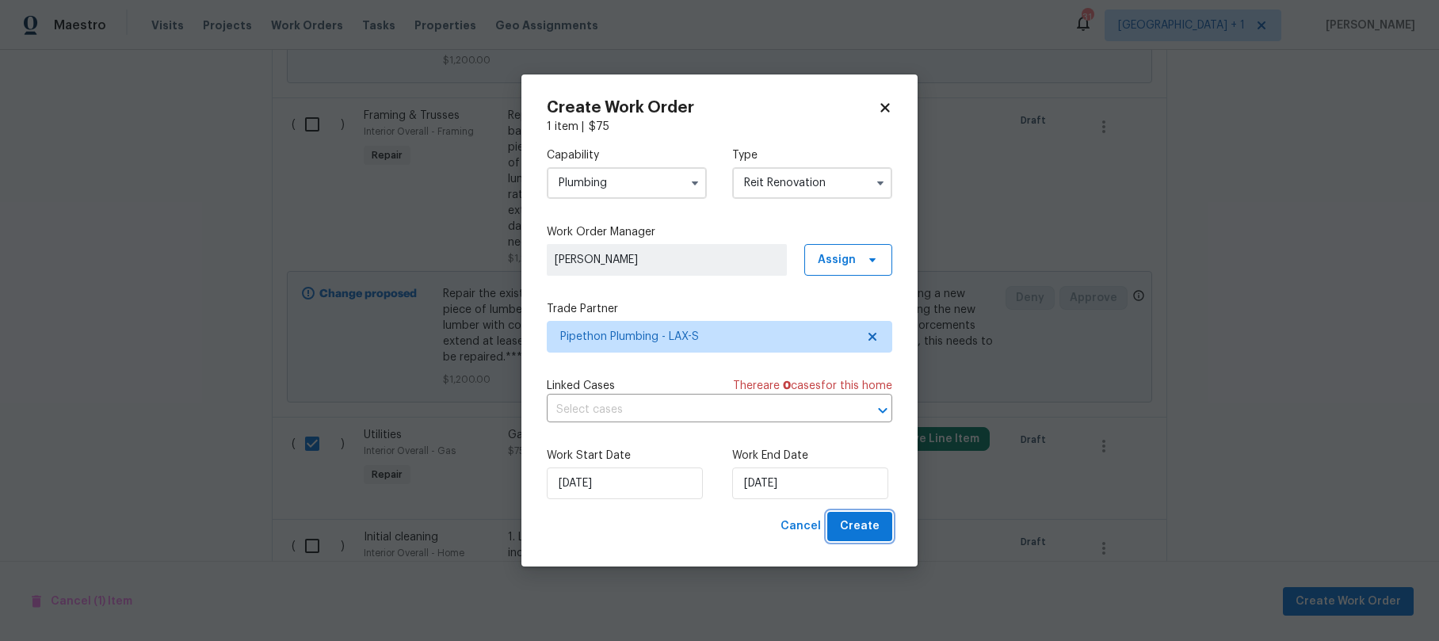
click at [861, 525] on span "Create" at bounding box center [860, 527] width 40 height 20
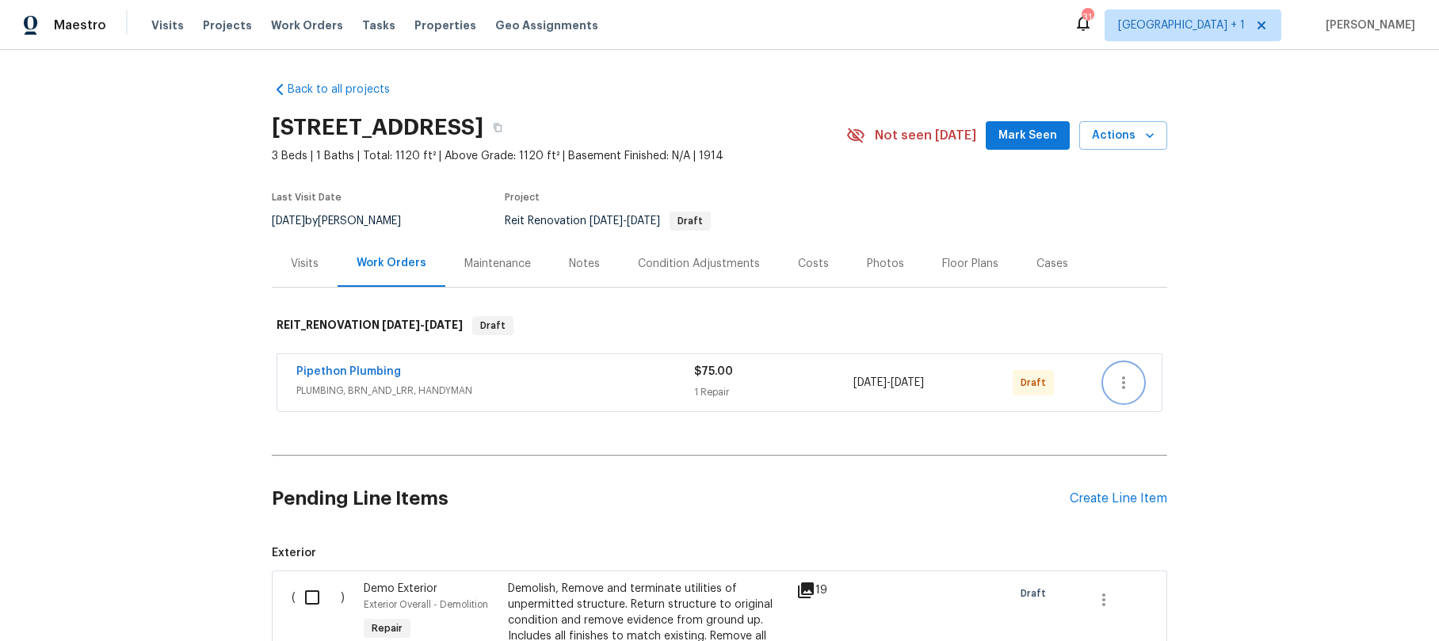
click at [1116, 376] on icon "button" at bounding box center [1123, 382] width 19 height 19
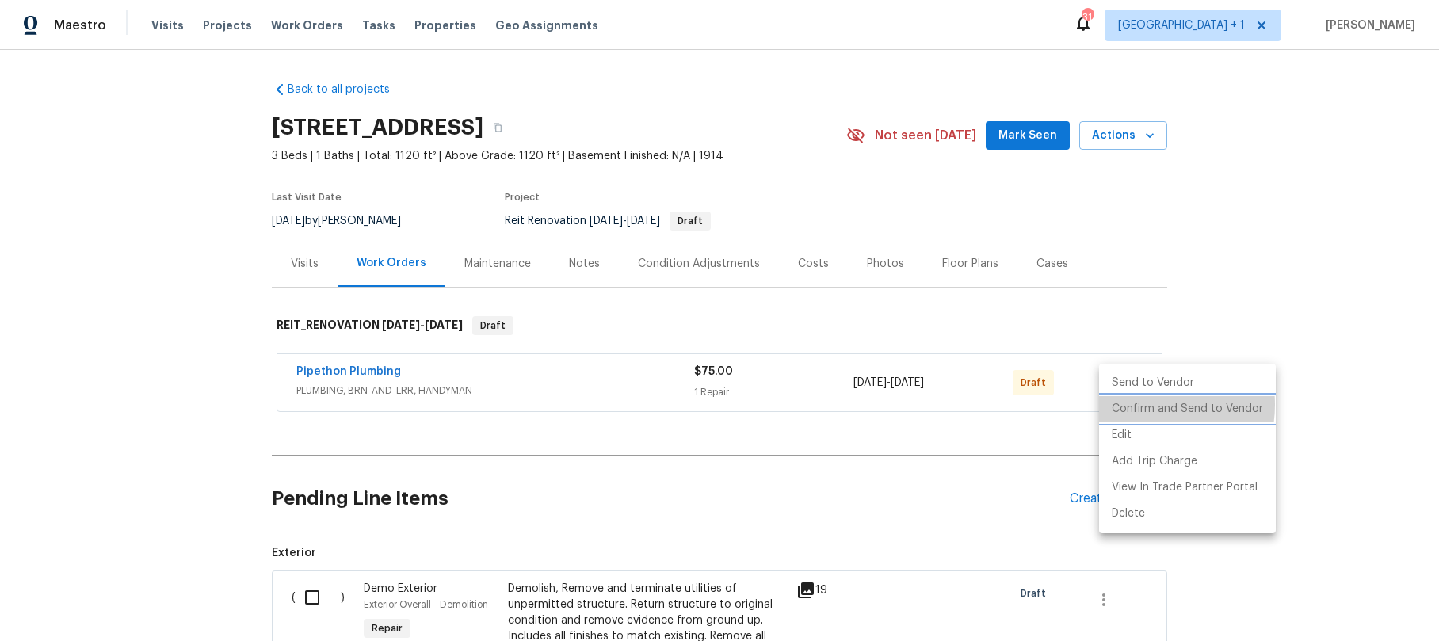
click at [1147, 405] on li "Confirm and Send to Vendor" at bounding box center [1187, 409] width 177 height 26
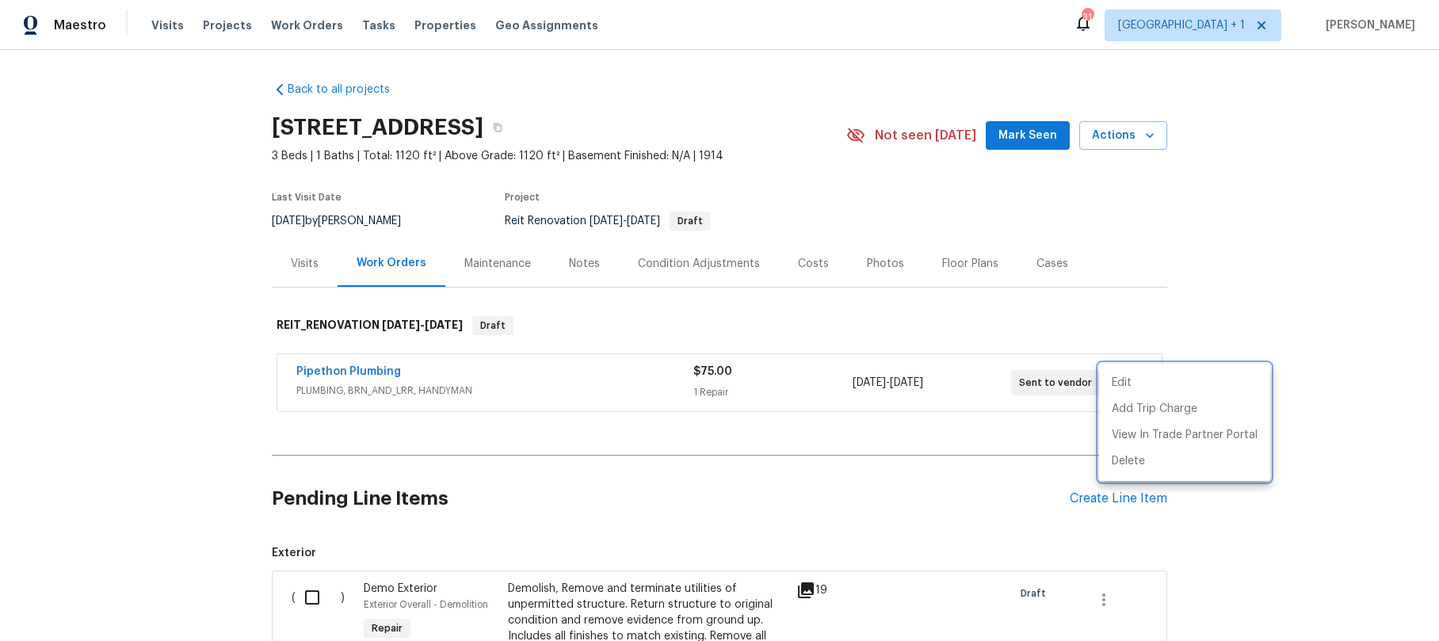
click at [162, 292] on div at bounding box center [719, 320] width 1439 height 641
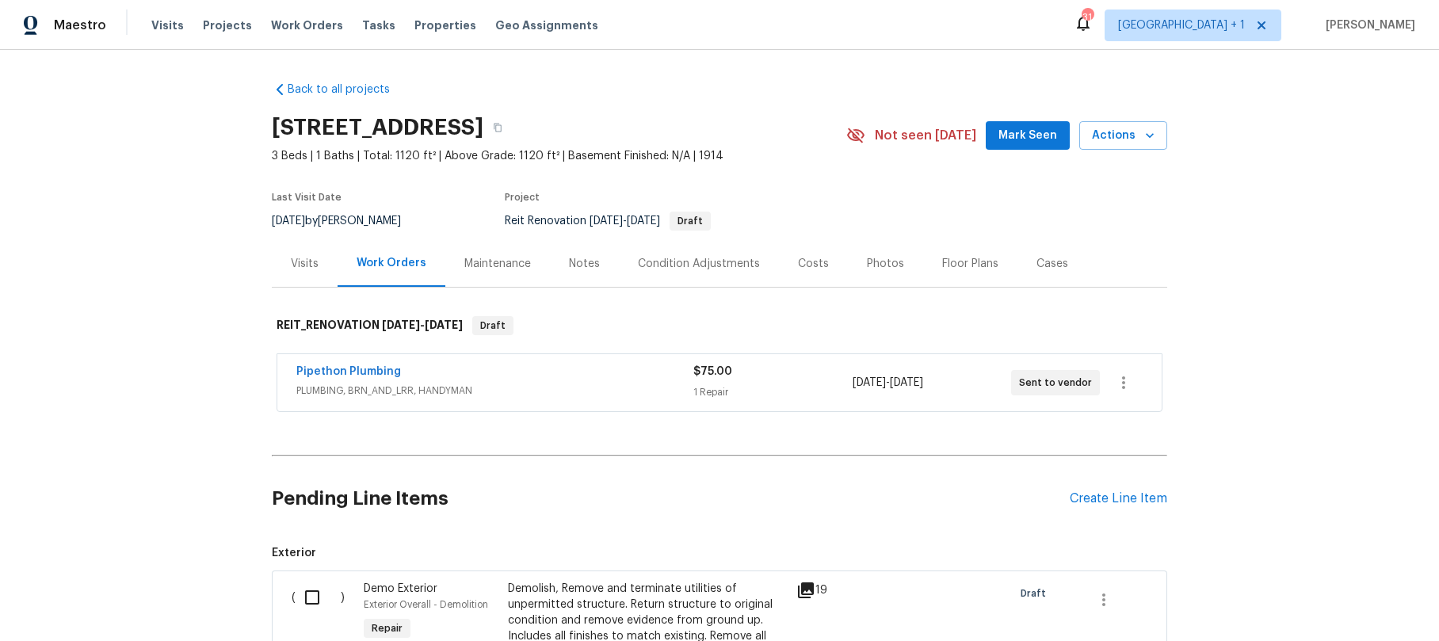
click at [107, 258] on div "Back to all projects [STREET_ADDRESS] 3 Beds | 1 Baths | Total: 1120 ft² | Abov…" at bounding box center [719, 345] width 1439 height 591
click at [86, 174] on div "Back to all projects [STREET_ADDRESS] 3 Beds | 1 Baths | Total: 1120 ft² | Abov…" at bounding box center [719, 345] width 1439 height 591
click at [569, 262] on div "Notes" at bounding box center [584, 264] width 31 height 16
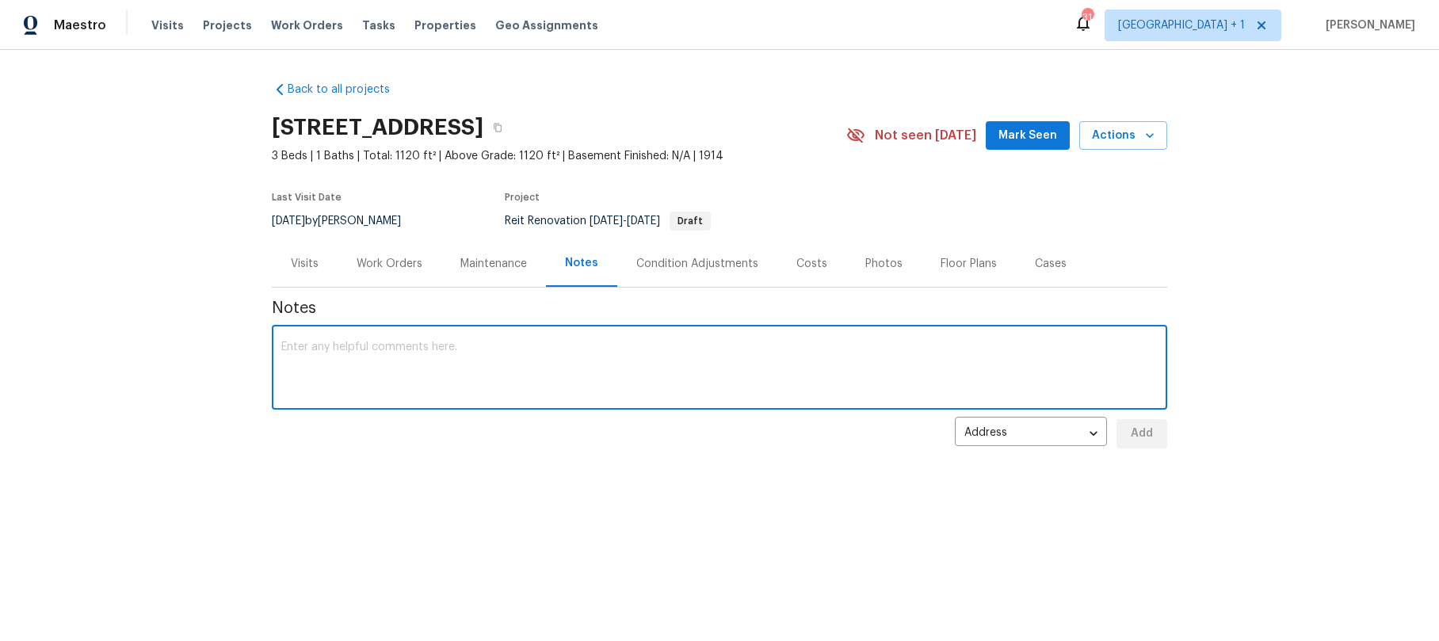
click at [342, 348] on textarea at bounding box center [719, 369] width 876 height 55
click at [475, 360] on textarea "Message from Elsa that" at bounding box center [719, 369] width 876 height 55
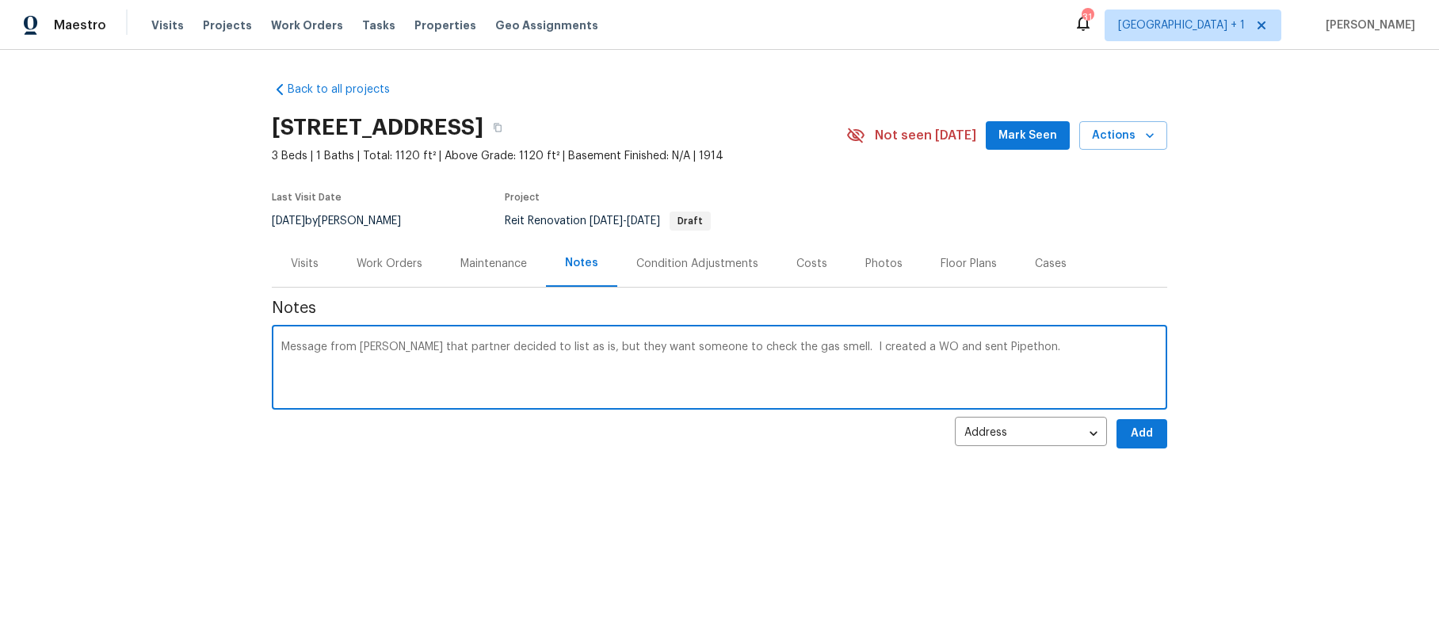
paste textarea "https://opendoor.slack.com/archives/C07MY6AKJKG/p1758846438742359?thread_ts=175…"
type textarea "Message from Elsa that partner decided to list as is, but they want someone to …"
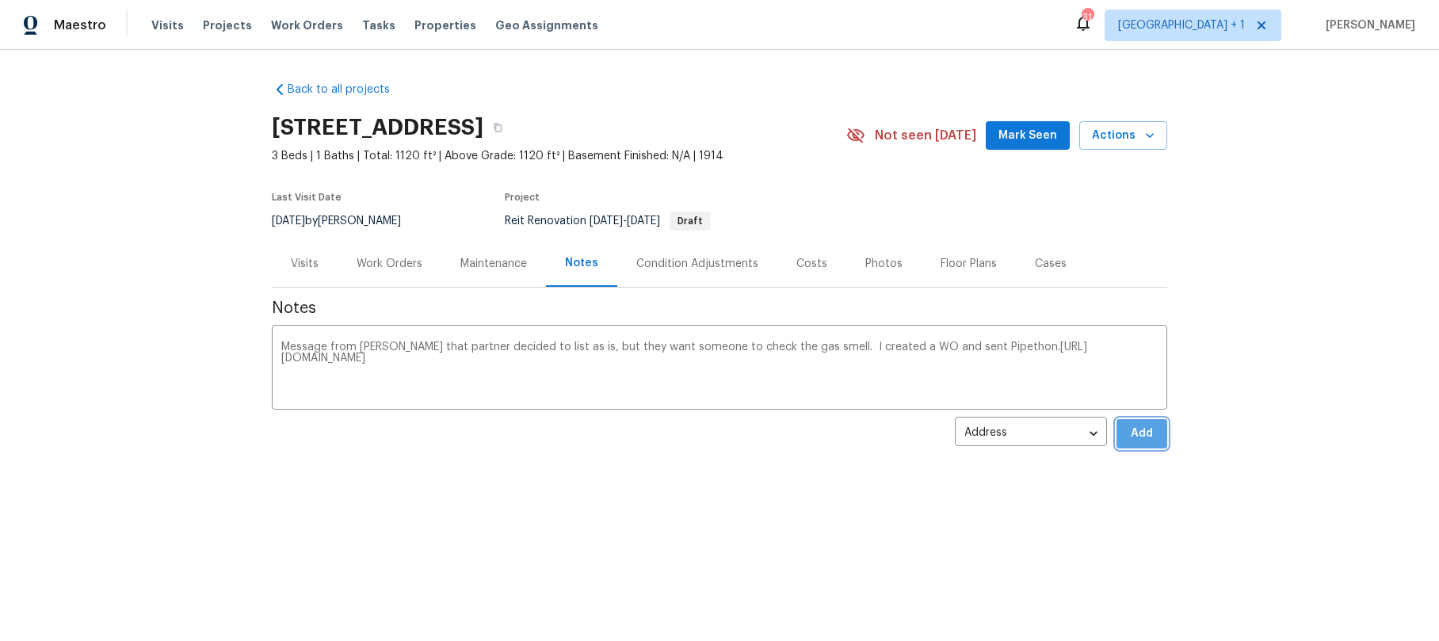
click at [1129, 431] on span "Add" at bounding box center [1141, 434] width 25 height 20
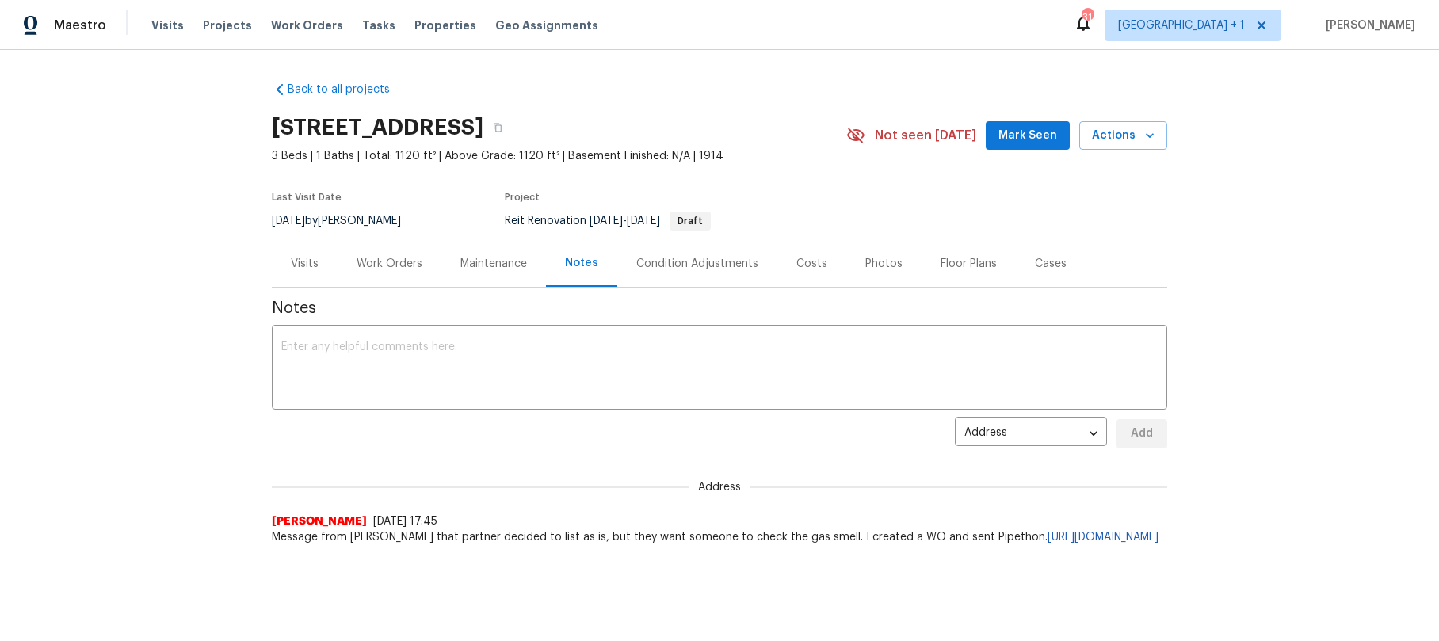
click at [170, 437] on div "Back to all projects 120 E 47th St, Los Angeles, CA 90011 3 Beds | 1 Baths | To…" at bounding box center [719, 345] width 1439 height 590
